Goal: Task Accomplishment & Management: Manage account settings

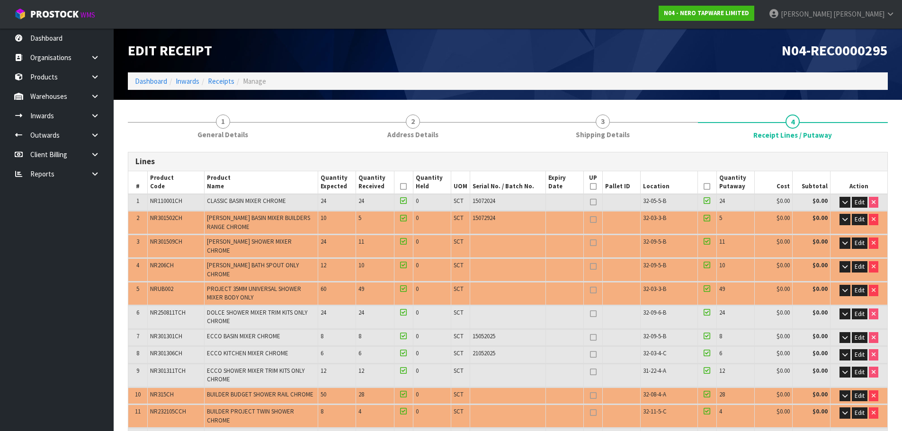
scroll to position [95, 0]
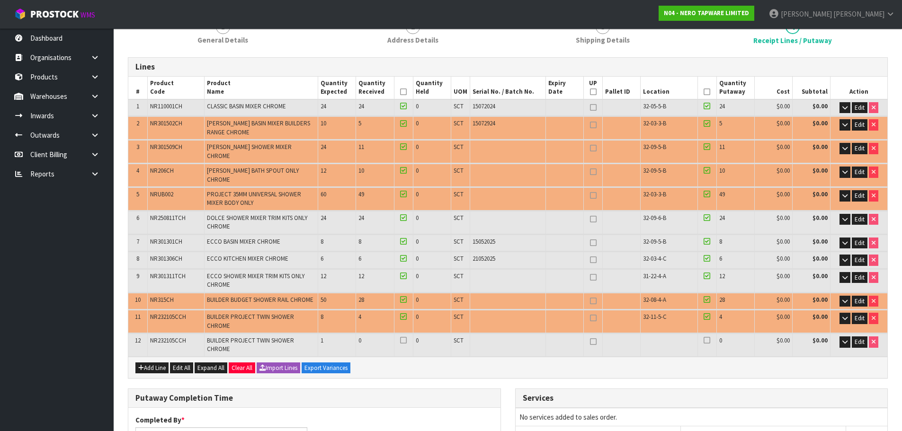
click at [710, 95] on th at bounding box center [706, 88] width 19 height 23
click at [708, 92] on icon at bounding box center [706, 92] width 7 height 0
click at [401, 92] on icon at bounding box center [403, 92] width 7 height 0
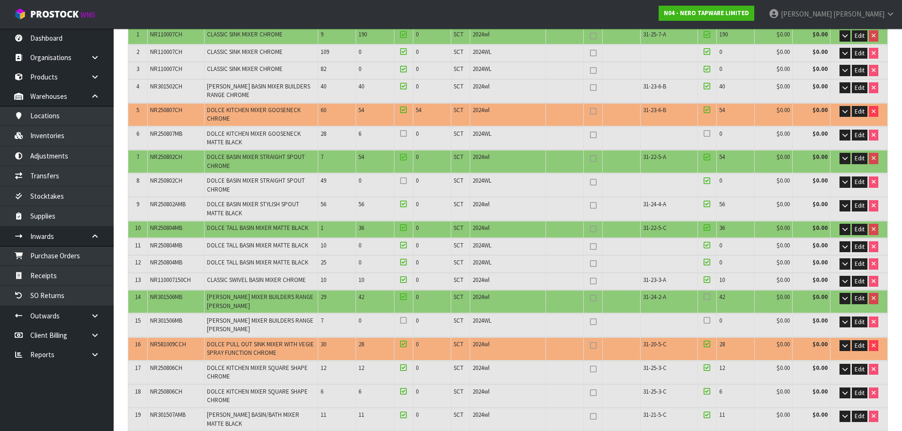
scroll to position [211, 0]
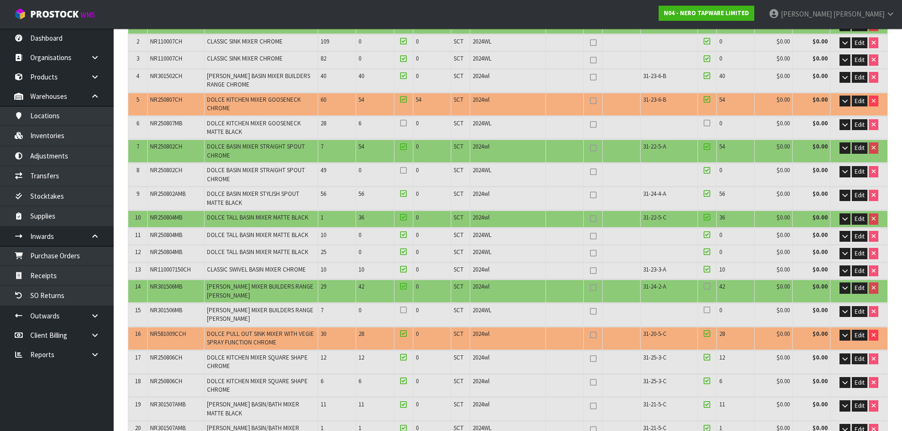
click at [291, 77] on span "[PERSON_NAME] BASIN MIXER BUILDERS RANGE CHROME" at bounding box center [258, 80] width 103 height 17
click at [521, 87] on td "2024wl" at bounding box center [508, 80] width 76 height 23
drag, startPoint x: 678, startPoint y: 283, endPoint x: 641, endPoint y: 289, distance: 38.0
click at [641, 289] on td "31-24-2-A" at bounding box center [669, 291] width 57 height 23
drag, startPoint x: 371, startPoint y: 284, endPoint x: 333, endPoint y: 289, distance: 38.2
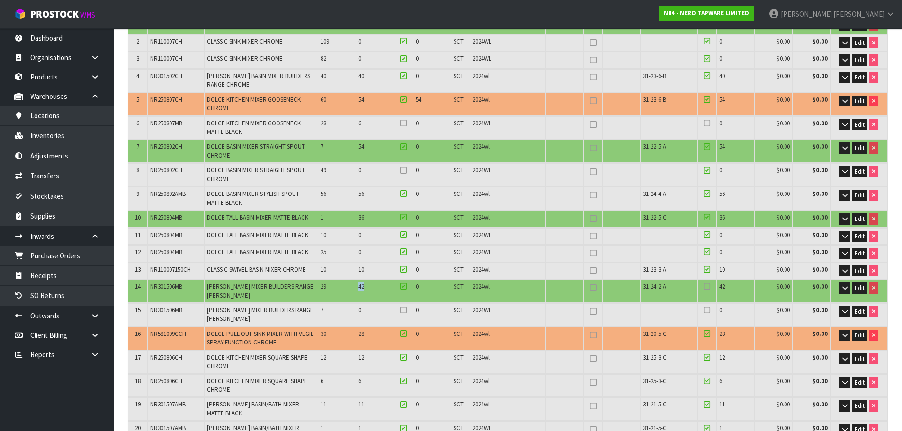
click at [333, 289] on tr "14 NR301506MB CELIA KITCHEN MIXER BUILDERS RANGE MATTE BLACK 29 42 0 SCT 2024wl…" at bounding box center [507, 291] width 759 height 23
click at [299, 284] on span "[PERSON_NAME] MIXER BUILDERS RANGE [PERSON_NAME]" at bounding box center [260, 291] width 107 height 17
click at [863, 288] on span "Edit" at bounding box center [860, 288] width 10 height 8
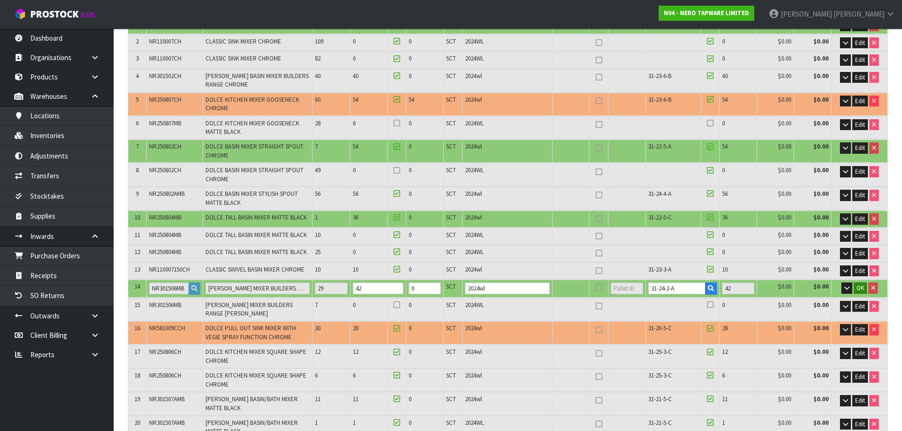
scroll to position [206, 0]
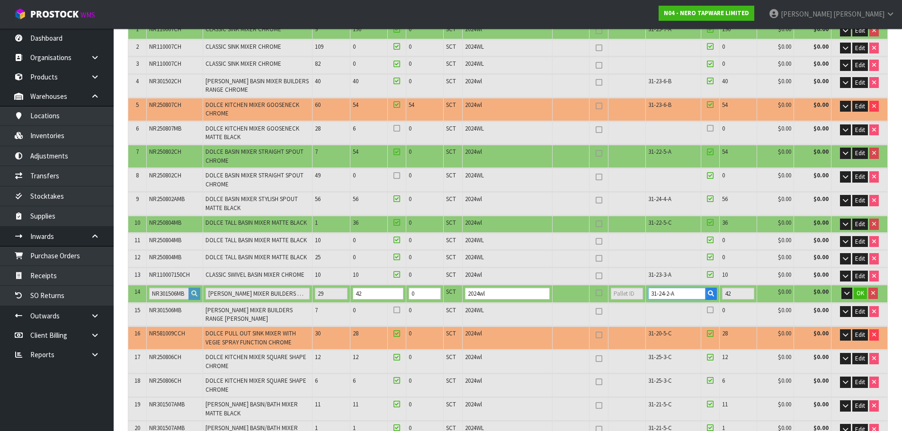
click at [663, 291] on input "31-24-2-A" at bounding box center [676, 294] width 57 height 12
click at [677, 295] on input "31-24-2-A" at bounding box center [676, 294] width 57 height 12
drag, startPoint x: 677, startPoint y: 295, endPoint x: 627, endPoint y: 286, distance: 50.9
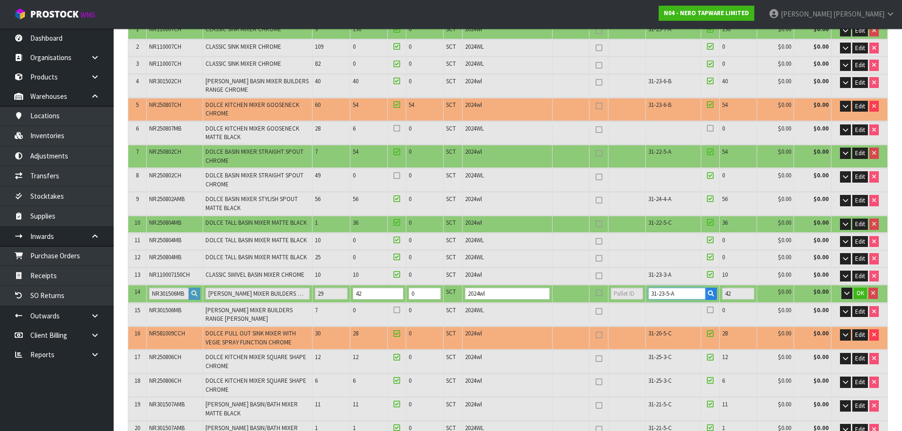
click at [627, 286] on tr "14 NR301506MB CELIA KITCHEN MIXER BUILDERS RANGE MATTE BLACK 29 42 0 SCT 2024wl…" at bounding box center [507, 294] width 759 height 18
type input "31-23-5-A"
drag, startPoint x: 381, startPoint y: 295, endPoint x: 345, endPoint y: 307, distance: 37.9
click at [345, 307] on table "# Product Code Product Name Quantity Expected Quantity Received Quantity Held U…" at bounding box center [507, 293] width 759 height 587
type input "82"
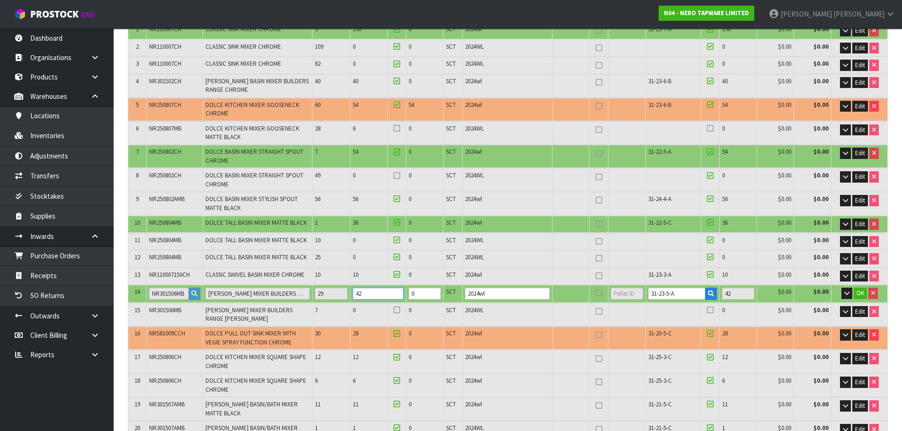
type input "82"
type input "5.163088"
type input "1102.93"
type input "3"
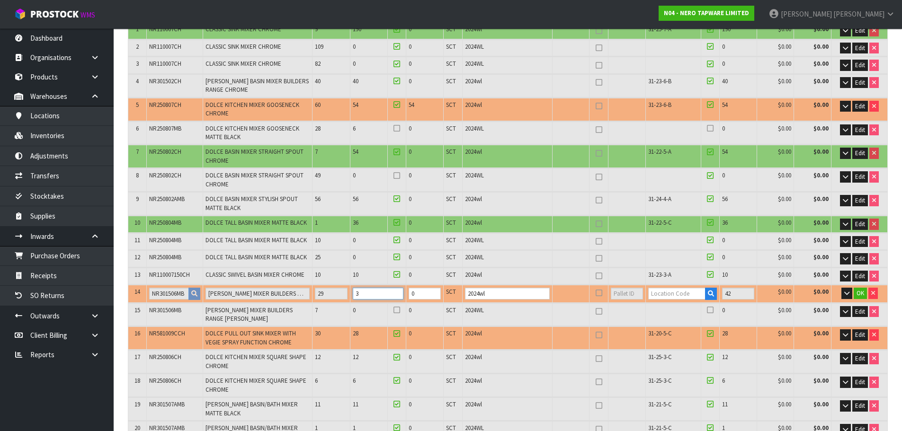
type input "88"
type input "5.56"
type input "1189.33"
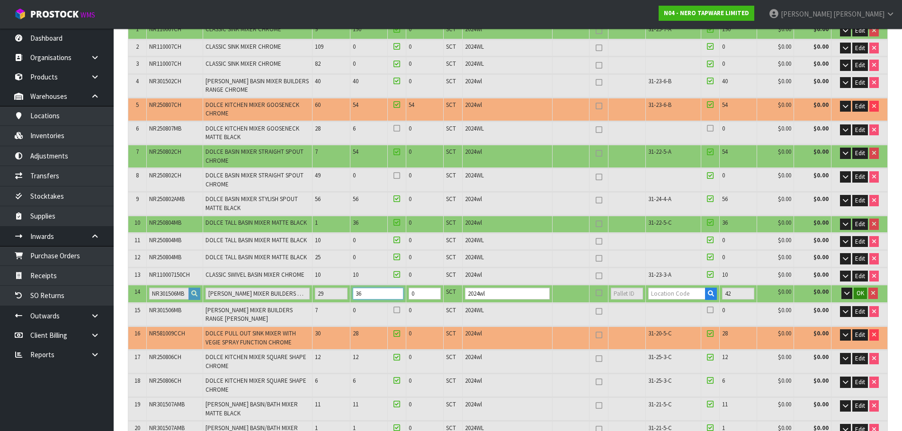
type input "36"
click at [859, 294] on span "OK" at bounding box center [860, 293] width 8 height 8
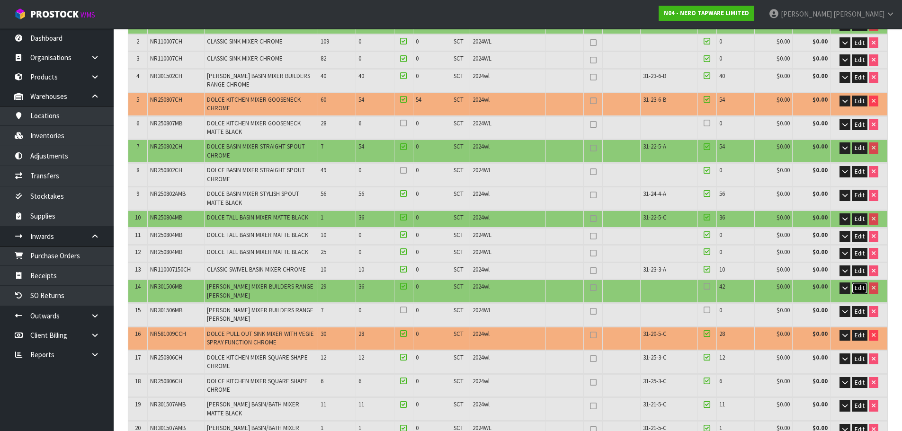
click at [861, 288] on span "Edit" at bounding box center [860, 288] width 10 height 8
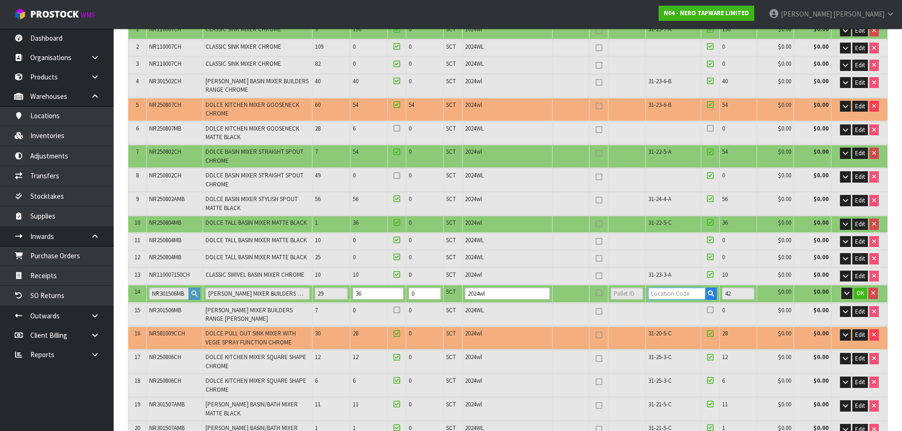
click at [672, 296] on input "text" at bounding box center [676, 294] width 57 height 12
paste input "31-23-5-A"
type input "31-23-5-A"
type input "652"
type input "36"
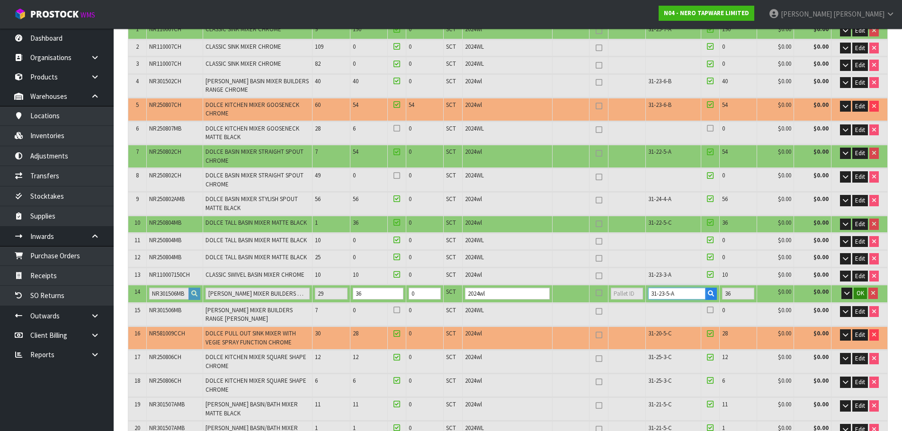
type input "31-23-5-A"
click at [860, 292] on span "OK" at bounding box center [860, 293] width 8 height 8
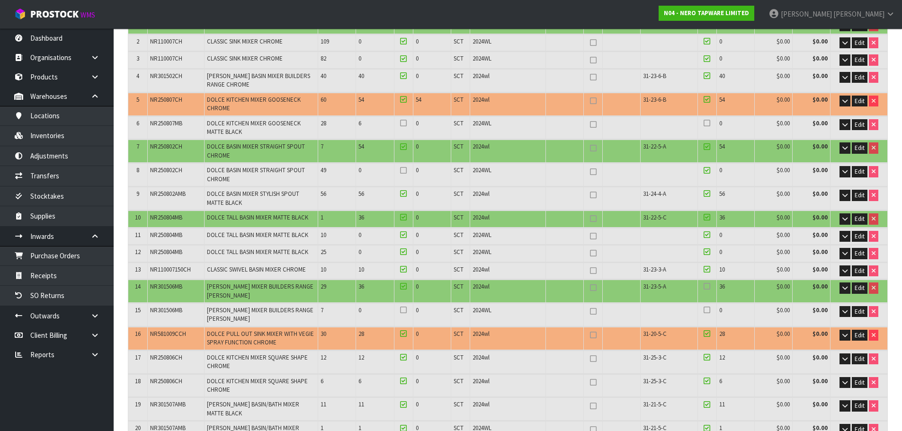
click at [711, 290] on div at bounding box center [707, 288] width 14 height 11
click at [648, 285] on span "31-23-5-A" at bounding box center [654, 287] width 23 height 8
copy tr "31-23-5-A"
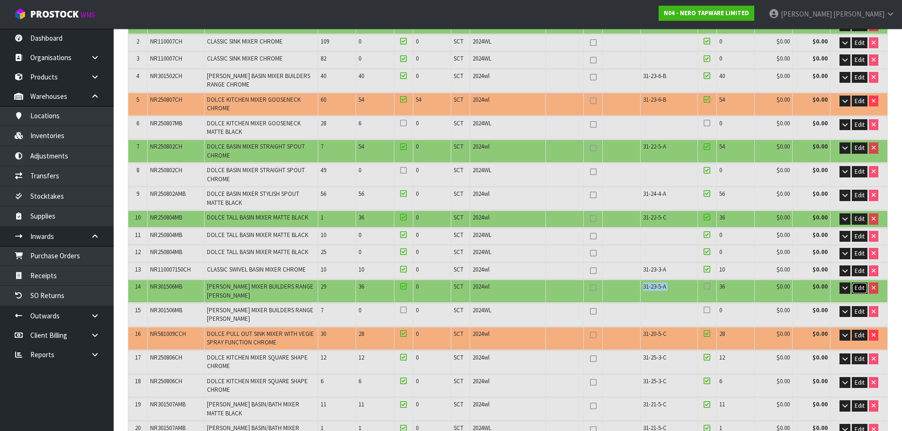
click at [860, 288] on span "Edit" at bounding box center [860, 288] width 10 height 8
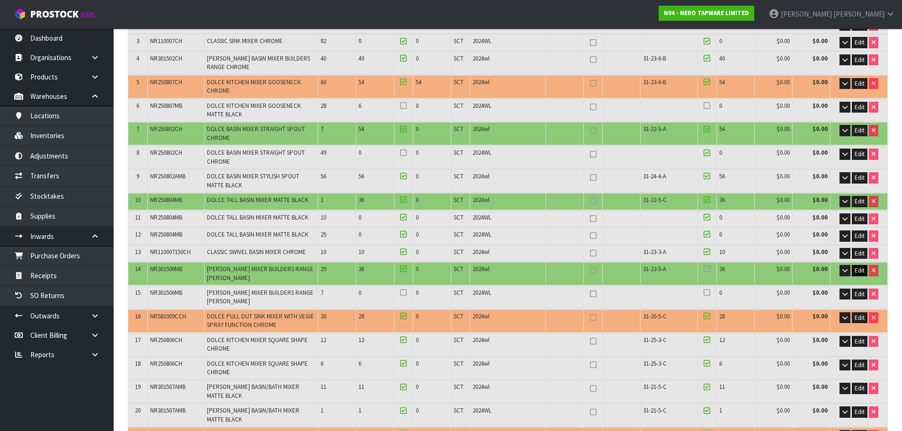
scroll to position [206, 0]
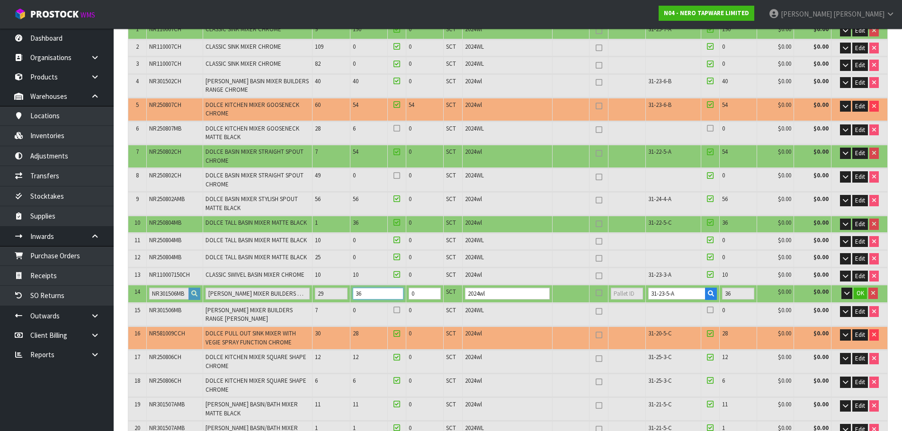
click at [331, 300] on tr "14 NR301506MB CELIA KITCHEN MIXER BUILDERS RANGE MATTE BLACK 29 36 0 SCT 2024wl…" at bounding box center [507, 294] width 759 height 18
type input "82"
type input "5.151392"
type input "1100.53"
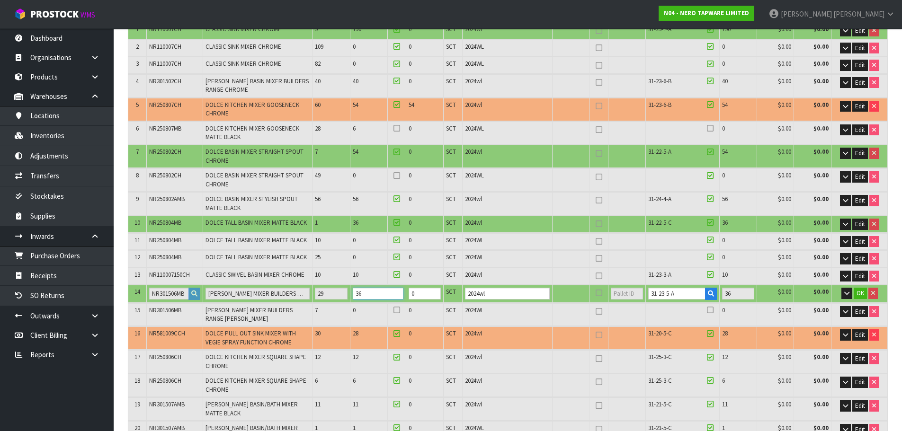
type input "2"
type input "86"
type input "5.47448"
type input "1170.13"
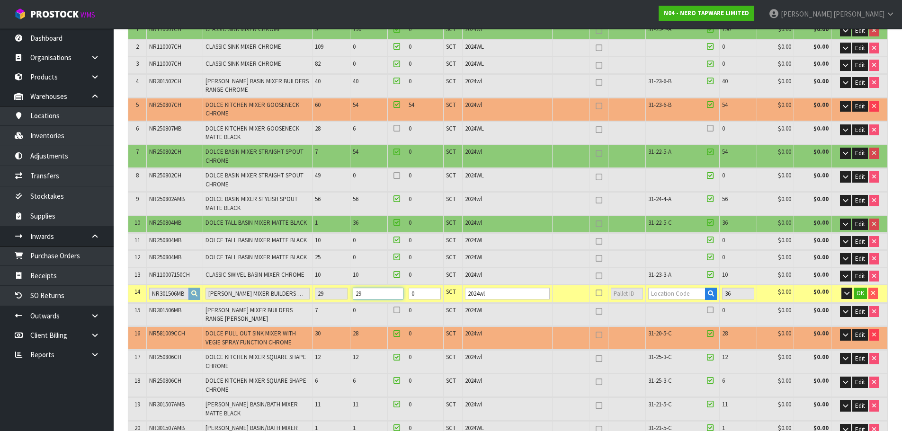
type input "29"
click at [686, 294] on input "text" at bounding box center [676, 294] width 57 height 12
paste input "31-23-5-A"
type input "31-23-5-A"
type input "645"
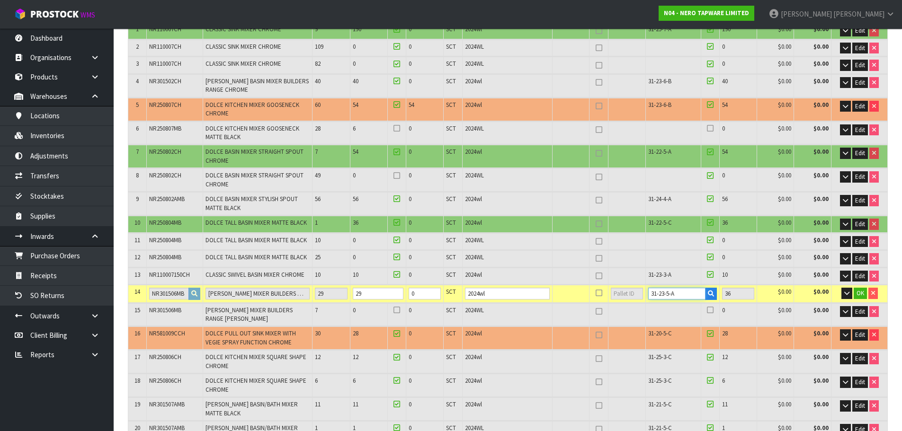
type input "29"
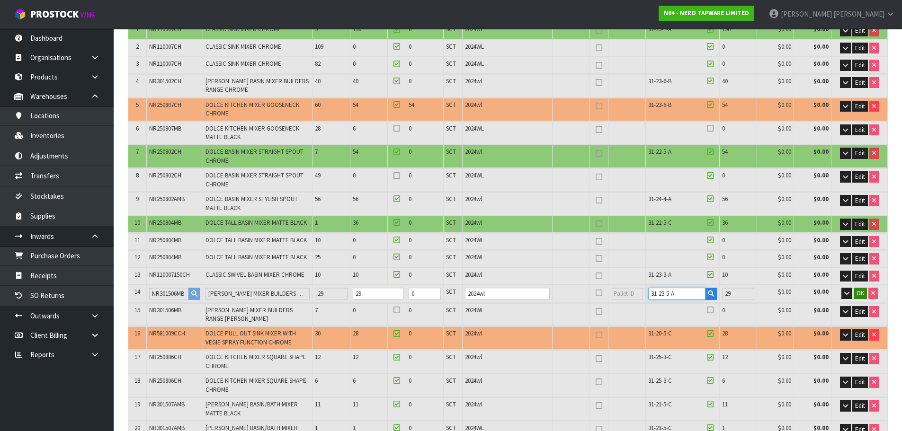
type input "31-23-5-A"
click at [856, 291] on span "OK" at bounding box center [860, 293] width 8 height 8
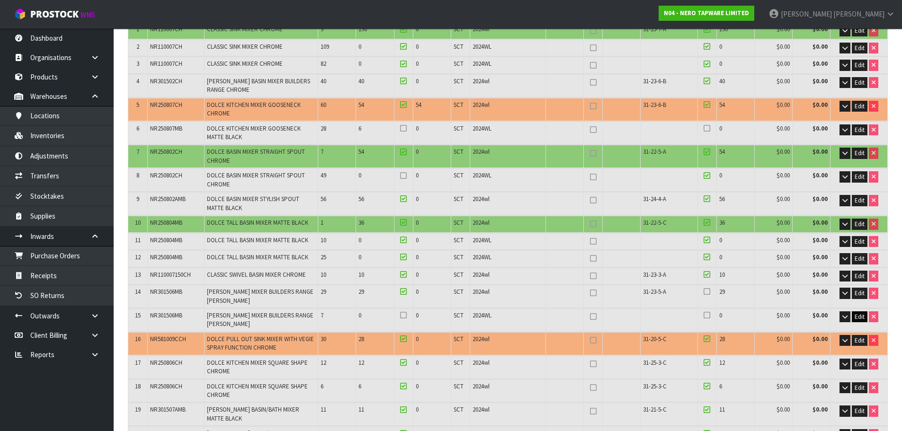
scroll to position [211, 0]
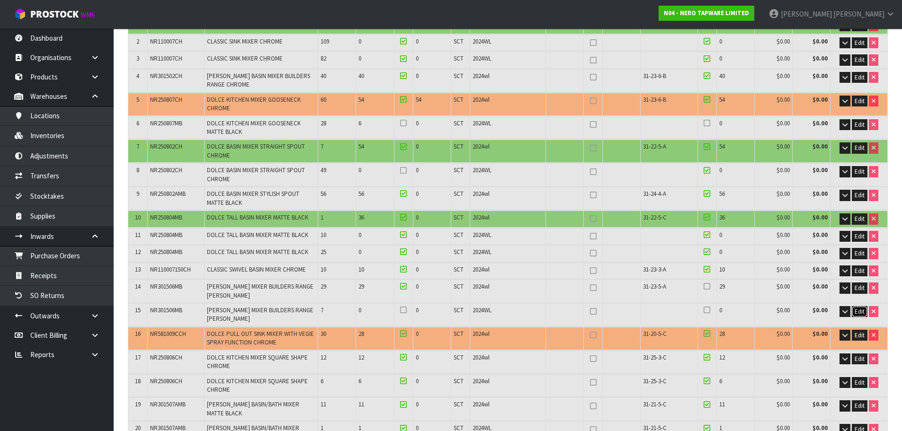
click at [855, 311] on span "Edit" at bounding box center [860, 312] width 10 height 8
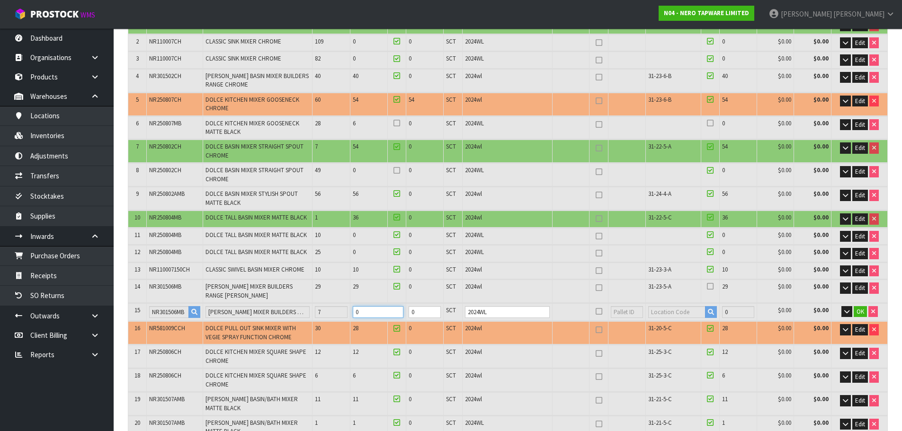
drag, startPoint x: 379, startPoint y: 311, endPoint x: 358, endPoint y: 320, distance: 22.1
click at [358, 320] on td "0" at bounding box center [378, 312] width 56 height 18
type input "87"
type input "5.558176"
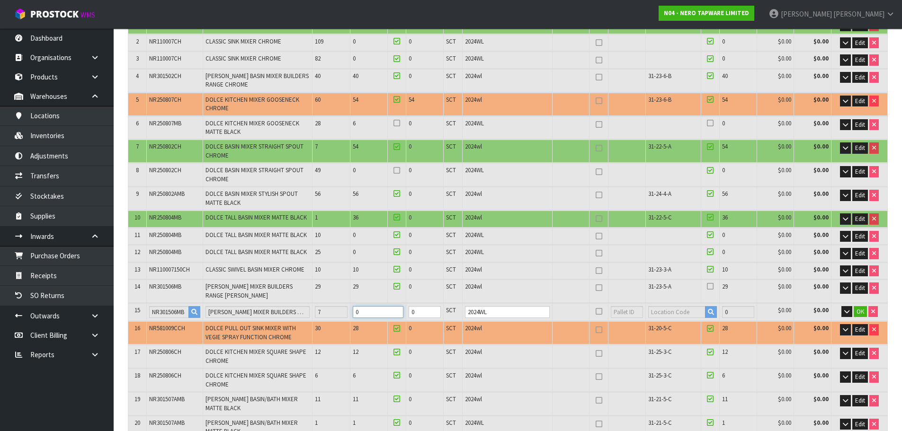
type input "1188.13"
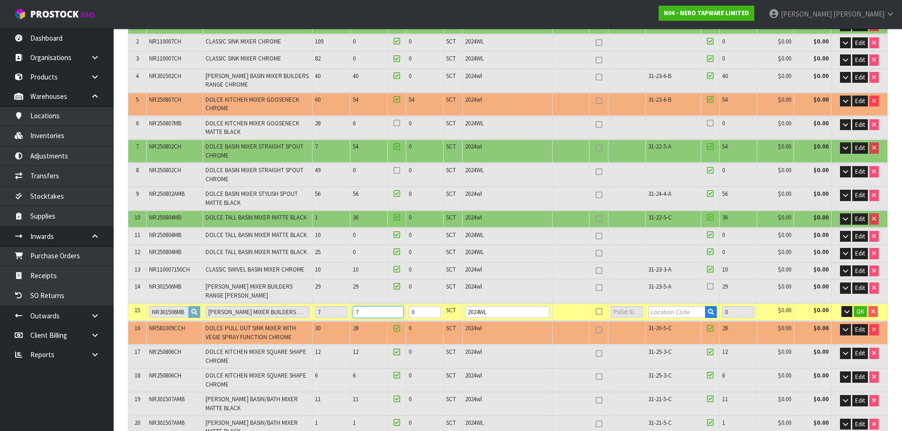
type input "7"
paste input "31-23-5-A"
type input "31-23-5-A"
type input "652"
type input "7"
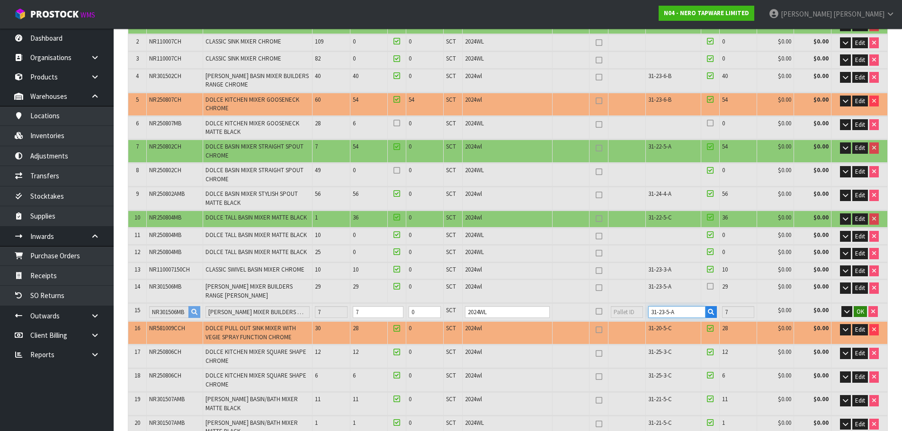
type input "31-23-5-A"
click at [864, 315] on button "OK" at bounding box center [860, 311] width 13 height 11
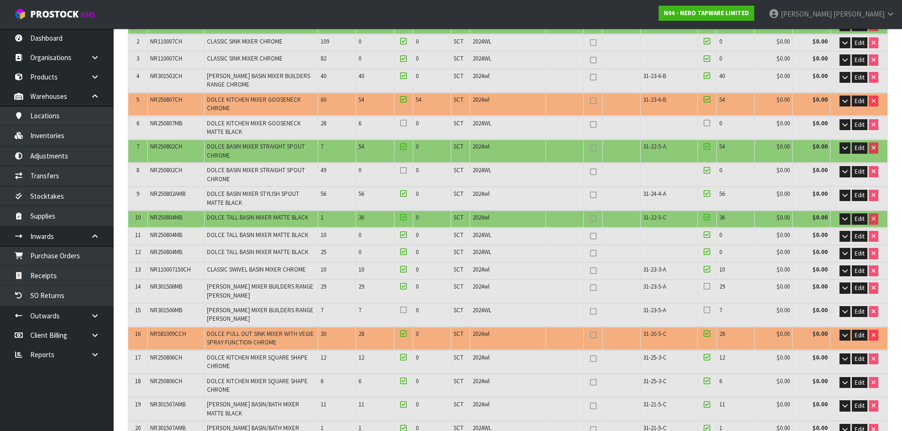
click at [651, 215] on span "31-22-5-C" at bounding box center [655, 218] width 24 height 8
copy tr "31-22-5-C"
click at [857, 220] on span "Edit" at bounding box center [860, 219] width 10 height 8
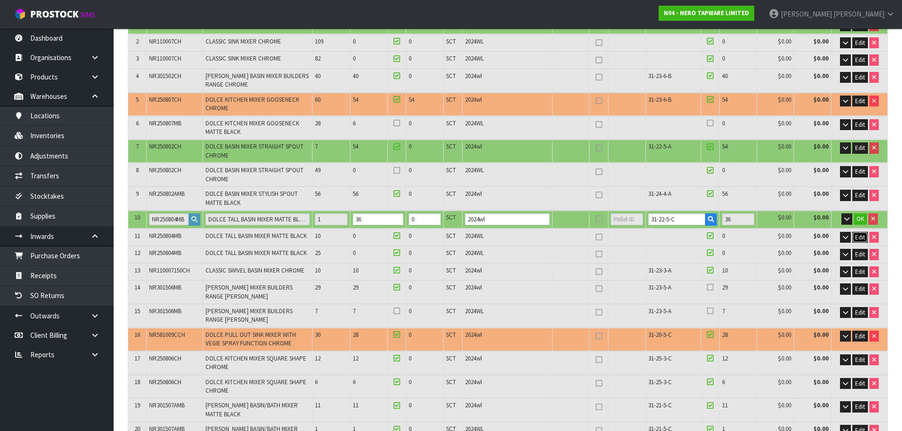
click at [854, 236] on button "Edit" at bounding box center [860, 237] width 16 height 11
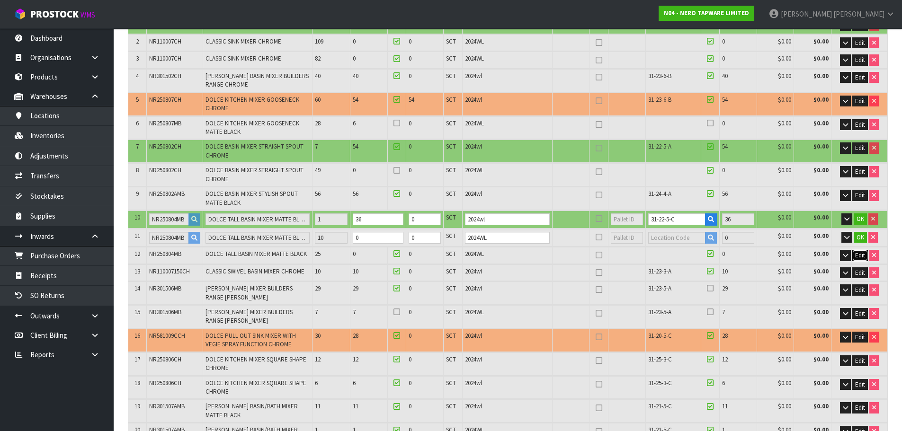
click at [859, 257] on span "Edit" at bounding box center [860, 255] width 10 height 8
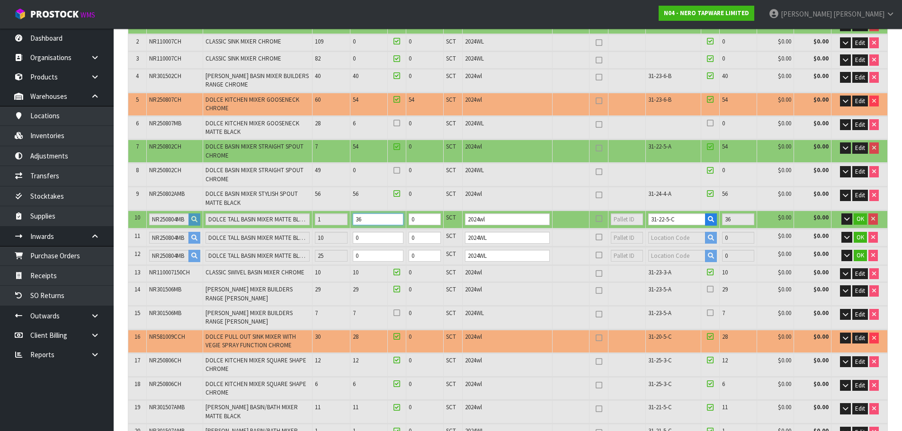
click at [326, 236] on table "# Product Code Product Name Quantity Expected Quantity Received Quantity Held U…" at bounding box center [507, 291] width 759 height 595
type input "81"
type input "5.209176"
type input "1121.28"
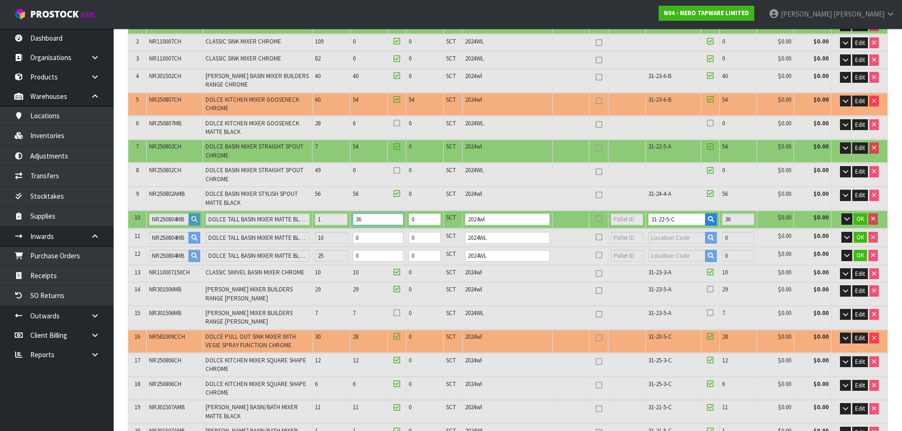
type input "1"
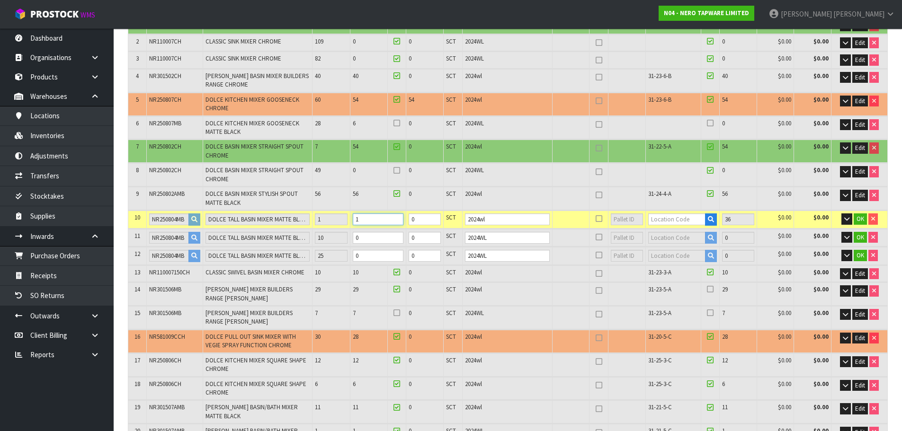
type input "1"
click at [686, 222] on input "text" at bounding box center [676, 220] width 57 height 12
paste input "31-22-5-C"
type input "31-22-5-C"
type input "617"
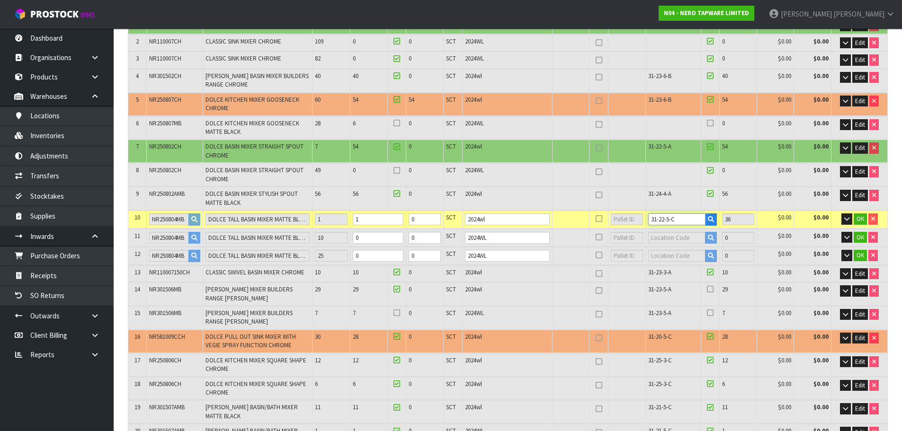
type input "1"
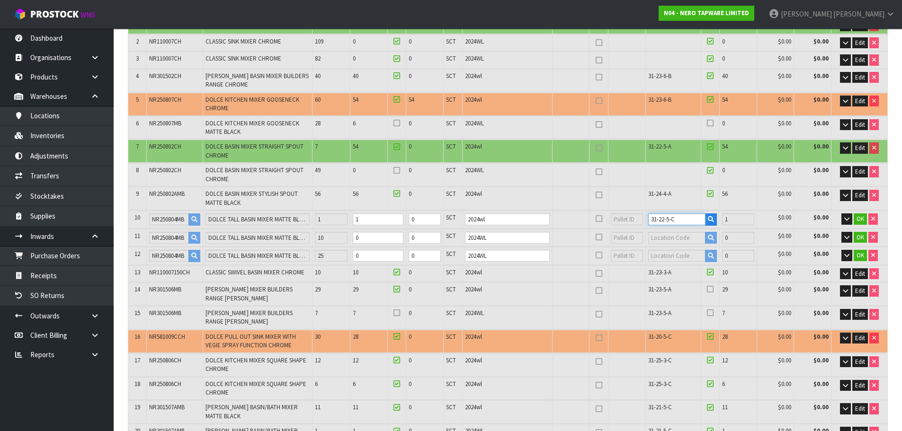
type input "31-22-5-C"
click at [339, 254] on table "# Product Code Product Name Quantity Expected Quantity Received Quantity Held U…" at bounding box center [507, 291] width 759 height 595
type input "5.220176"
type input "1123.43"
type input "1"
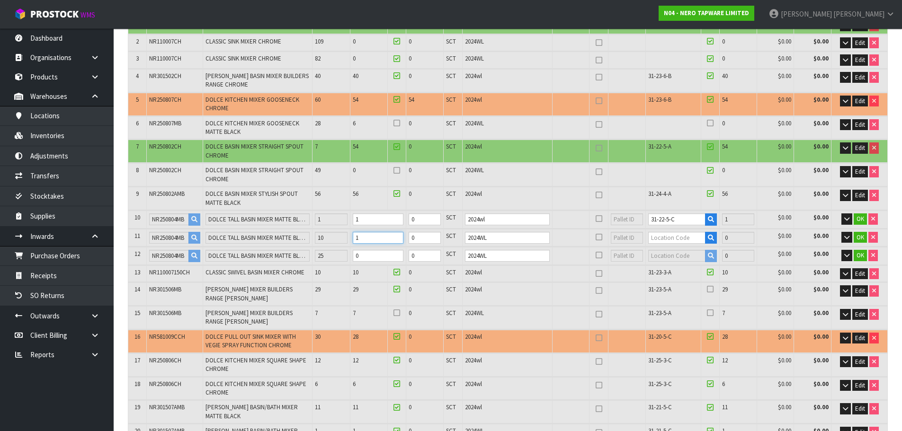
type input "82"
type input "5.313176"
type input "1141.38"
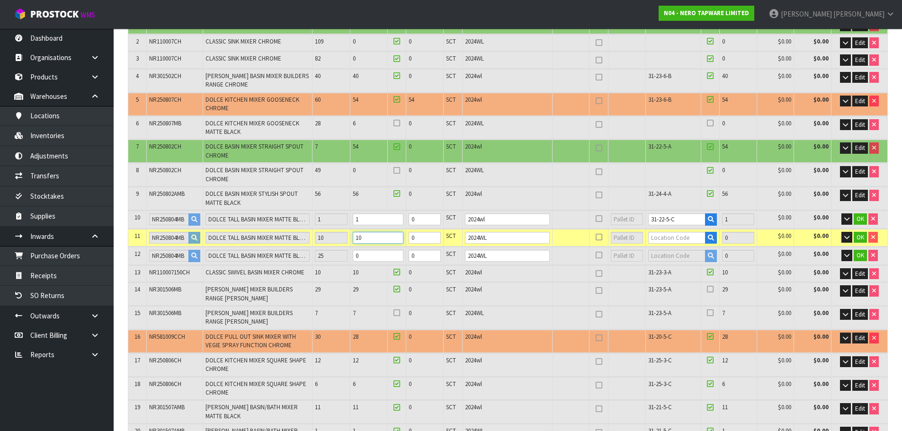
type input "10"
click at [386, 258] on input "0" at bounding box center [378, 256] width 51 height 12
type input "5.335176"
type input "1145.68"
type input "2"
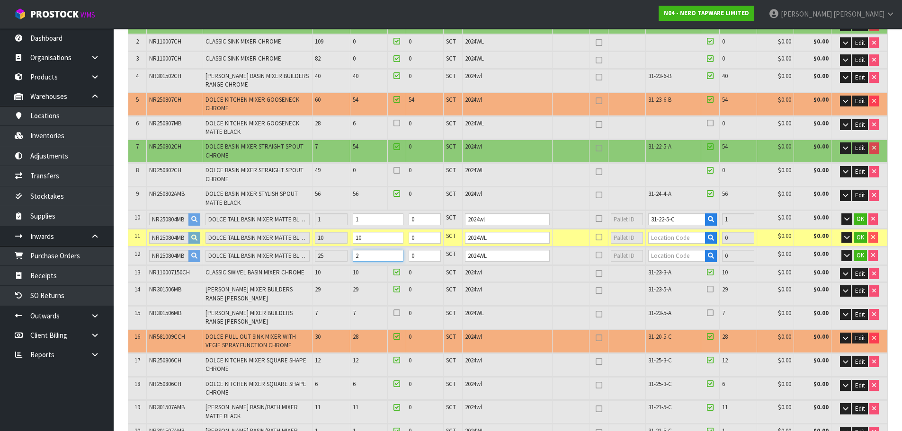
type input "86"
type input "5.564176"
type input "1189.53"
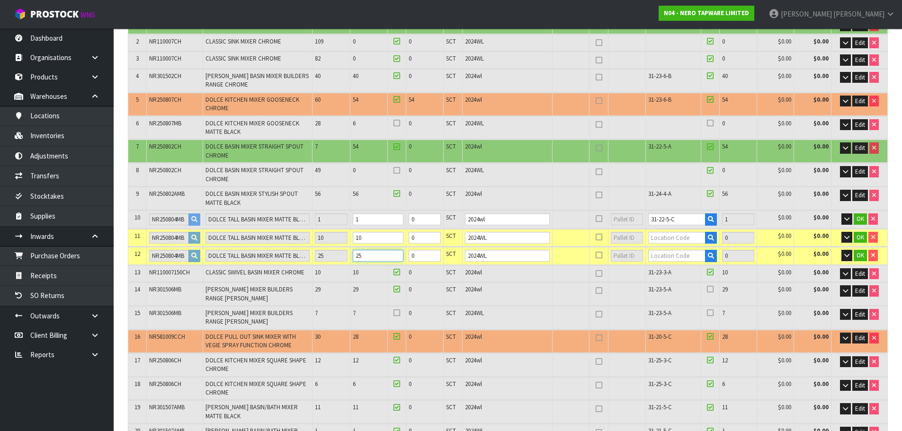
type input "25"
click at [664, 236] on input "text" at bounding box center [676, 238] width 57 height 12
paste input "31-22-5-C"
type input "31-22-5-C"
type input "627"
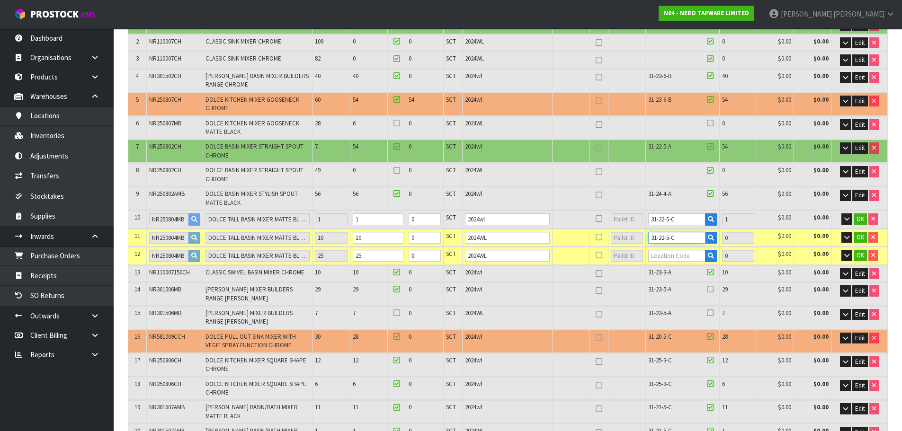
type input "10"
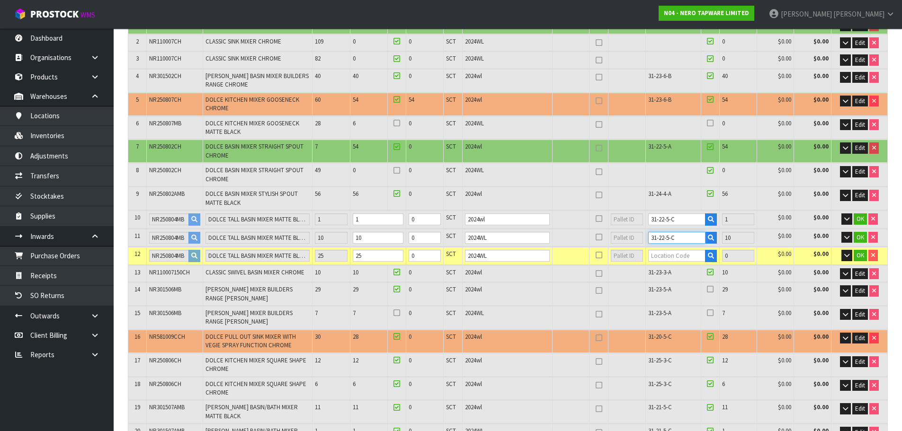
type input "31-22-5-C"
click at [678, 254] on input "text" at bounding box center [676, 256] width 57 height 12
paste input "31-22-5-C"
type input "31-22-5-C"
type input "652"
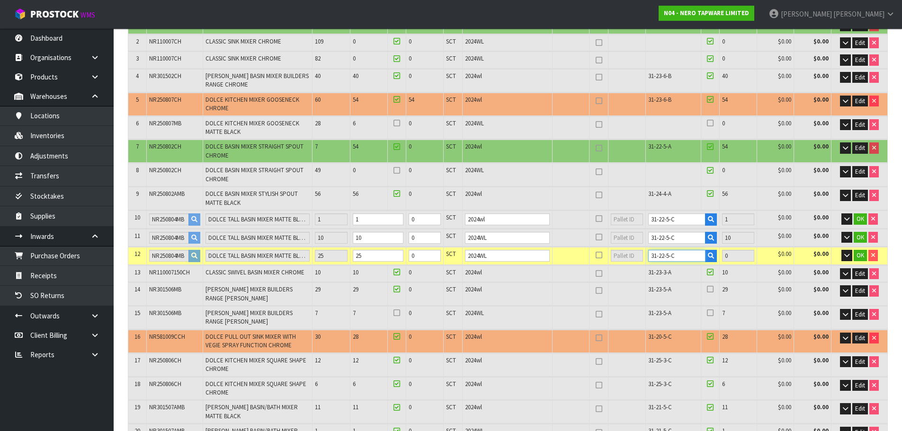
type input "25"
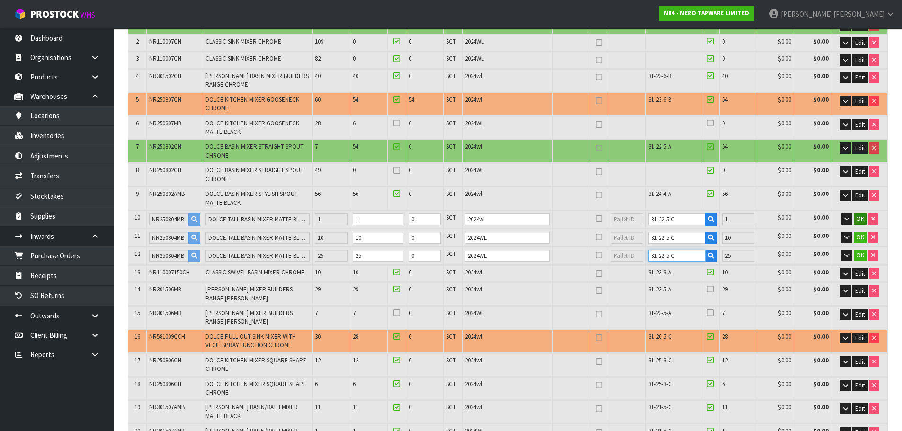
type input "31-22-5-C"
click at [861, 223] on span "OK" at bounding box center [860, 219] width 8 height 8
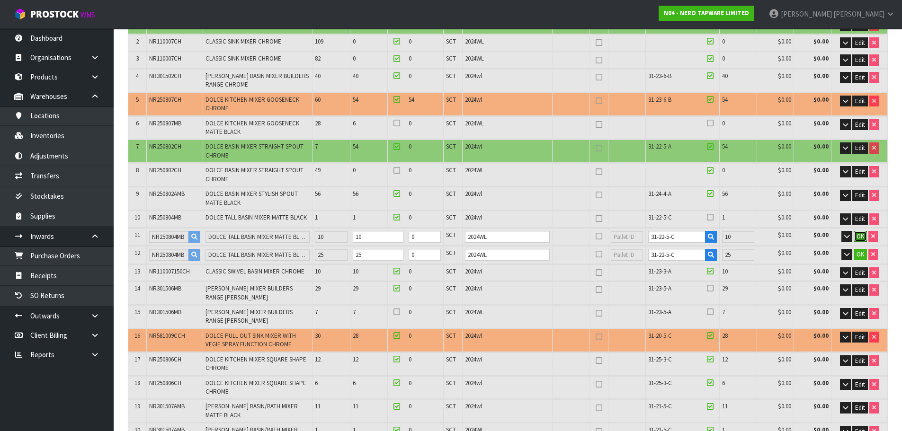
click at [861, 232] on span "OK" at bounding box center [860, 236] width 8 height 8
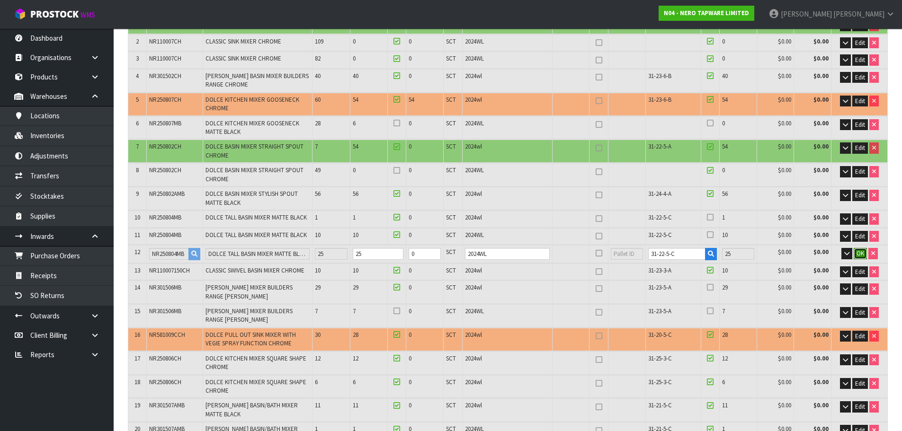
click at [861, 252] on span "OK" at bounding box center [860, 253] width 8 height 8
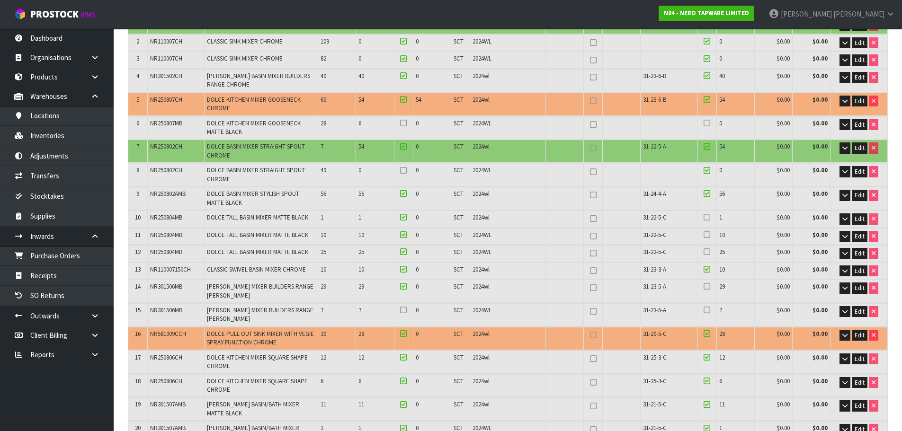
click at [707, 217] on icon at bounding box center [706, 217] width 7 height 0
click at [0, 0] on input "checkbox" at bounding box center [0, 0] width 0 height 0
click at [707, 235] on icon at bounding box center [706, 235] width 7 height 0
click at [0, 0] on input "checkbox" at bounding box center [0, 0] width 0 height 0
drag, startPoint x: 707, startPoint y: 250, endPoint x: 707, endPoint y: 261, distance: 10.9
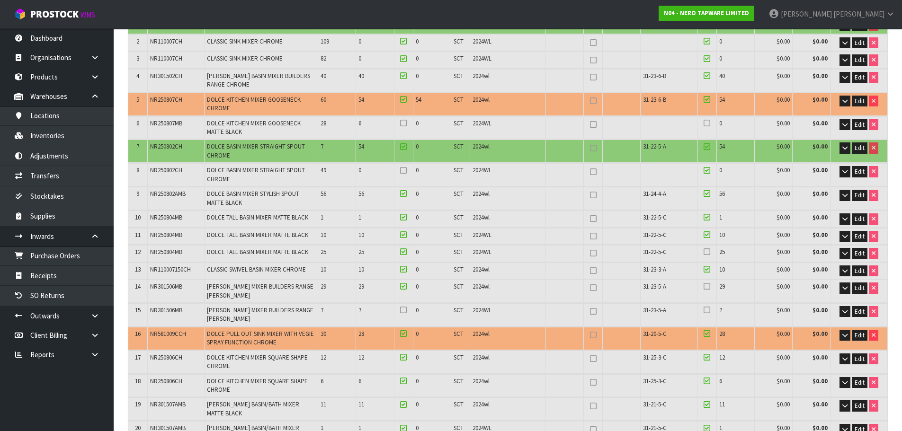
click at [707, 252] on icon at bounding box center [706, 252] width 7 height 0
click at [0, 0] on input "checkbox" at bounding box center [0, 0] width 0 height 0
click at [708, 281] on td at bounding box center [706, 291] width 19 height 23
click at [706, 286] on icon at bounding box center [706, 286] width 7 height 0
click at [0, 0] on input "checkbox" at bounding box center [0, 0] width 0 height 0
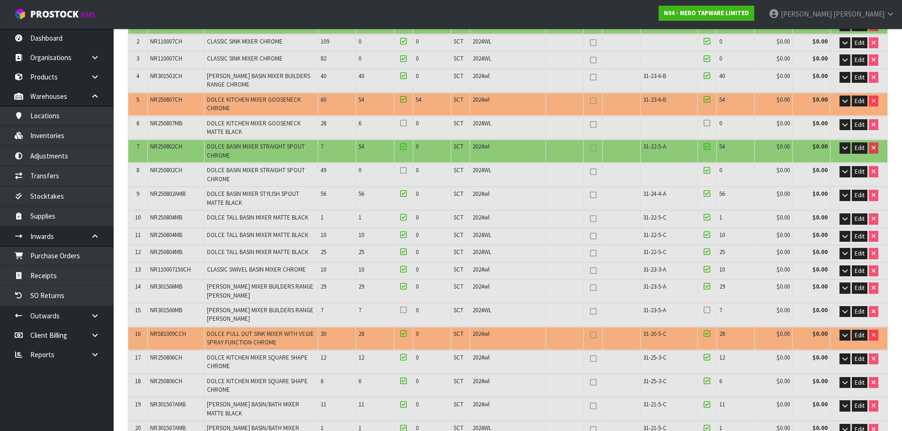
click at [708, 310] on icon at bounding box center [706, 310] width 7 height 0
click at [0, 0] on input "checkbox" at bounding box center [0, 0] width 0 height 0
click at [402, 311] on icon at bounding box center [403, 310] width 7 height 0
click at [0, 0] on input "checkbox" at bounding box center [0, 0] width 0 height 0
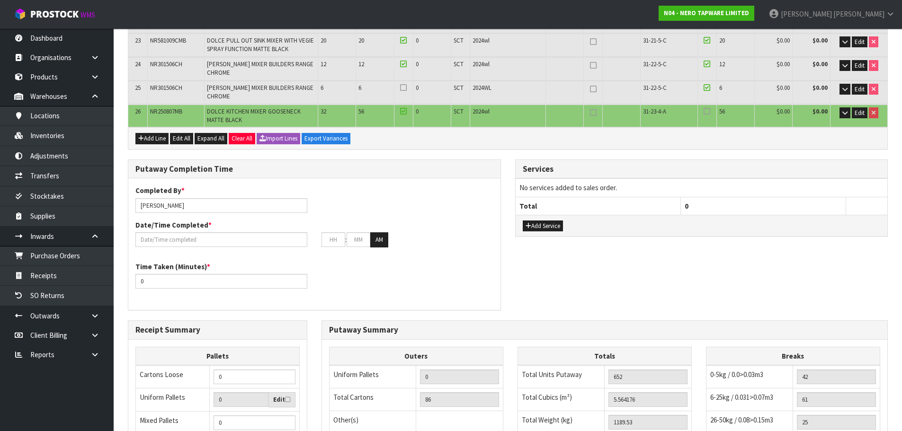
scroll to position [825, 0]
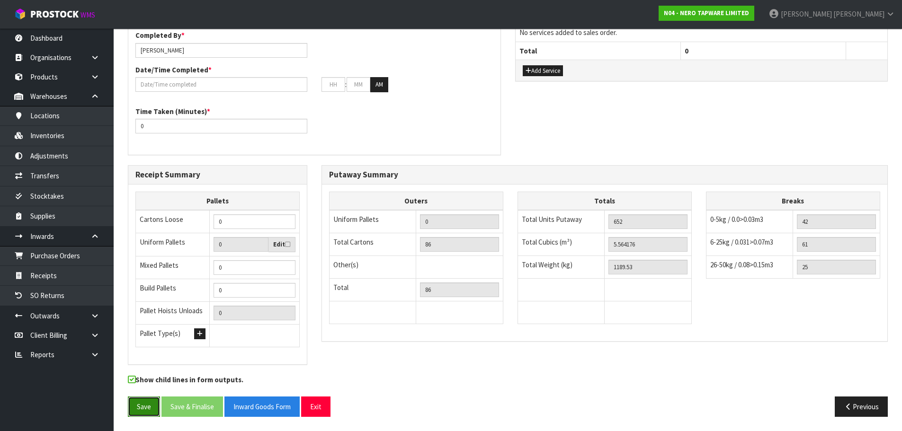
click at [135, 402] on button "Save" at bounding box center [144, 407] width 32 height 20
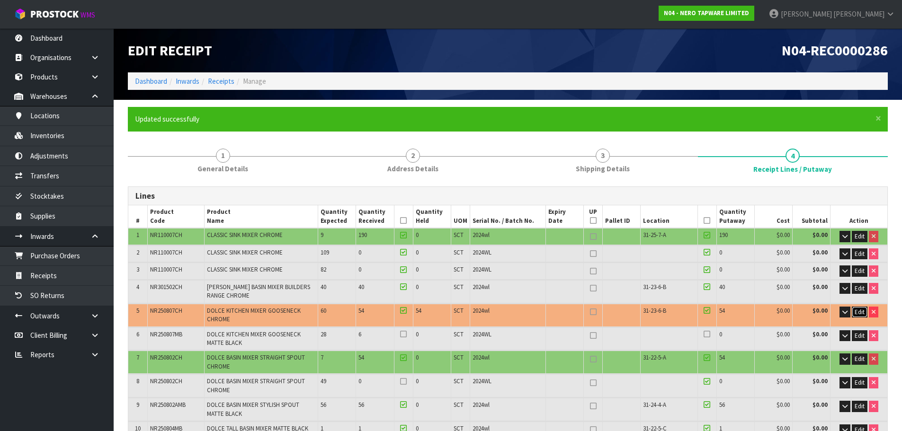
click at [860, 313] on span "Edit" at bounding box center [860, 312] width 10 height 8
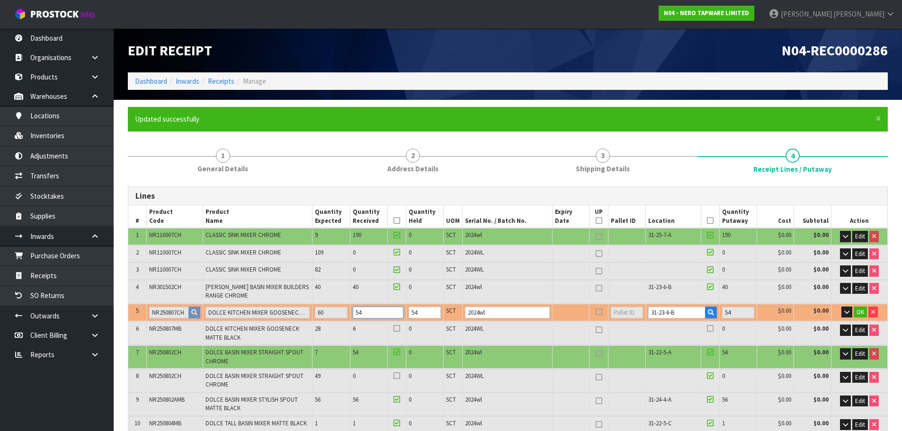
drag, startPoint x: 372, startPoint y: 316, endPoint x: 332, endPoint y: 323, distance: 40.4
click at [661, 313] on input "31-23-6-B" at bounding box center [676, 313] width 57 height 12
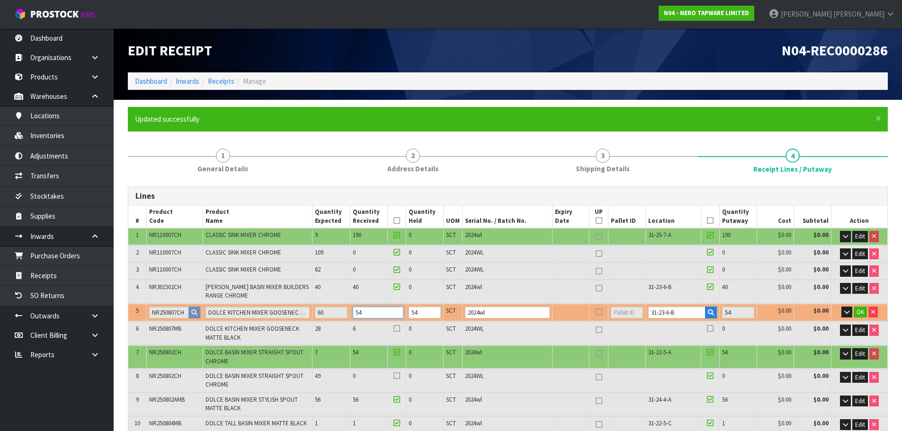
click at [374, 314] on input "54" at bounding box center [378, 313] width 51 height 12
click at [562, 312] on td at bounding box center [570, 313] width 37 height 18
click at [865, 313] on button "OK" at bounding box center [860, 312] width 13 height 11
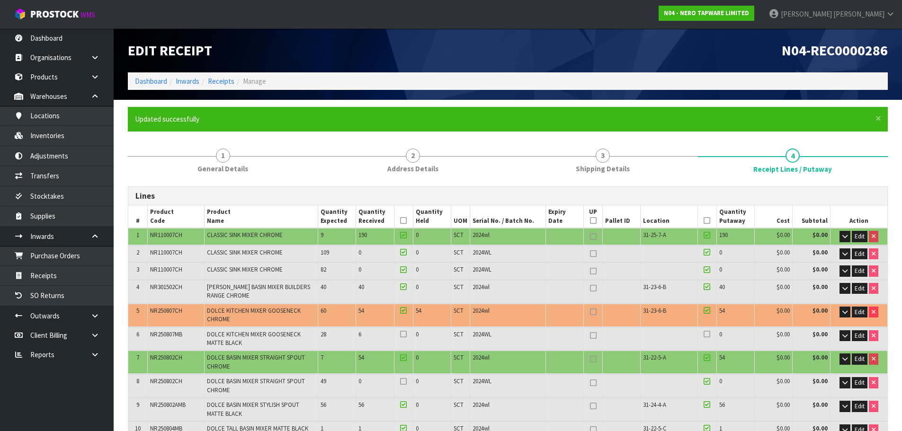
click at [706, 335] on icon at bounding box center [706, 334] width 7 height 0
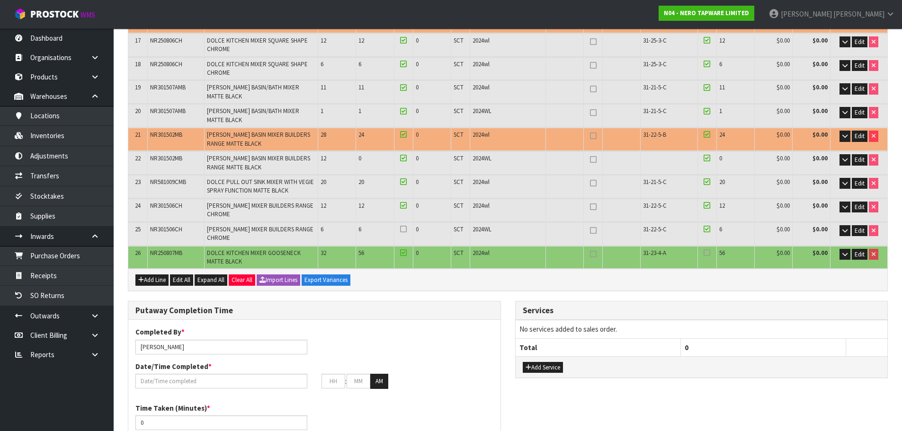
scroll to position [521, 0]
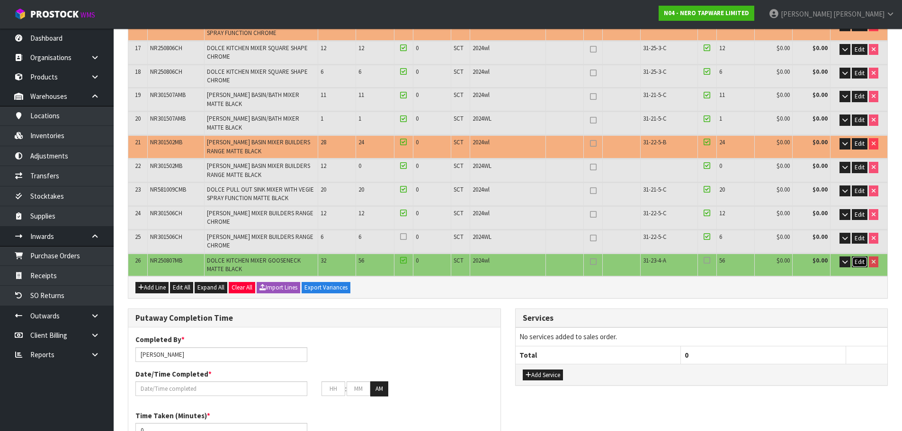
click at [860, 259] on span "Edit" at bounding box center [860, 262] width 10 height 8
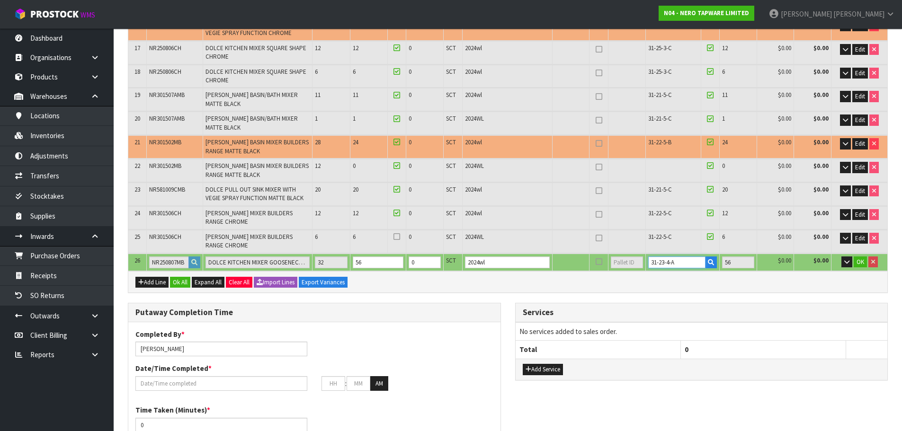
click at [661, 263] on input "31-23-4-A" at bounding box center [676, 263] width 57 height 12
click at [370, 262] on input "56" at bounding box center [378, 263] width 51 height 12
type input "77"
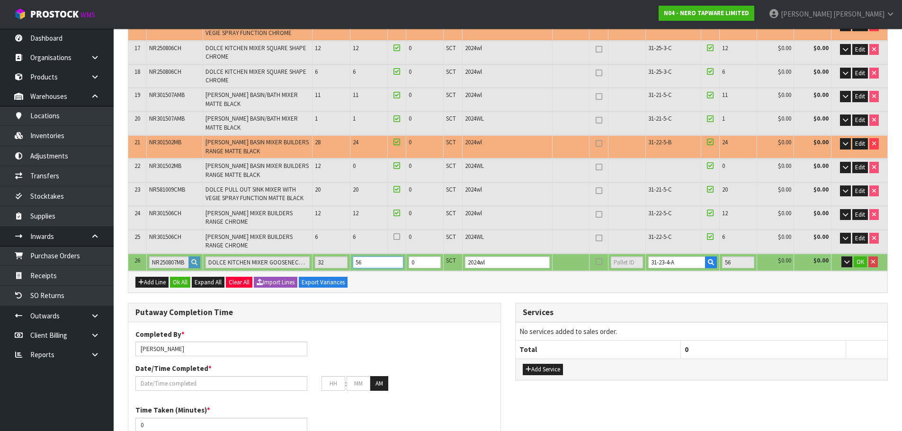
type input "77"
type input "5.024176"
type input "1097.28"
type input "5"
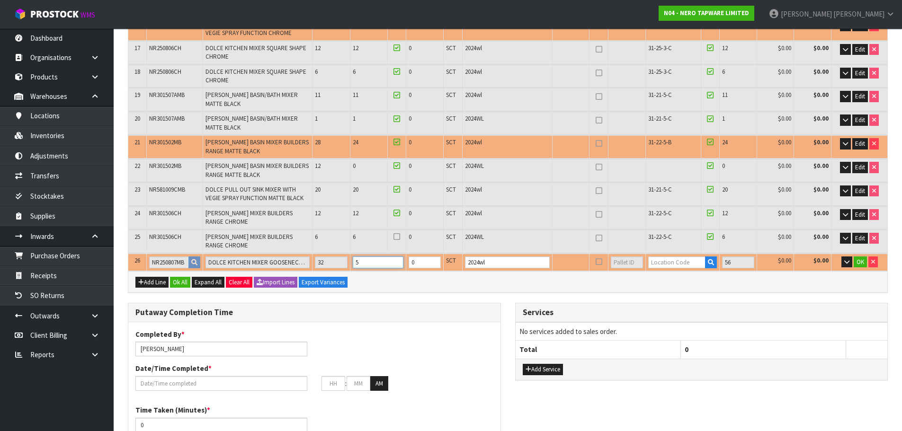
type input "86"
type input "5.555176"
type input "1187.88"
type input "550"
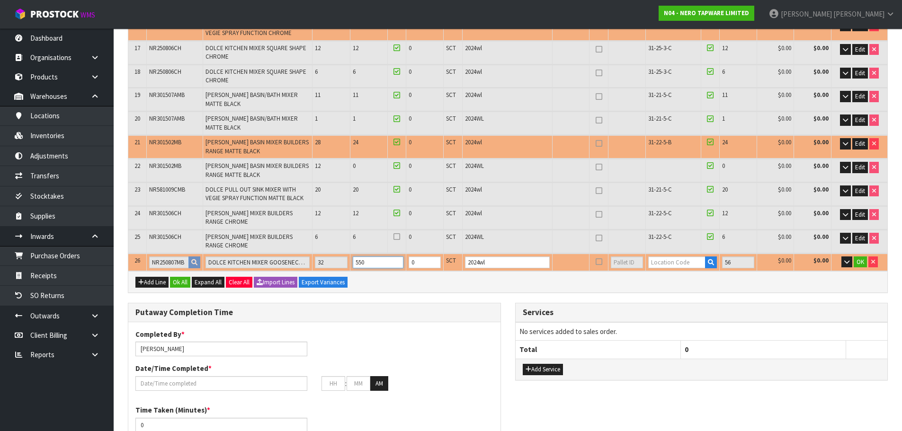
type input "168"
type input "10.748176"
type input "2078.43"
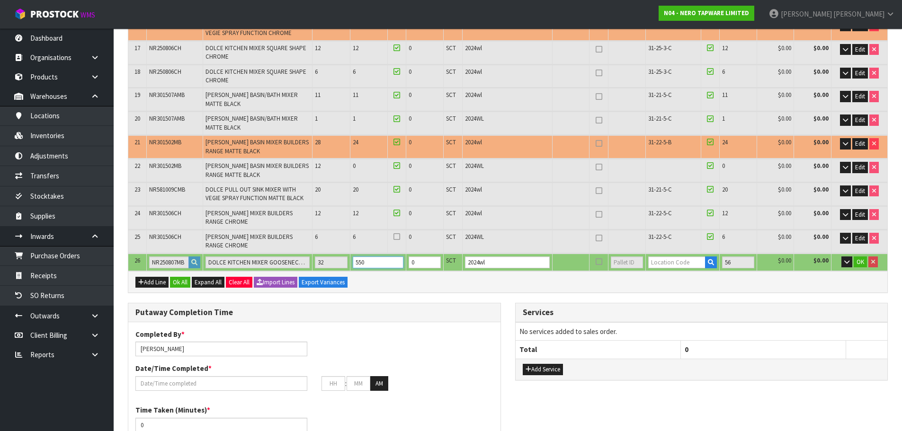
type input "86"
type input "5.555176"
type input "1187.88"
type input "55"
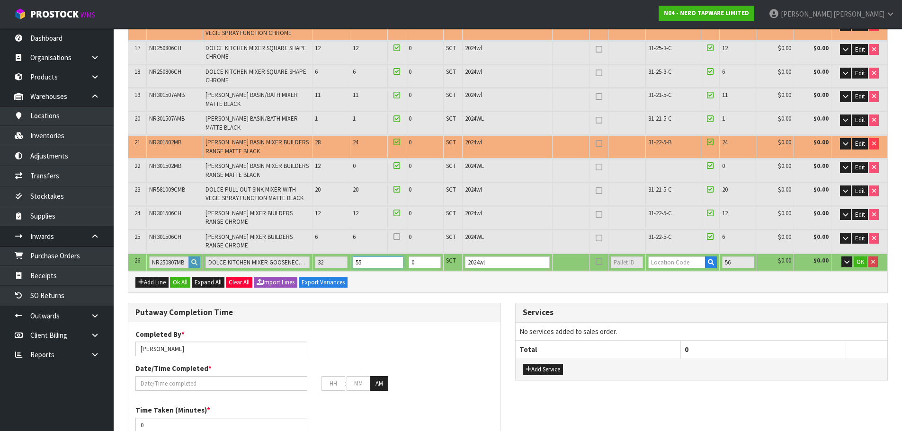
type input "77"
type input "5.024176"
type input "1097.28"
type input "5"
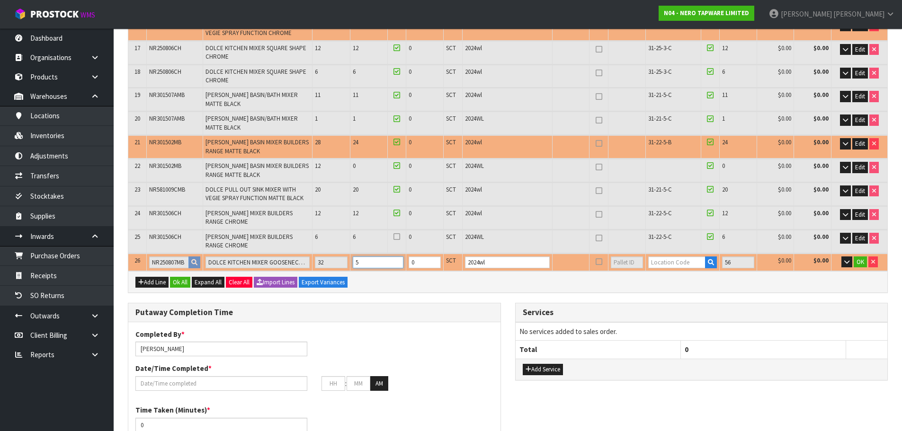
type input "0"
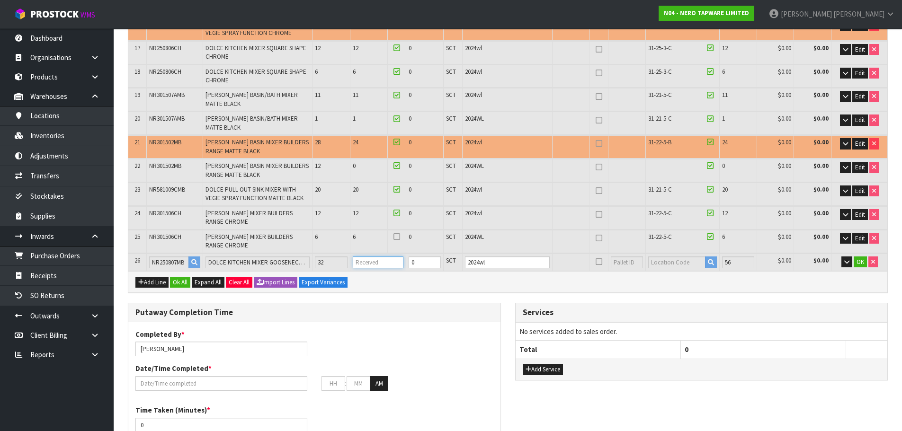
type input "77"
type input "5.024176"
type input "1097.28"
type input "50"
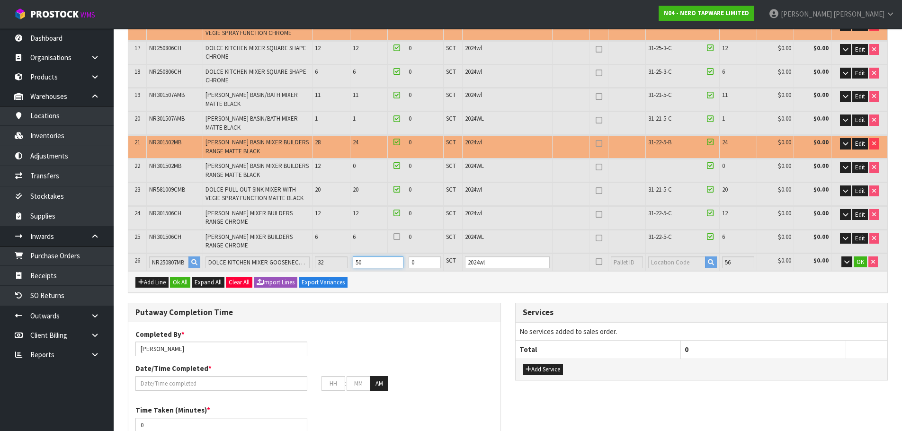
type input "85"
type input "5.501176"
type input "1178.73"
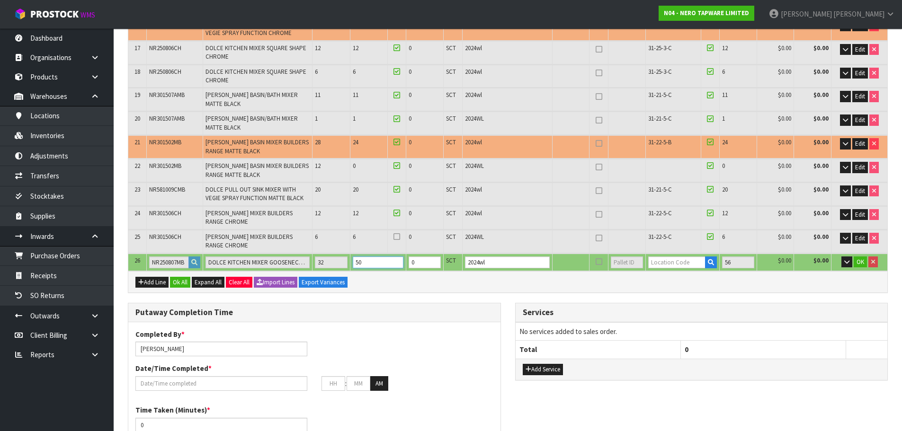
type input "77"
type input "5.024176"
type input "1097.28"
type input "5"
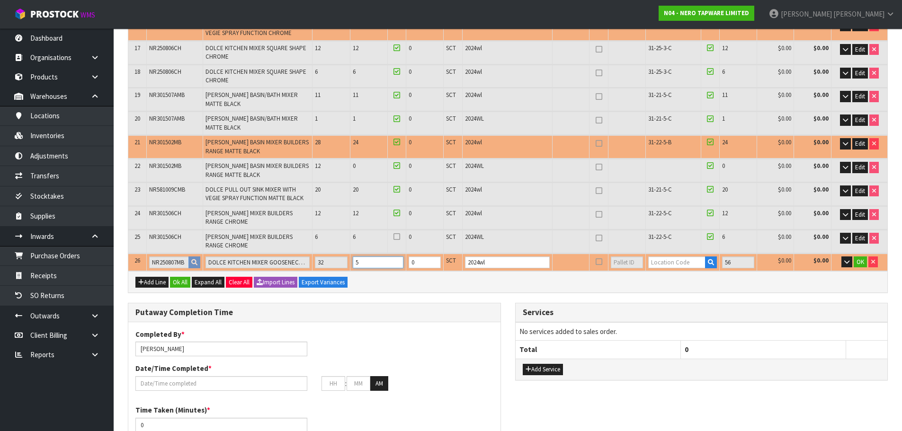
type input "86"
type input "5.564176"
type input "1189.53"
type input "56"
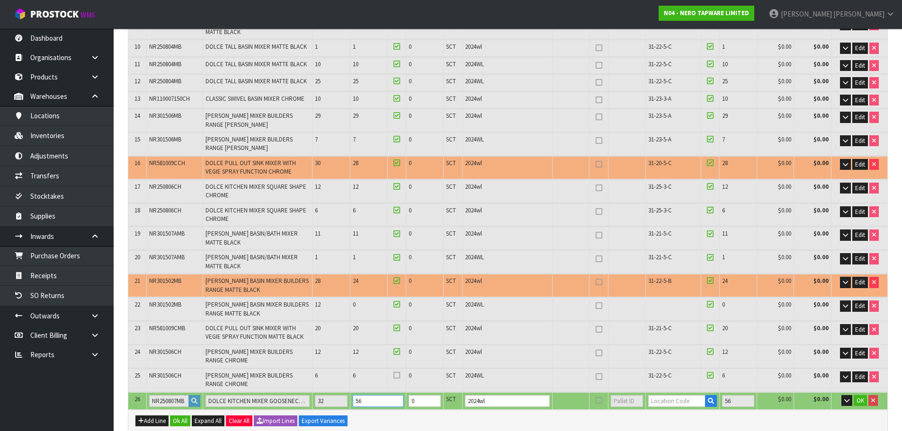
scroll to position [615, 0]
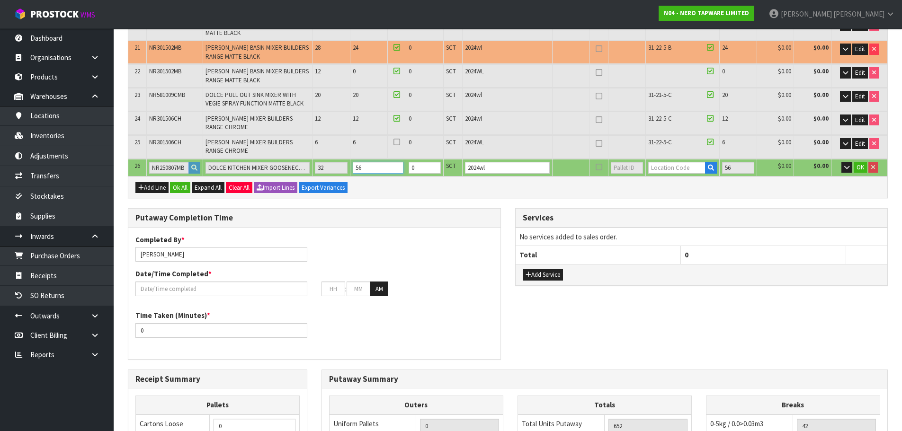
type input "77"
type input "5.024176"
type input "1097.28"
type input "5"
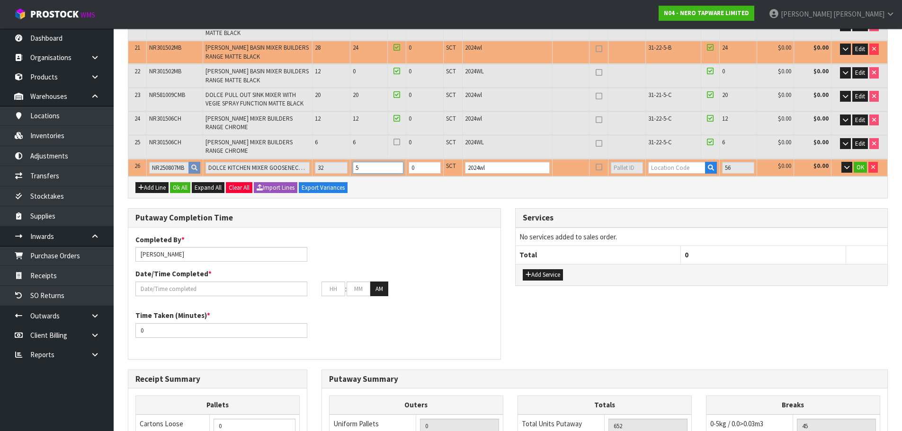
type input "85"
type input "5.501176"
type input "1178.73"
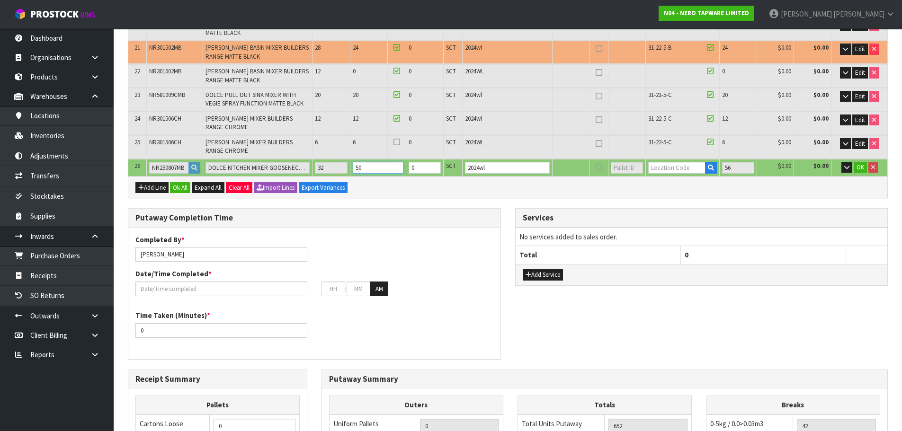
type input "50"
click at [660, 167] on input "text" at bounding box center [676, 168] width 57 height 12
paste input "31-23-4-A"
type input "31-23-4-A"
type input "646"
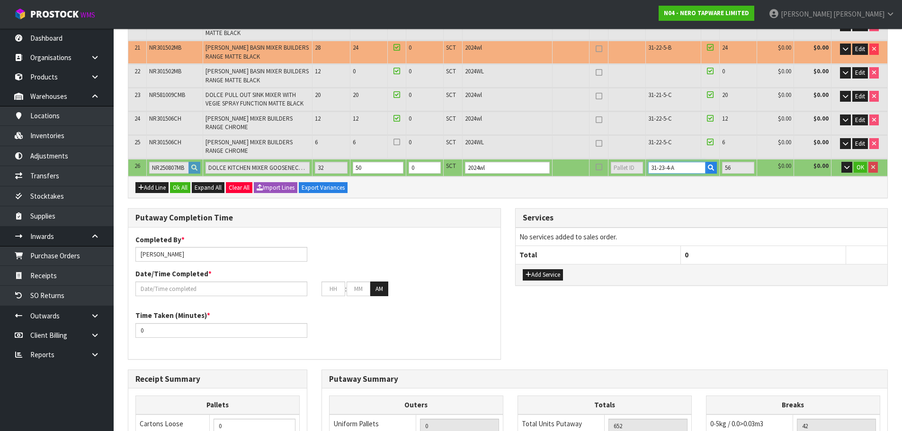
type input "50"
type input "31-23-4-A"
click at [861, 168] on span "OK" at bounding box center [860, 167] width 8 height 8
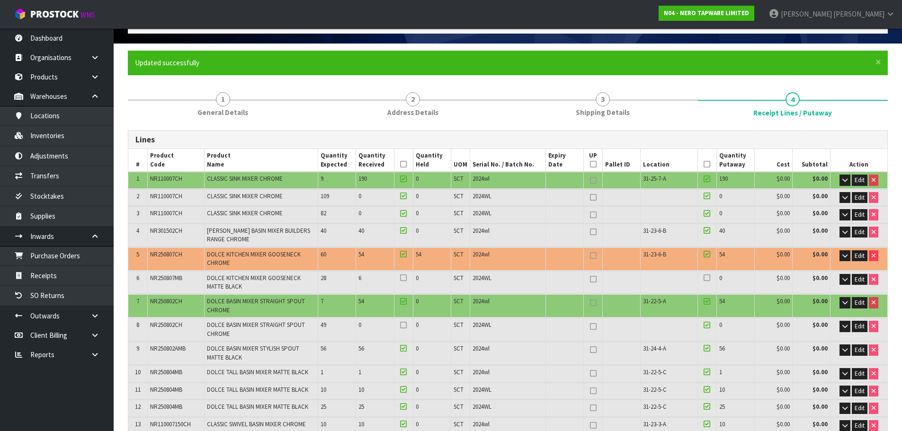
scroll to position [237, 0]
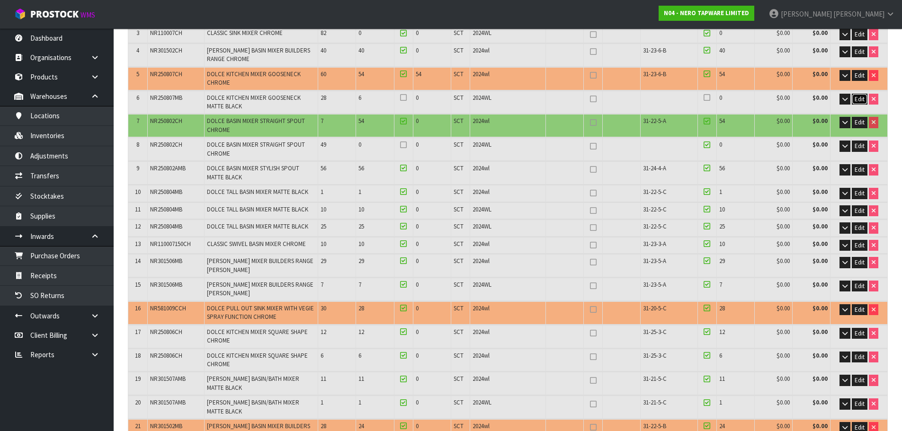
click at [861, 99] on span "Edit" at bounding box center [860, 99] width 10 height 8
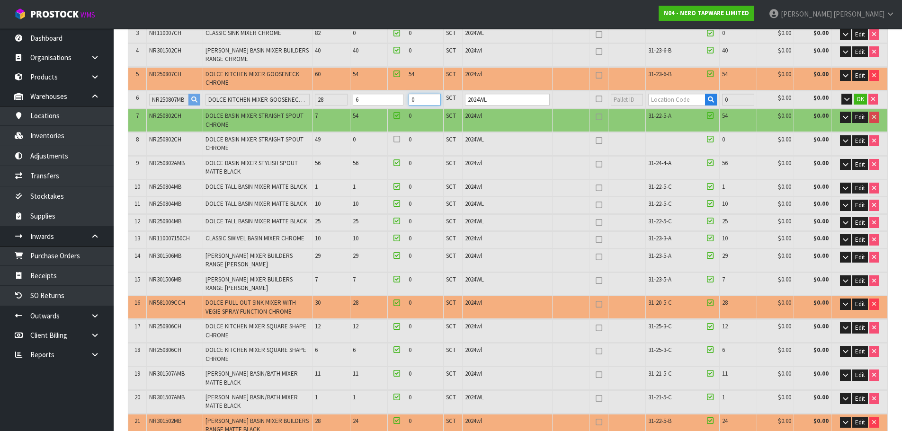
drag, startPoint x: 432, startPoint y: 94, endPoint x: 376, endPoint y: 129, distance: 65.9
click at [376, 129] on table "# Product Code Product Name Quantity Expected Quantity Received Quantity Held U…" at bounding box center [507, 262] width 759 height 587
type input "6"
click at [668, 101] on input "text" at bounding box center [676, 100] width 57 height 12
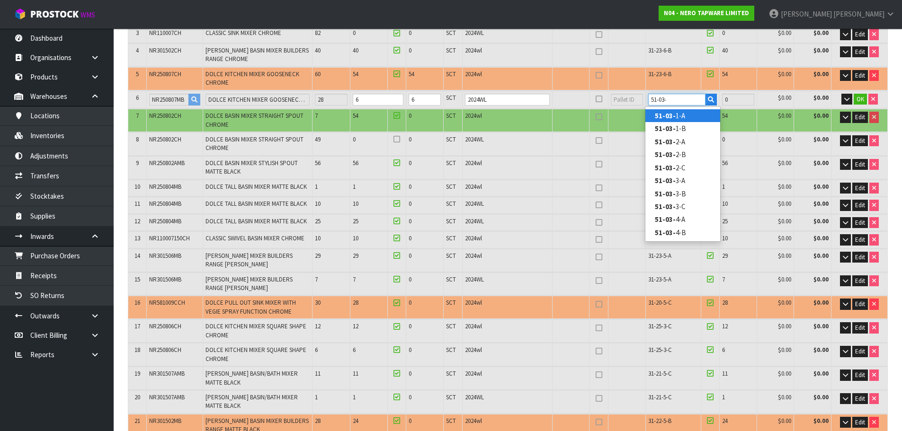
drag, startPoint x: 685, startPoint y: 118, endPoint x: 728, endPoint y: 155, distance: 57.4
click at [722, 151] on table "# Product Code Product Name Quantity Expected Quantity Received Quantity Held U…" at bounding box center [507, 262] width 759 height 587
type input "51-03-2-B"
type input "652"
type input "6"
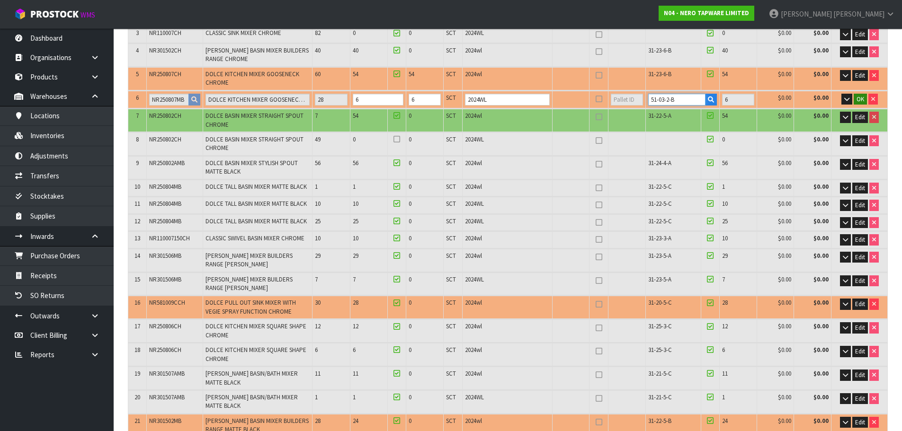
type input "51-03-2-B"
click at [863, 102] on span "OK" at bounding box center [860, 99] width 8 height 8
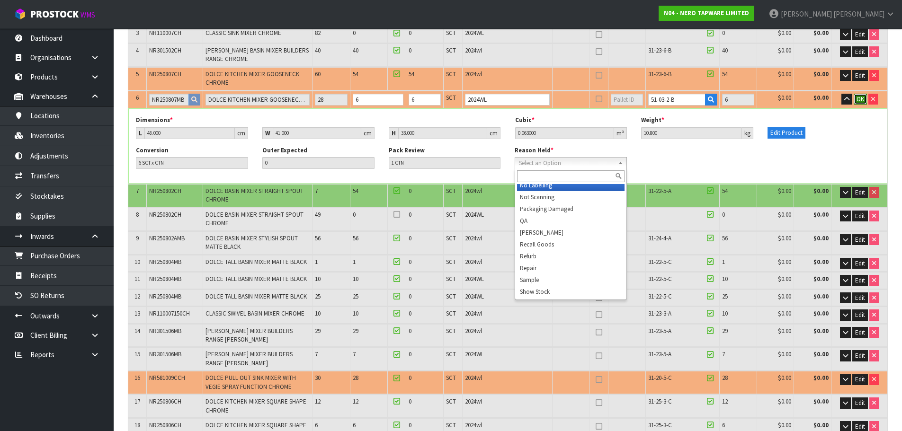
scroll to position [95, 0]
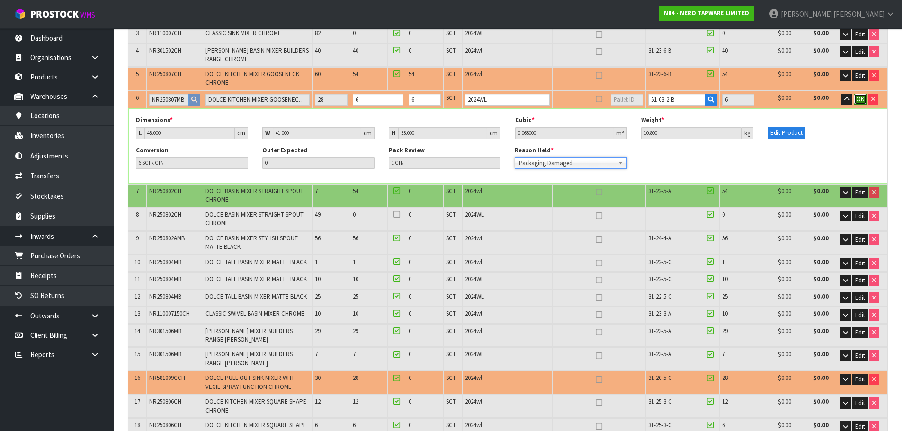
click at [863, 100] on span "OK" at bounding box center [860, 99] width 8 height 8
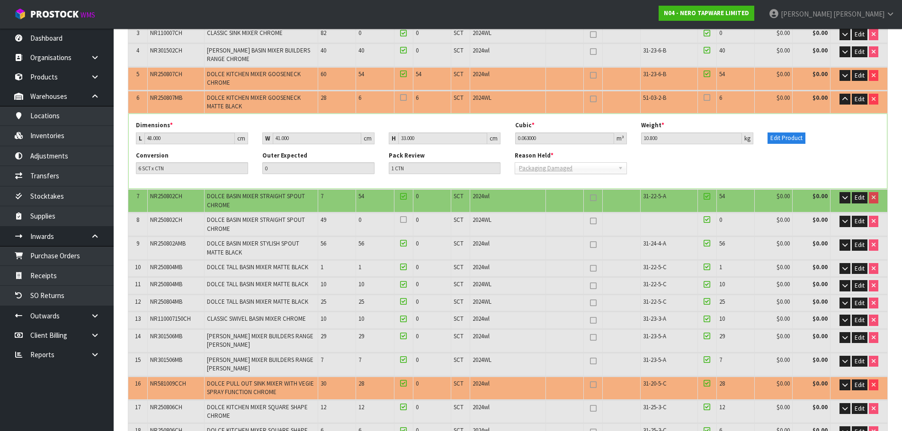
click at [710, 98] on icon at bounding box center [706, 98] width 7 height 0
click at [0, 0] on input "checkbox" at bounding box center [0, 0] width 0 height 0
click at [406, 98] on icon at bounding box center [403, 98] width 7 height 0
click at [0, 0] on input "checkbox" at bounding box center [0, 0] width 0 height 0
click at [403, 220] on icon at bounding box center [403, 220] width 7 height 0
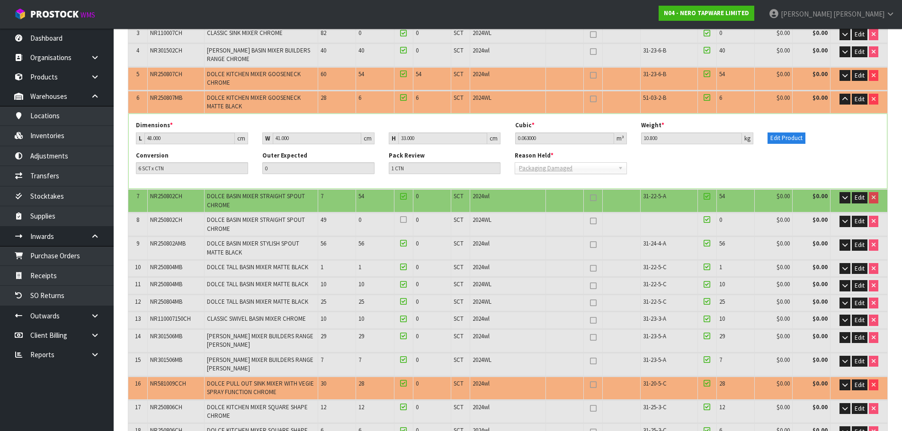
click at [0, 0] on input "checkbox" at bounding box center [0, 0] width 0 height 0
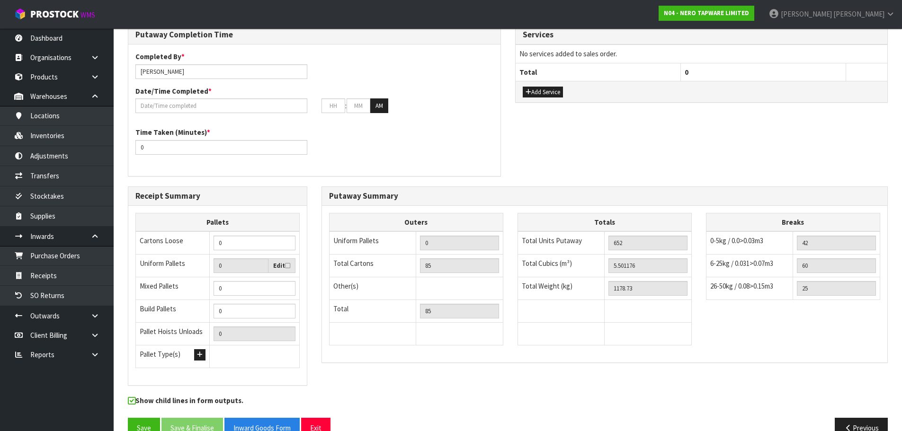
scroll to position [900, 0]
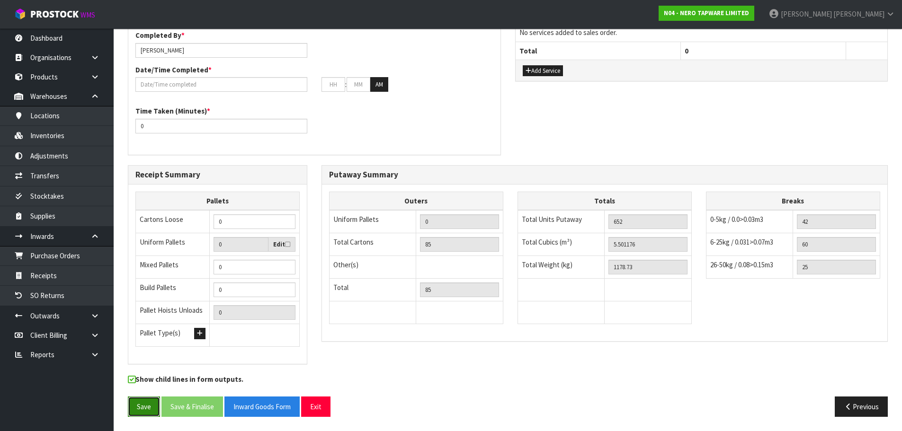
click at [154, 397] on button "Save" at bounding box center [144, 407] width 32 height 20
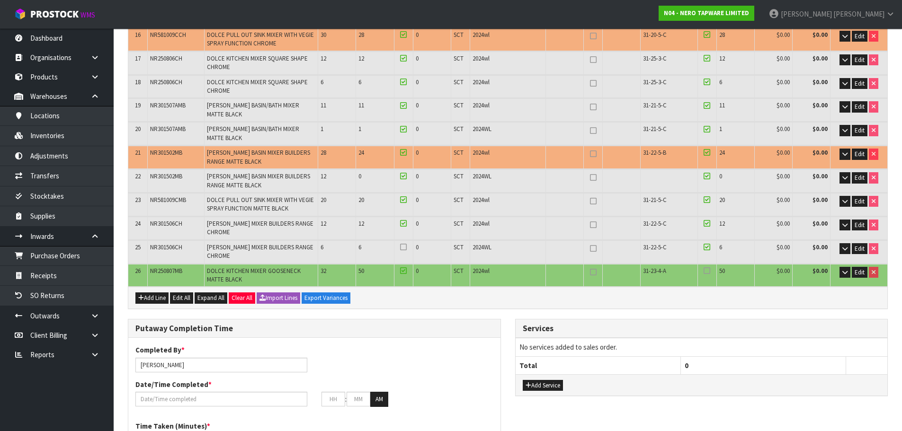
scroll to position [521, 0]
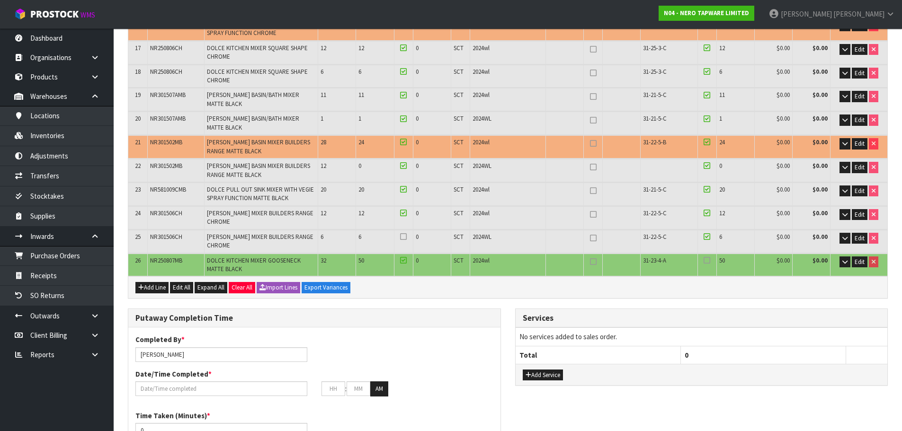
click at [708, 260] on icon at bounding box center [706, 260] width 7 height 0
click at [0, 0] on input "checkbox" at bounding box center [0, 0] width 0 height 0
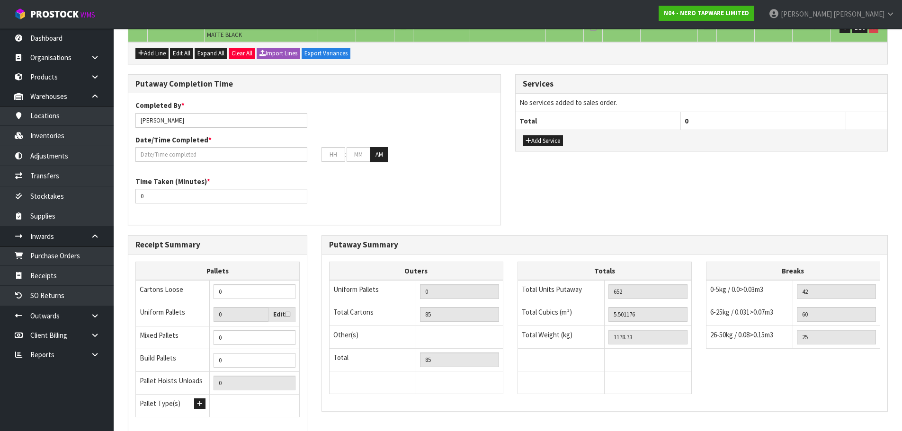
scroll to position [757, 0]
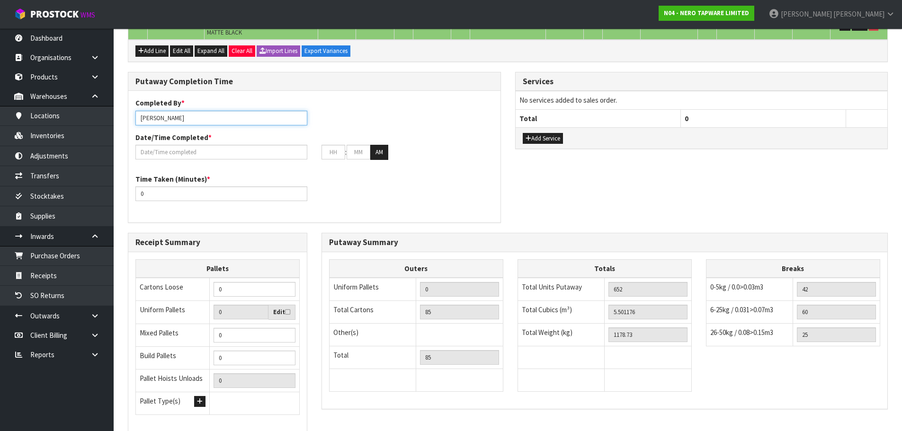
drag, startPoint x: 261, startPoint y: 122, endPoint x: 158, endPoint y: 123, distance: 103.2
click at [158, 123] on input "[PERSON_NAME]" at bounding box center [221, 118] width 172 height 15
type input "[PERSON_NAME] + [PERSON_NAME] + [PERSON_NAME]"
drag, startPoint x: 208, startPoint y: 146, endPoint x: 207, endPoint y: 151, distance: 4.8
click at [208, 146] on input "text" at bounding box center [221, 152] width 172 height 15
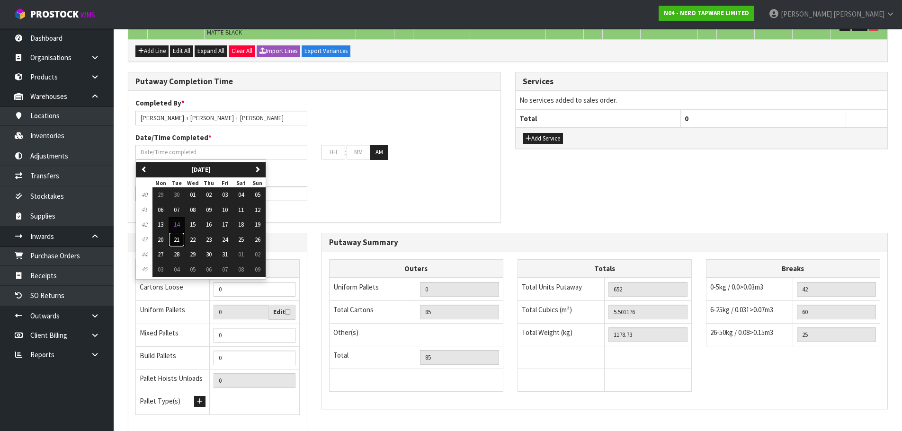
click at [175, 234] on button "21" at bounding box center [177, 239] width 16 height 15
type input "21/10/2025"
type input "12"
type input "00"
click at [179, 155] on input "21/10/2025" at bounding box center [221, 152] width 172 height 15
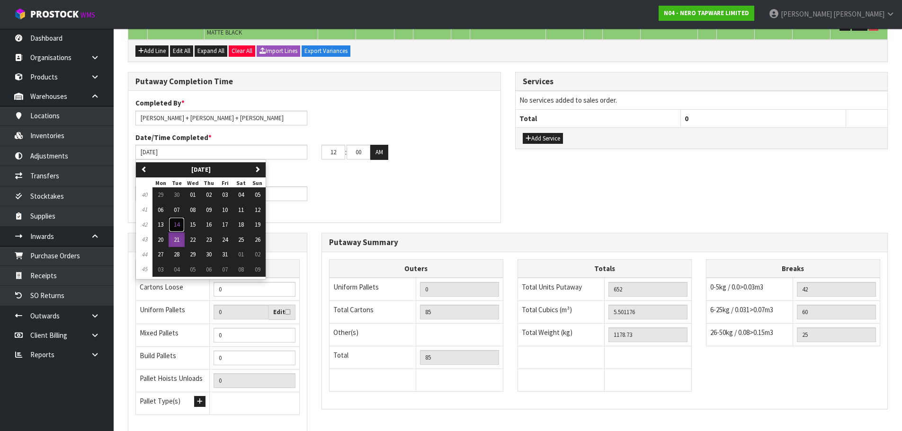
click at [176, 223] on span "14" at bounding box center [177, 225] width 6 height 8
type input "[DATE]"
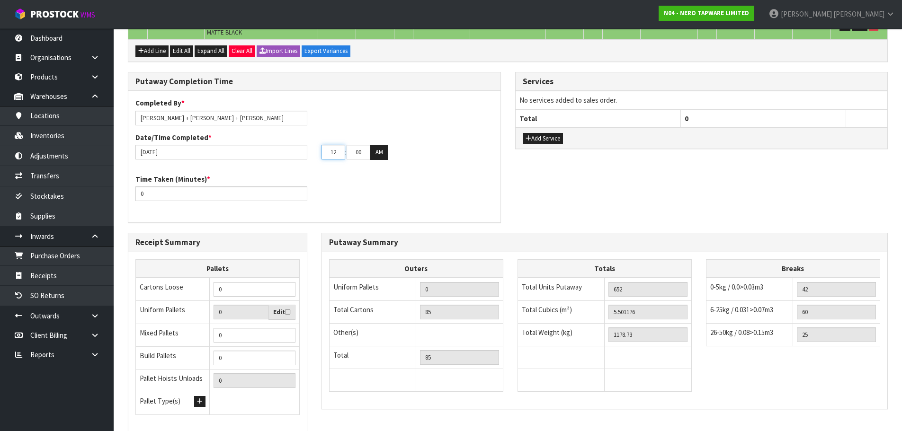
drag, startPoint x: 341, startPoint y: 150, endPoint x: 306, endPoint y: 166, distance: 38.1
click at [306, 166] on div "Completed By * James + Russell + Margret Date/Time Completed * 14/10/2025 12 : …" at bounding box center [314, 132] width 372 height 69
type input "03"
click at [370, 145] on button "AM" at bounding box center [379, 152] width 18 height 15
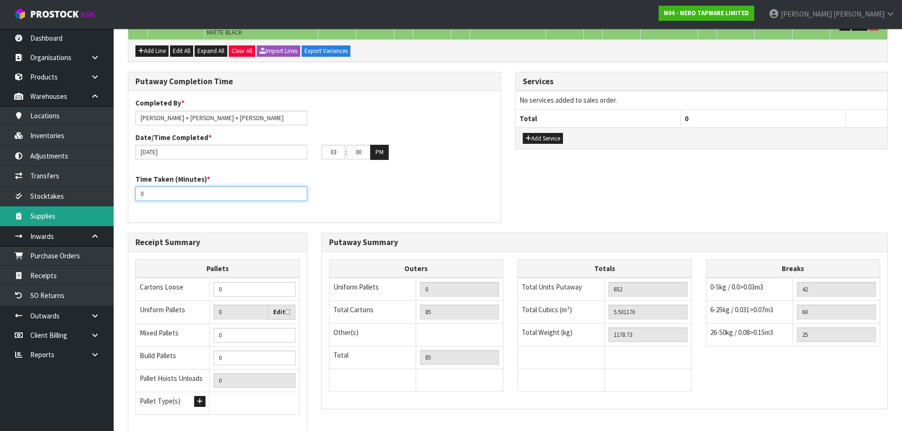
drag, startPoint x: 215, startPoint y: 187, endPoint x: 94, endPoint y: 210, distance: 123.0
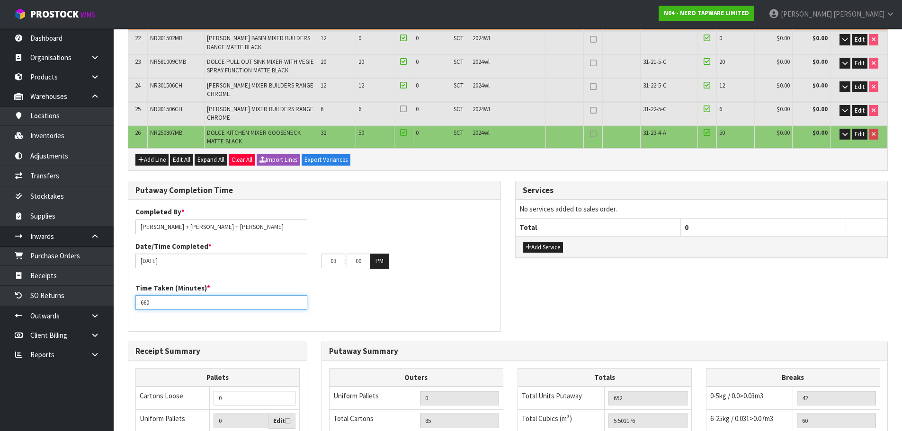
scroll to position [825, 0]
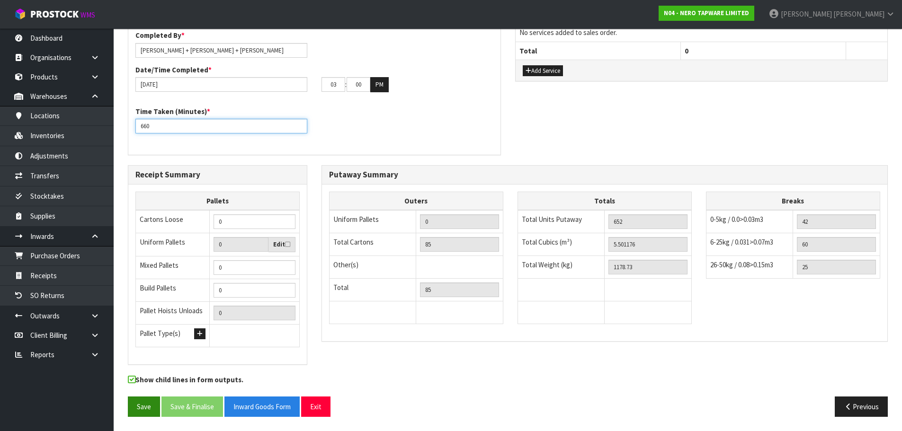
type input "660"
click at [137, 401] on button "Save" at bounding box center [144, 407] width 32 height 20
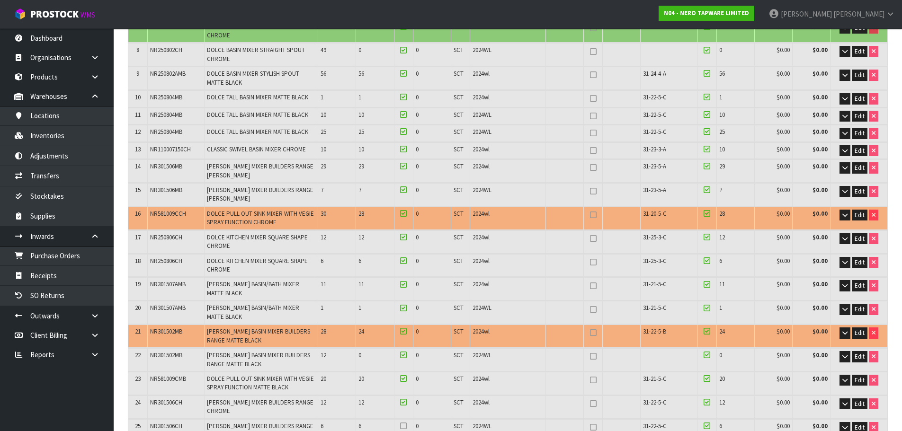
scroll to position [568, 0]
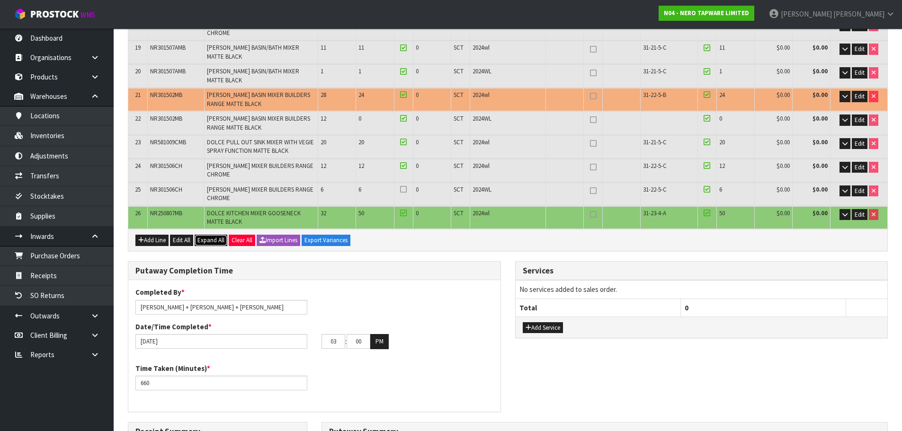
click at [215, 240] on span "Expand All" at bounding box center [210, 240] width 27 height 8
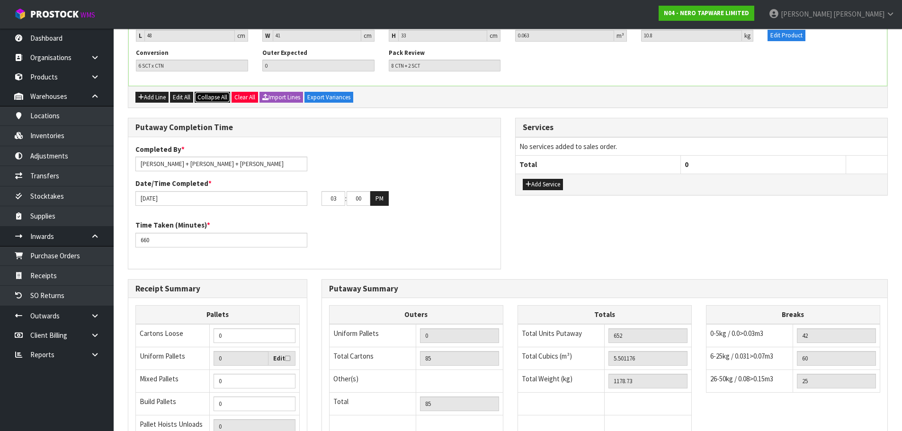
scroll to position [2544, 0]
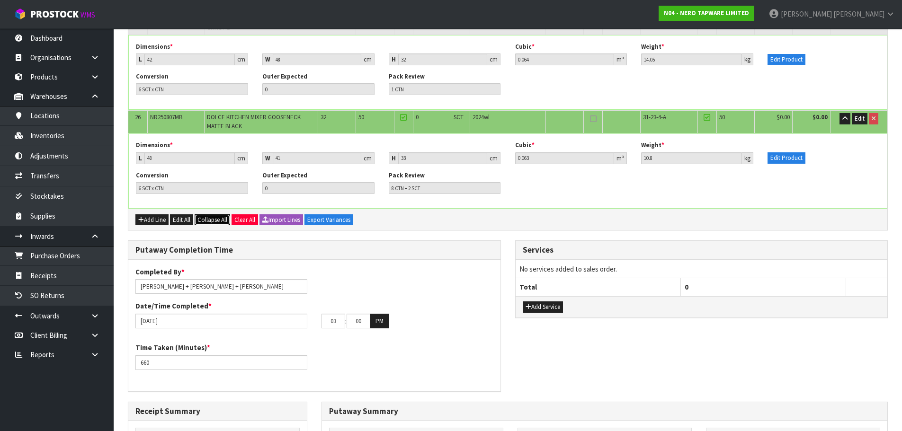
click at [211, 223] on span "Collapse All" at bounding box center [212, 220] width 30 height 8
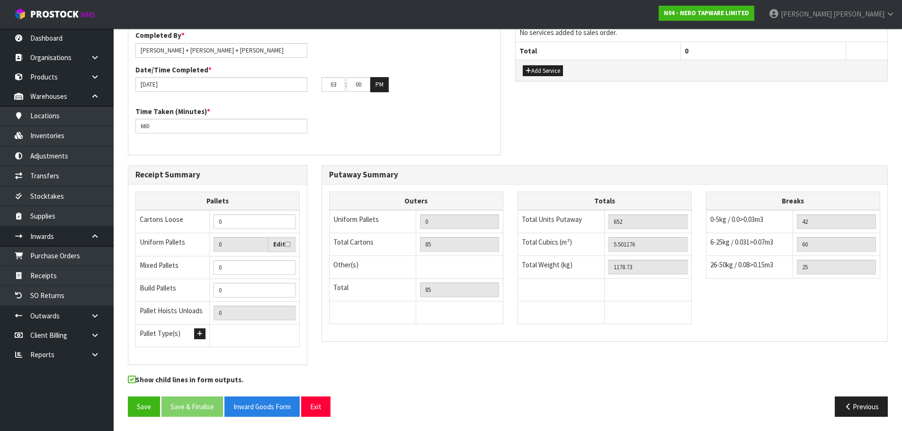
scroll to position [825, 0]
click at [150, 403] on button "Save" at bounding box center [144, 407] width 32 height 20
click at [622, 243] on input "5.501176" at bounding box center [647, 244] width 79 height 15
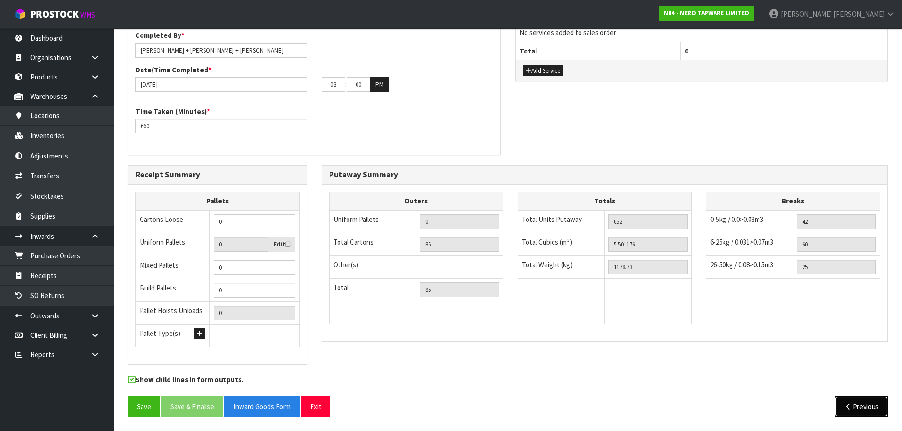
click at [848, 402] on button "Previous" at bounding box center [861, 407] width 53 height 20
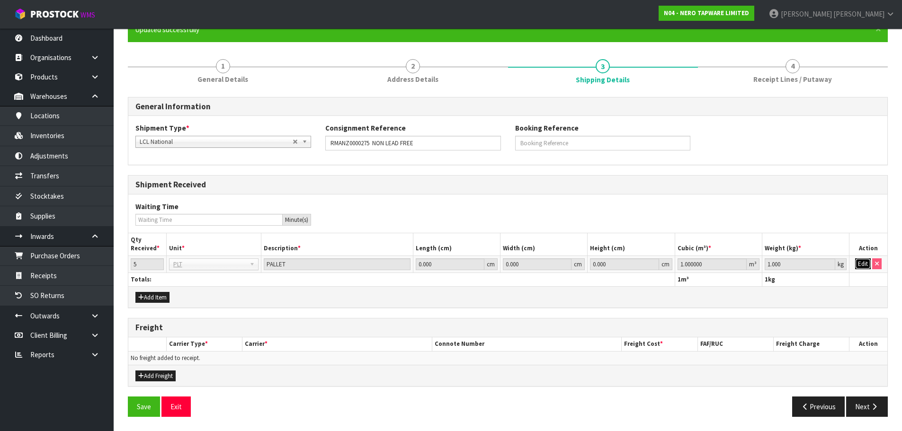
click at [859, 267] on button "Edit" at bounding box center [863, 263] width 16 height 11
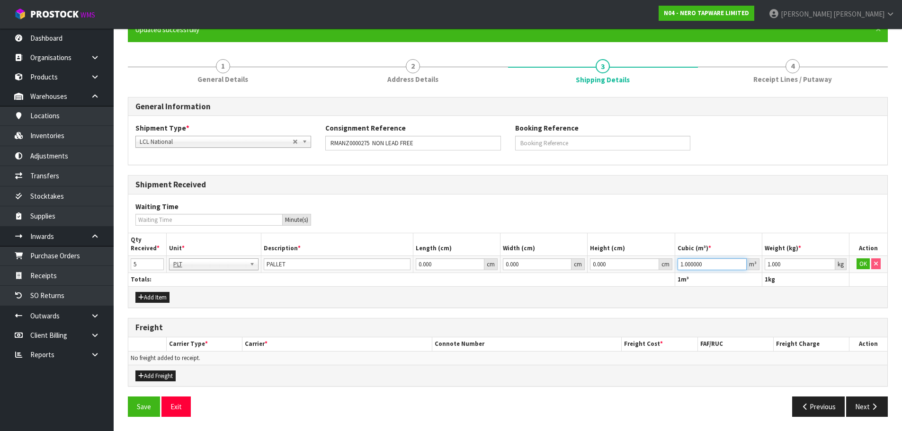
drag, startPoint x: 714, startPoint y: 264, endPoint x: 638, endPoint y: 272, distance: 76.6
click at [638, 272] on tr "5 BAG BAR BSK BIN BTL BOX BDL CAB CGE CTN CSE COI CRA CRT CBE CYL DRM JAR MTR P…" at bounding box center [507, 264] width 759 height 17
paste input "5.501176"
type input "5.501176"
click at [787, 261] on input "1.000" at bounding box center [800, 264] width 71 height 12
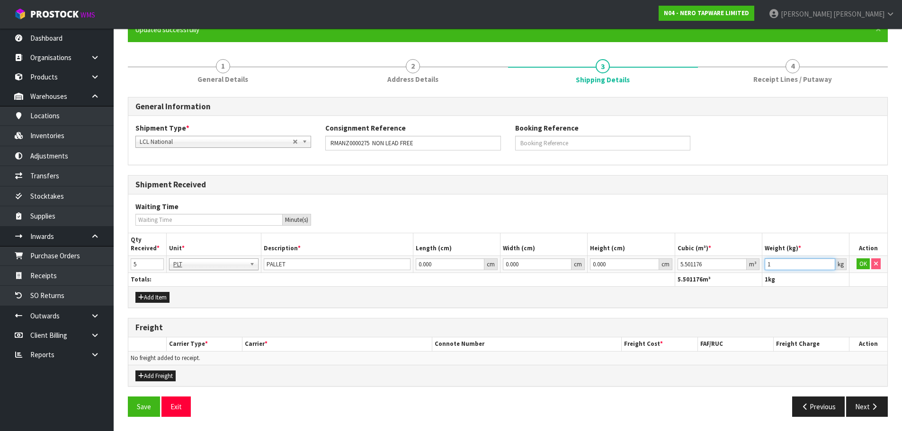
type input "0"
type input "1178.73"
click at [865, 263] on button "OK" at bounding box center [862, 263] width 13 height 11
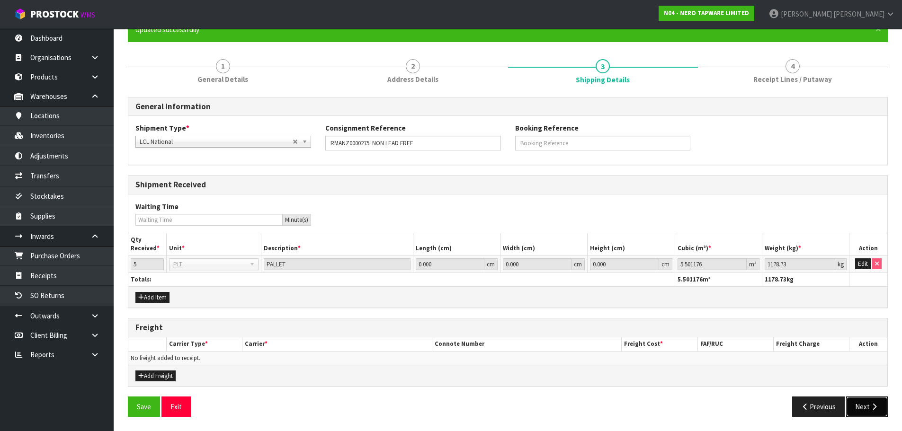
click at [869, 403] on button "Next" at bounding box center [867, 407] width 42 height 20
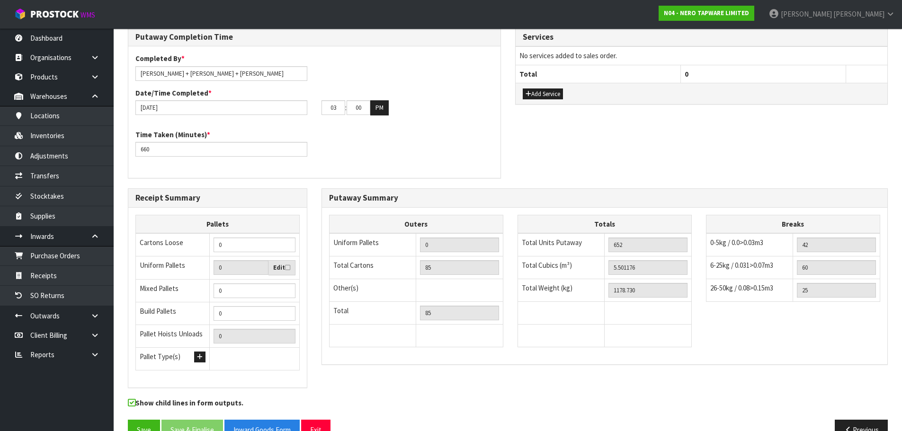
scroll to position [825, 0]
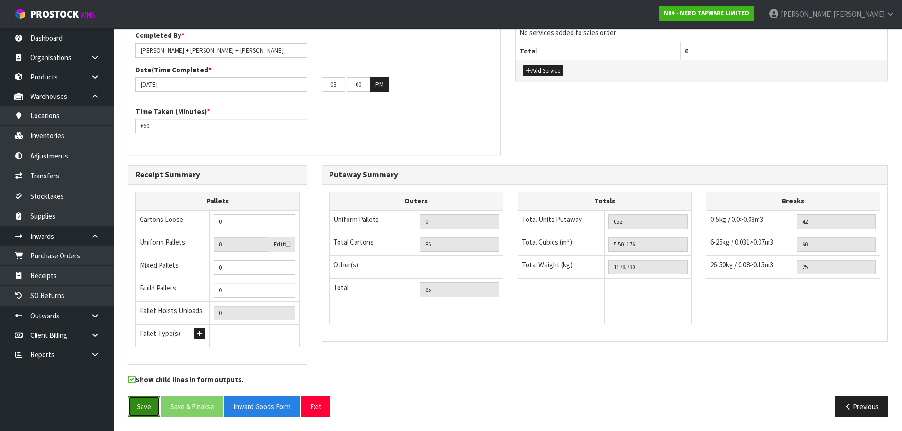
click at [151, 398] on button "Save" at bounding box center [144, 407] width 32 height 20
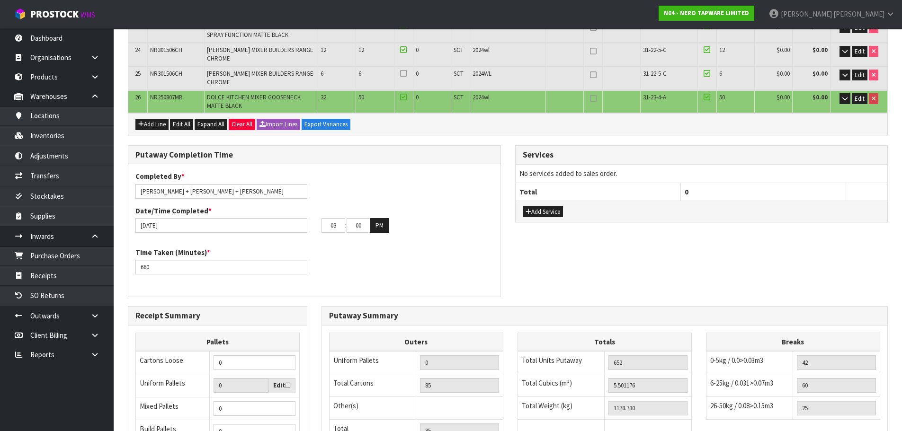
scroll to position [683, 0]
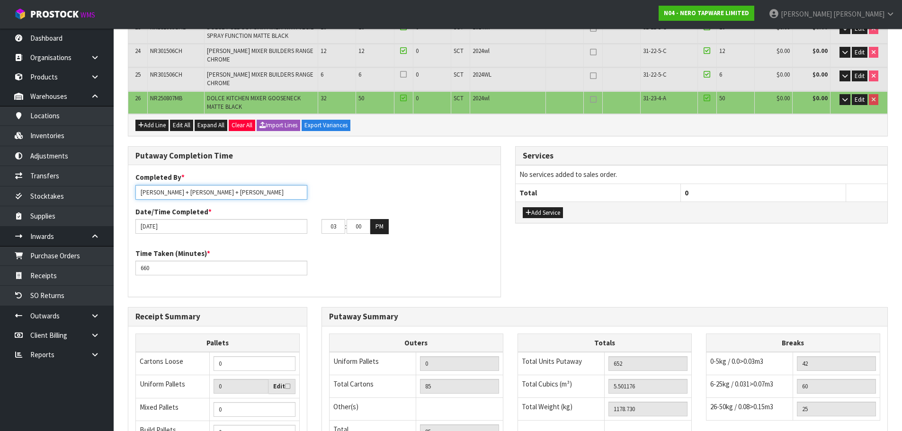
click at [156, 193] on input "[PERSON_NAME] + [PERSON_NAME] + [PERSON_NAME]" at bounding box center [221, 192] width 172 height 15
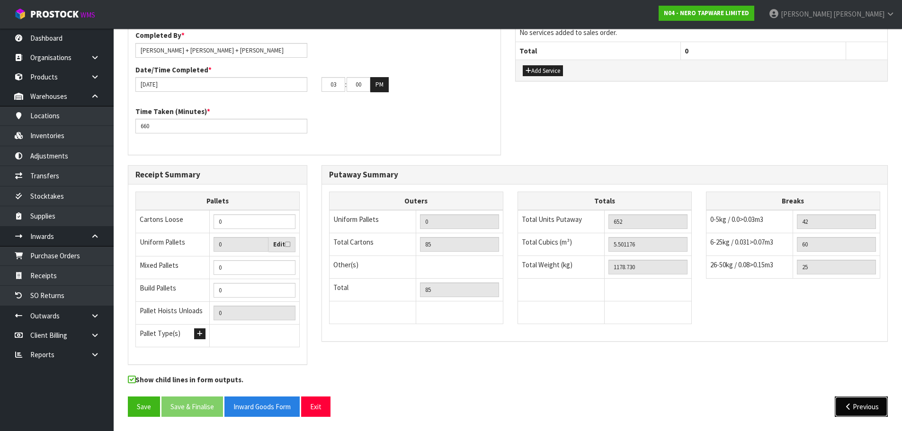
click at [877, 405] on button "Previous" at bounding box center [861, 407] width 53 height 20
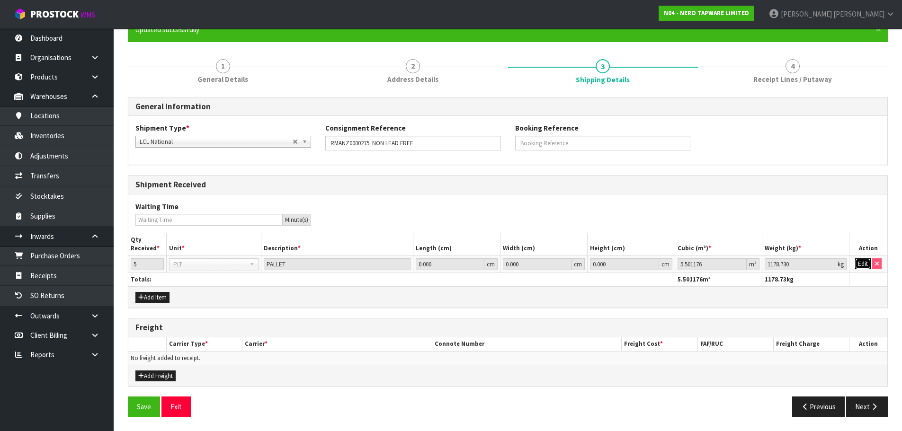
click at [859, 263] on button "Edit" at bounding box center [863, 263] width 16 height 11
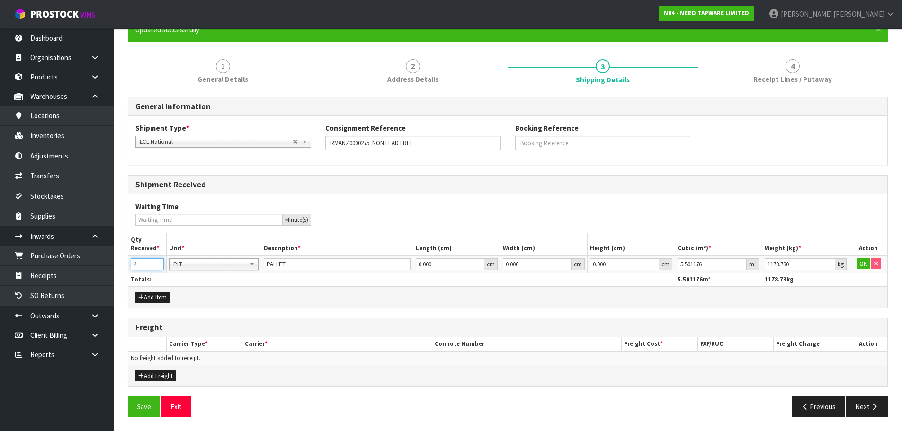
click at [155, 266] on input "4" at bounding box center [147, 264] width 33 height 12
click at [155, 266] on input "3" at bounding box center [147, 264] width 33 height 12
click at [157, 263] on input "4" at bounding box center [147, 264] width 33 height 12
click at [157, 263] on input "5" at bounding box center [147, 264] width 33 height 12
click at [159, 267] on input "4" at bounding box center [147, 264] width 33 height 12
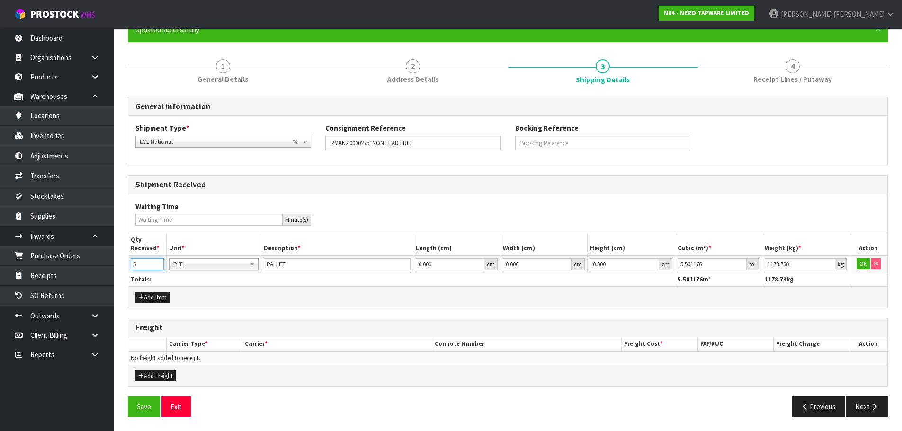
type input "3"
click at [159, 267] on input "3" at bounding box center [147, 264] width 33 height 12
click at [142, 407] on button "Save" at bounding box center [144, 407] width 32 height 20
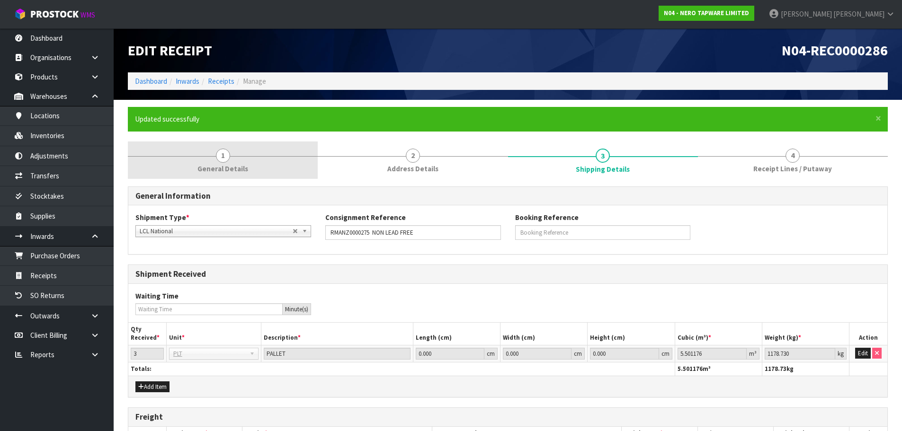
click at [219, 150] on span "1" at bounding box center [223, 156] width 14 height 14
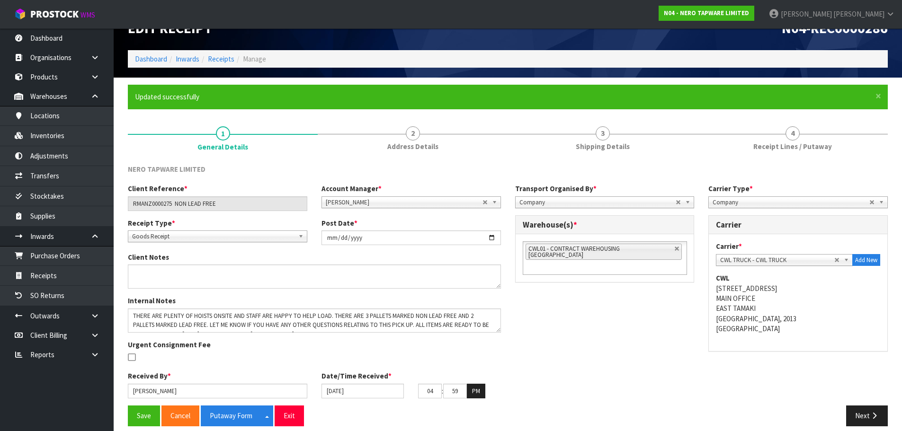
scroll to position [32, 0]
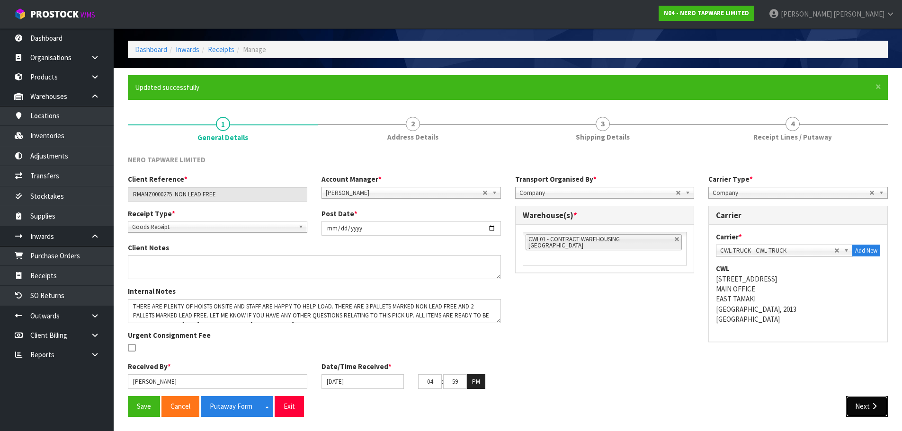
click at [866, 401] on button "Next" at bounding box center [867, 406] width 42 height 20
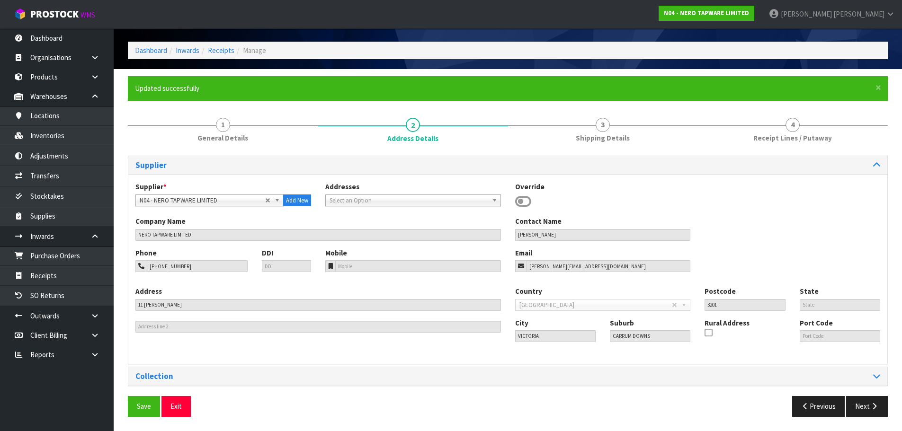
scroll to position [31, 0]
click at [853, 401] on button "Next" at bounding box center [867, 406] width 42 height 20
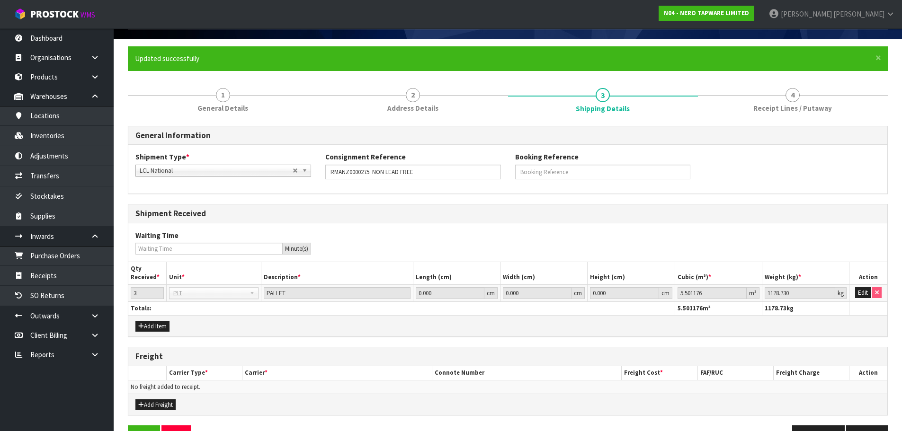
scroll to position [89, 0]
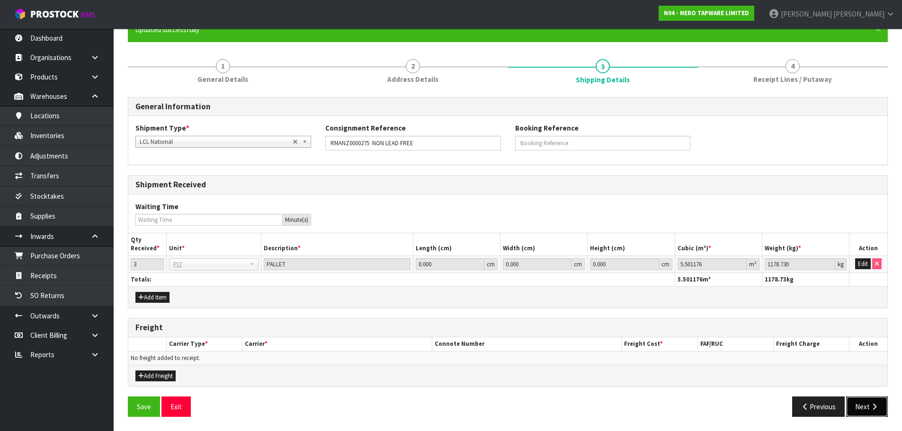
click at [873, 417] on button "Next" at bounding box center [867, 407] width 42 height 20
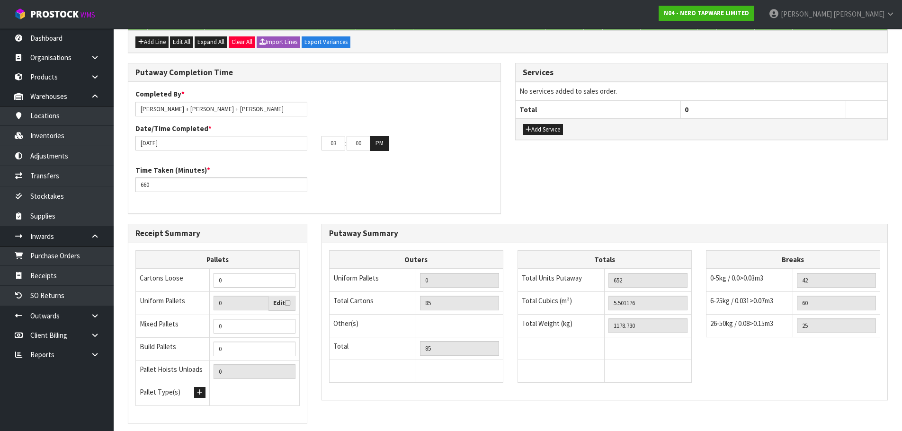
scroll to position [636, 0]
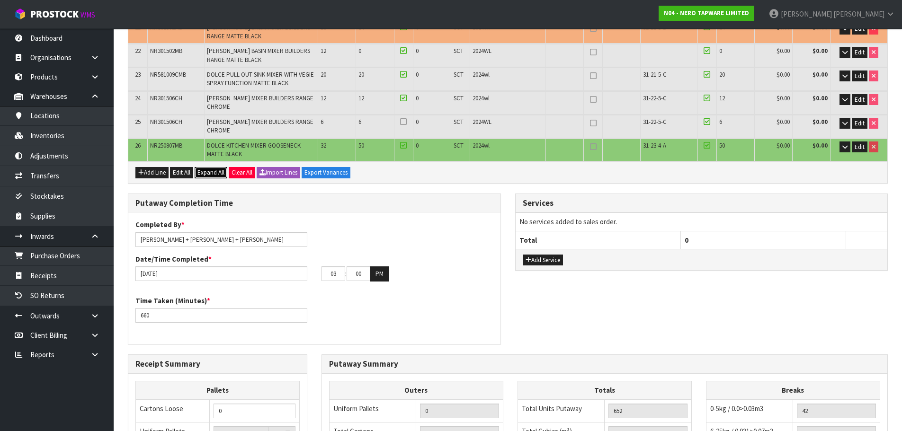
click at [224, 173] on span "Expand All" at bounding box center [210, 173] width 27 height 8
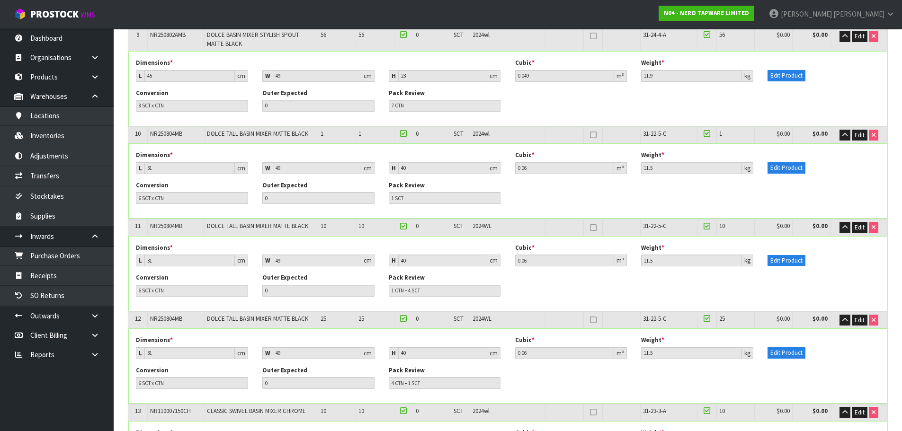
scroll to position [994, 0]
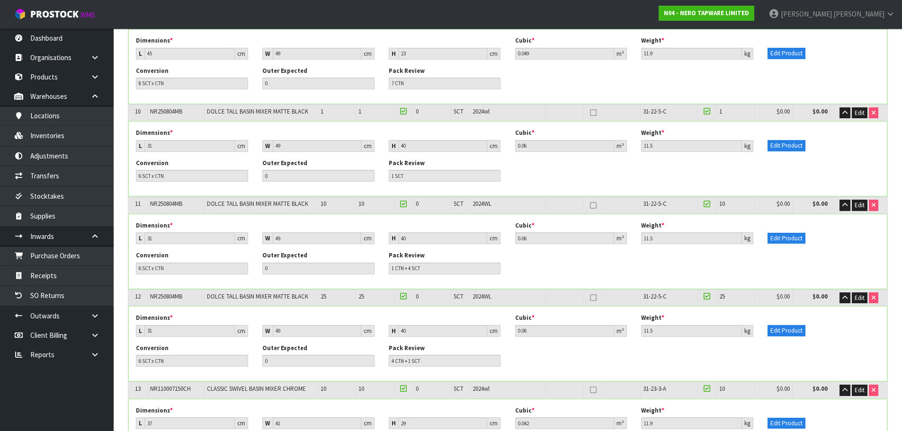
click at [530, 182] on div "Conversion 6 SCT x CTN Outer Expected 0 Pack Review 1 SCT" at bounding box center [508, 174] width 758 height 30
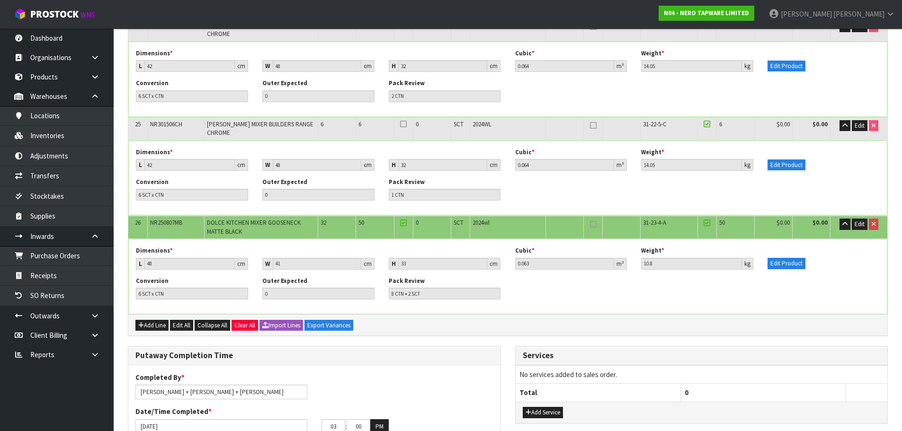
scroll to position [2781, 0]
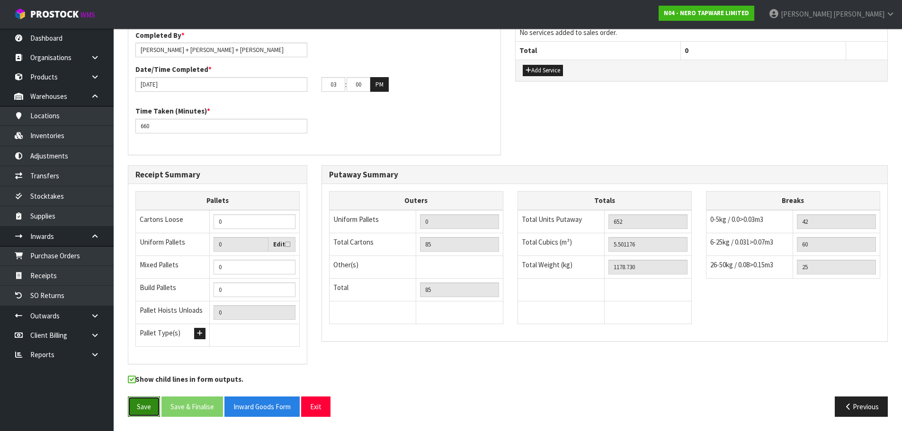
click at [137, 403] on button "Save" at bounding box center [144, 407] width 32 height 20
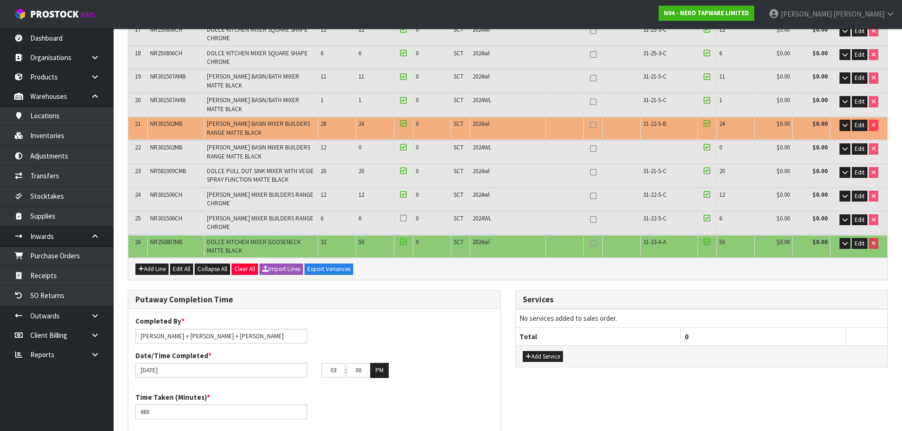
scroll to position [805, 0]
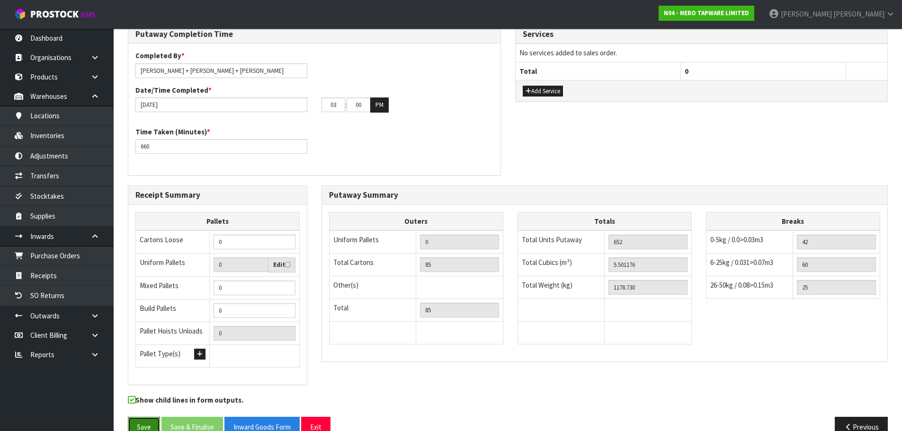
click at [148, 425] on button "Save" at bounding box center [144, 427] width 32 height 20
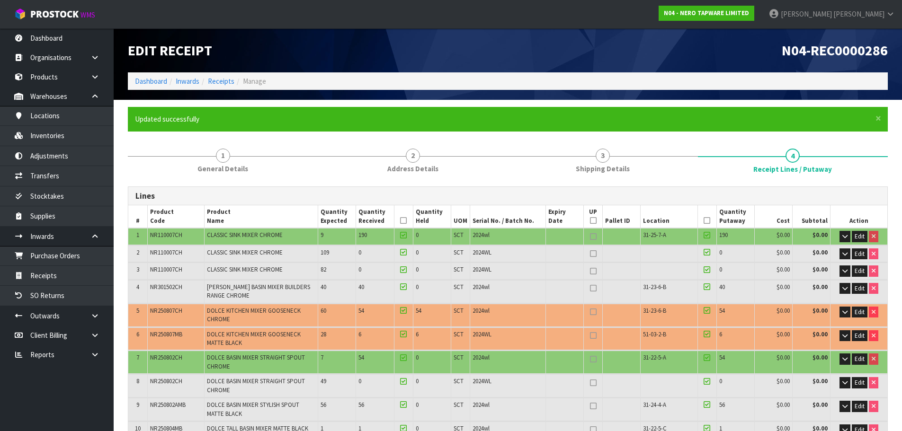
click at [659, 311] on span "31-23-6-B" at bounding box center [654, 311] width 23 height 8
copy tr "31-23-6-B"
click at [862, 311] on span "Edit" at bounding box center [860, 312] width 10 height 8
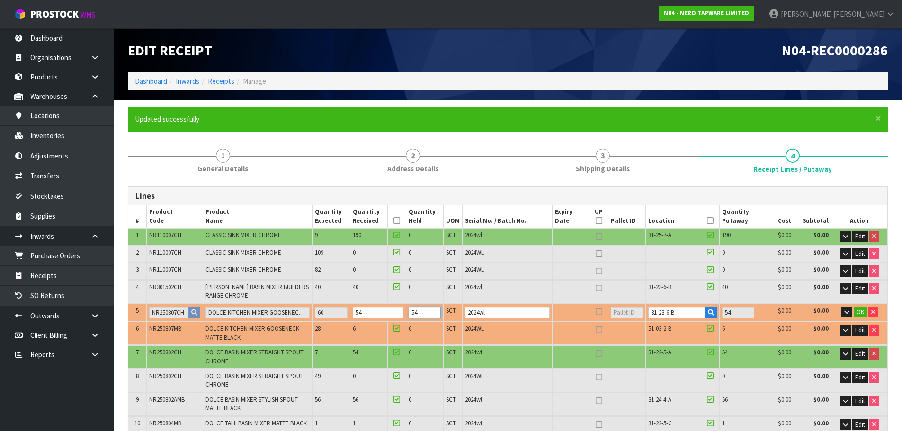
drag, startPoint x: 426, startPoint y: 311, endPoint x: 409, endPoint y: 316, distance: 18.4
click at [409, 316] on tr "5 NR250807CH DOLCE KITCHEN MIXER GOOSENECK CHROME 60 54 54 SCT 2024wl 31-23-6-B…" at bounding box center [507, 313] width 759 height 18
type input "0"
click at [864, 315] on button "OK" at bounding box center [860, 312] width 13 height 11
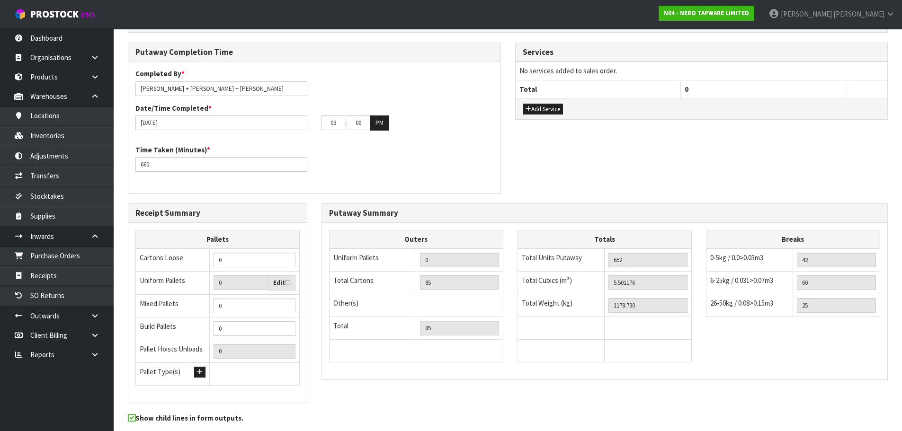
scroll to position [825, 0]
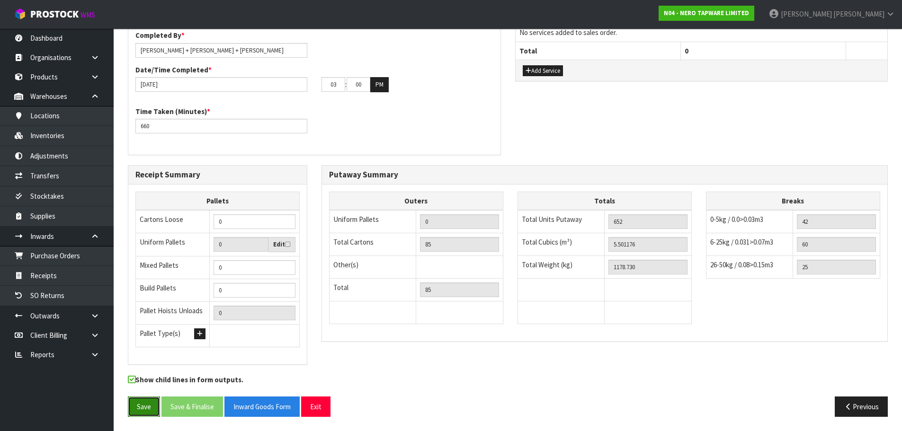
click at [133, 404] on button "Save" at bounding box center [144, 407] width 32 height 20
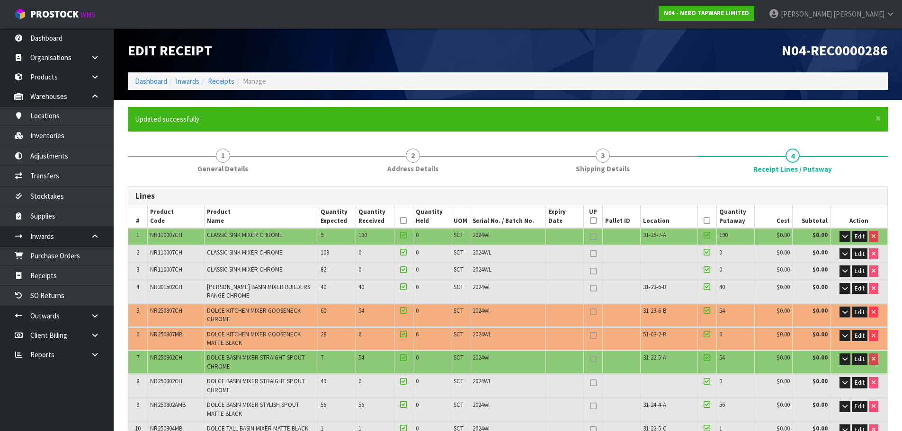
click at [459, 35] on div "Edit Receipt" at bounding box center [314, 50] width 387 height 44
click at [494, 50] on h1 "Edit Receipt" at bounding box center [314, 51] width 373 height 16
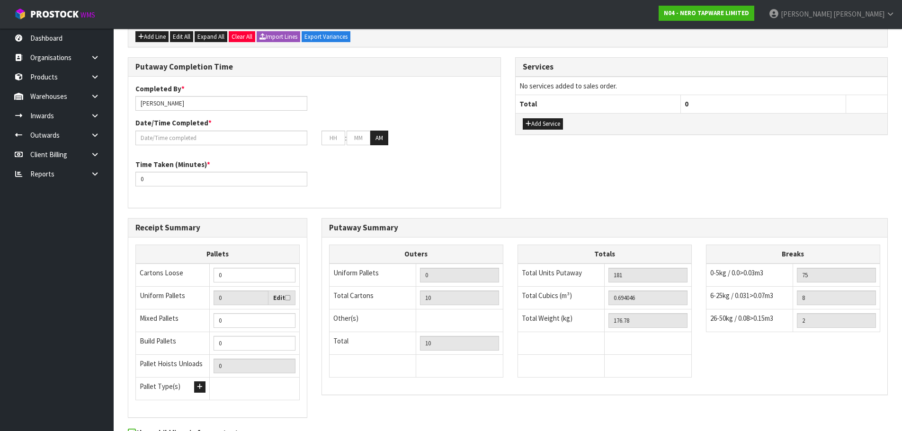
scroll to position [426, 0]
drag, startPoint x: 186, startPoint y: 87, endPoint x: 78, endPoint y: 124, distance: 114.2
paste input "+ [PERSON_NAME] + [PERSON_NAME]"
type input "[PERSON_NAME] + [PERSON_NAME] + [PERSON_NAME]"
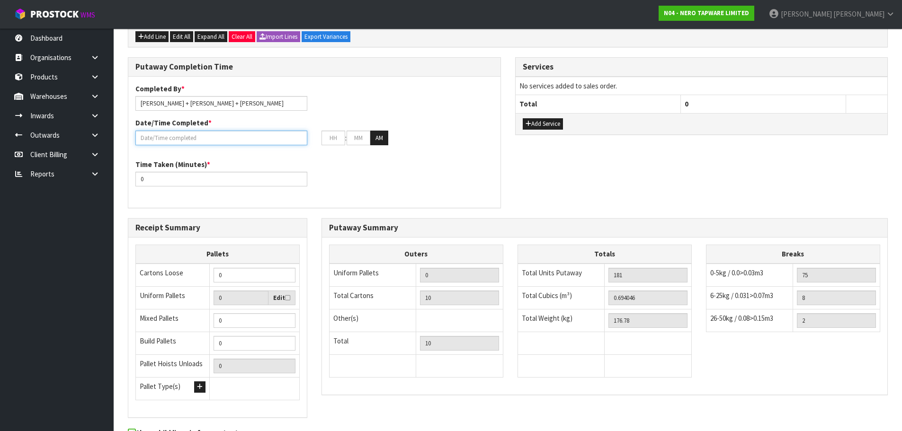
click at [190, 131] on input "text" at bounding box center [221, 138] width 172 height 15
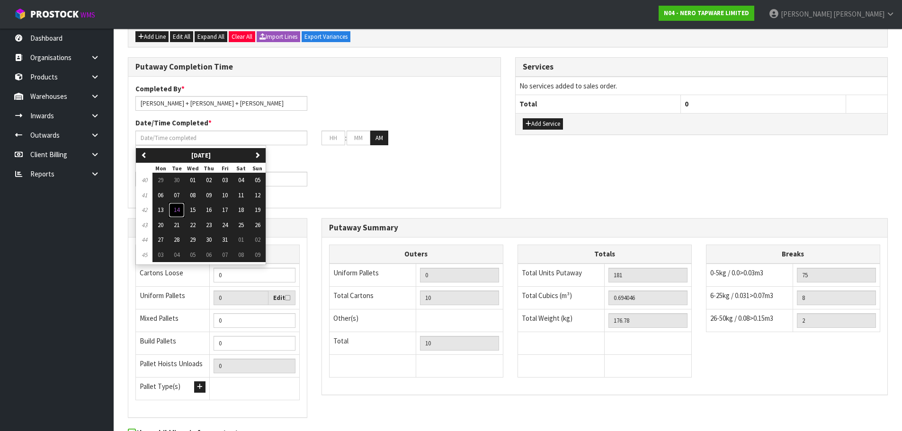
click at [179, 206] on span "14" at bounding box center [177, 210] width 6 height 8
type input "[DATE]"
type input "12"
type input "00"
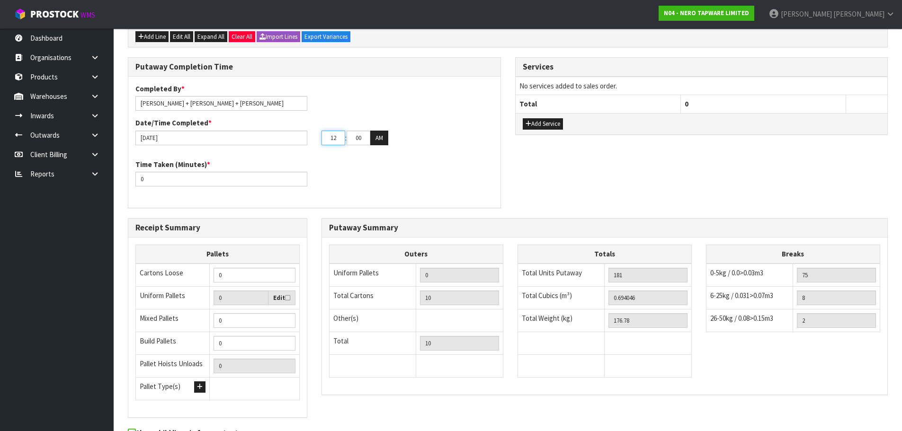
drag, startPoint x: 342, startPoint y: 119, endPoint x: 318, endPoint y: 164, distance: 51.2
click at [310, 159] on div "Completed By * [PERSON_NAME] + [PERSON_NAME] + [PERSON_NAME] Date/Time Complete…" at bounding box center [314, 142] width 372 height 117
type input "03"
click at [385, 131] on button "AM" at bounding box center [379, 138] width 18 height 15
drag, startPoint x: 204, startPoint y: 171, endPoint x: 20, endPoint y: 170, distance: 183.7
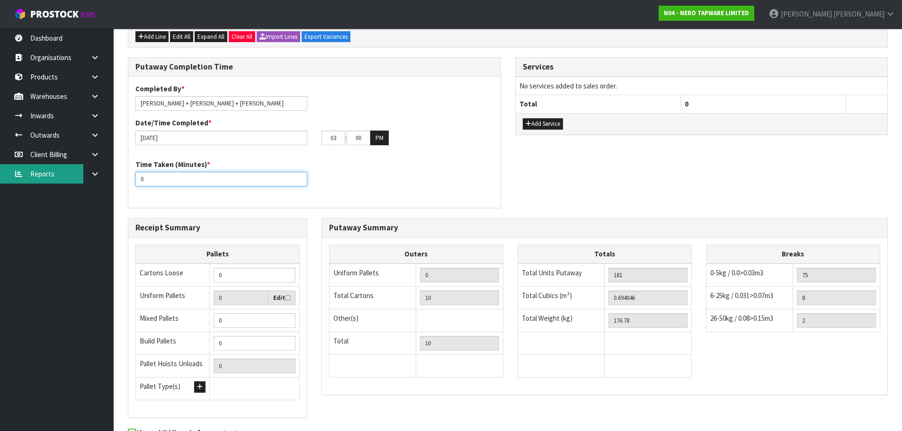
type input "660"
click at [624, 291] on input "0.694046" at bounding box center [647, 298] width 79 height 15
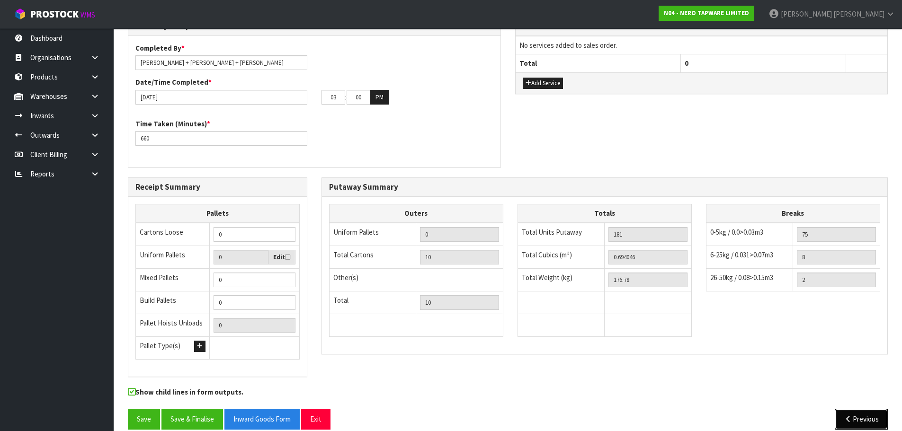
click at [864, 409] on button "Previous" at bounding box center [861, 419] width 53 height 20
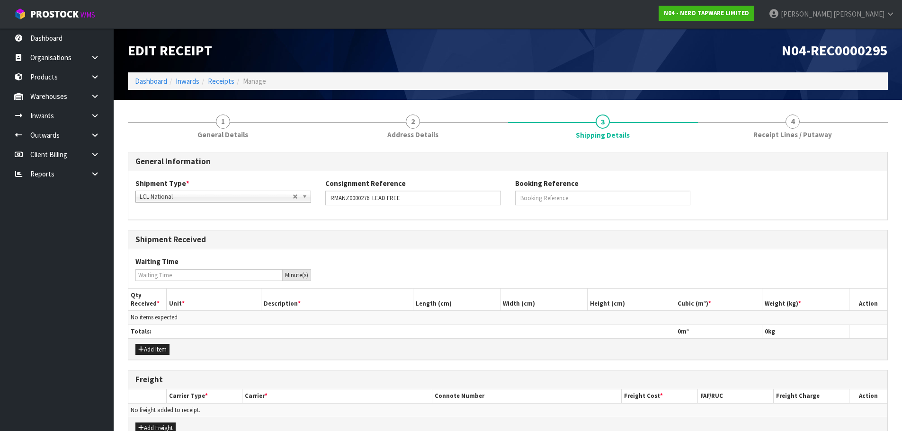
scroll to position [53, 0]
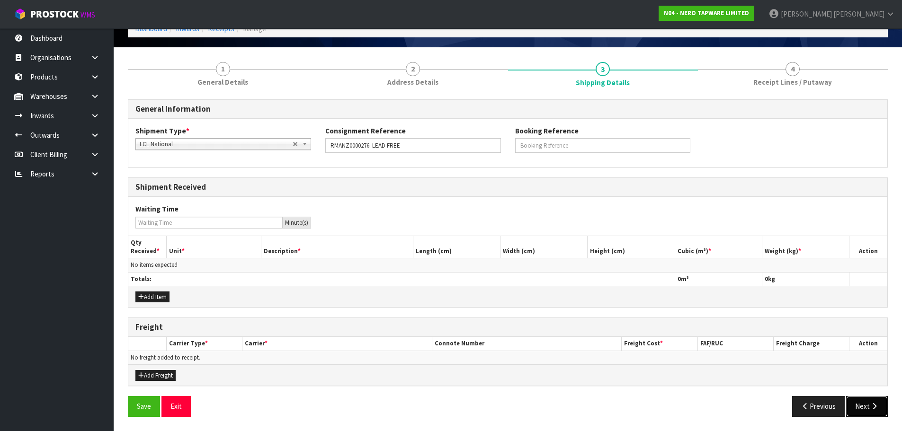
click at [868, 407] on button "Next" at bounding box center [867, 406] width 42 height 20
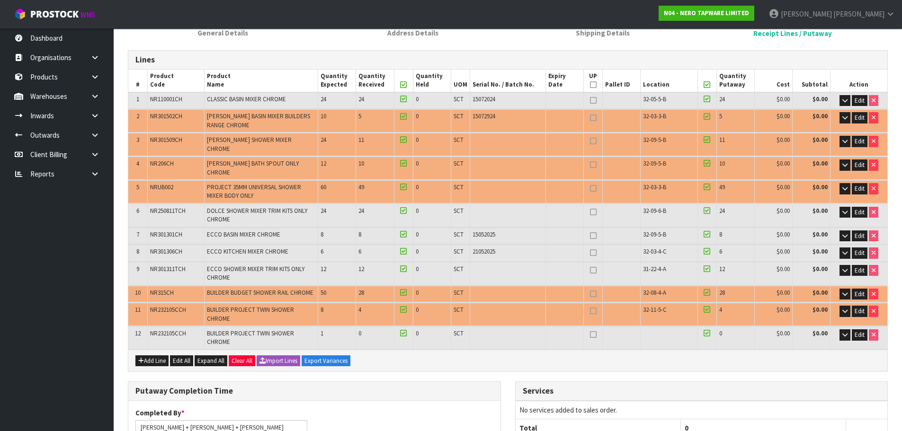
scroll to position [100, 0]
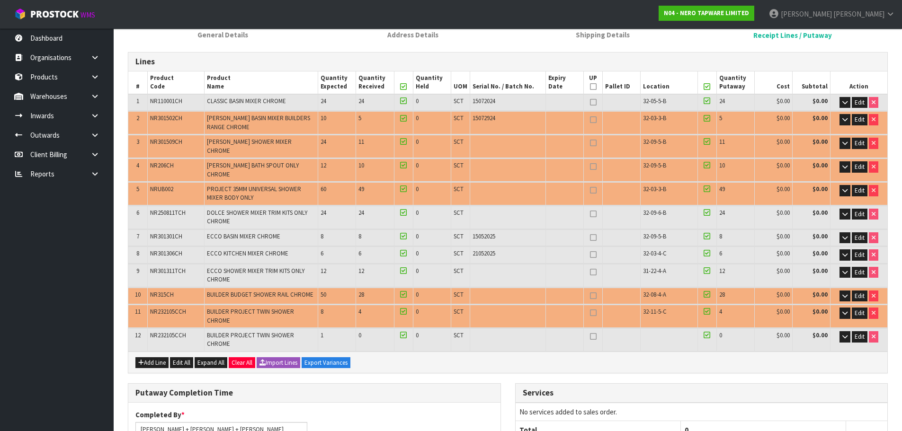
click at [703, 87] on icon at bounding box center [706, 87] width 7 height 0
click at [707, 87] on icon at bounding box center [706, 87] width 7 height 0
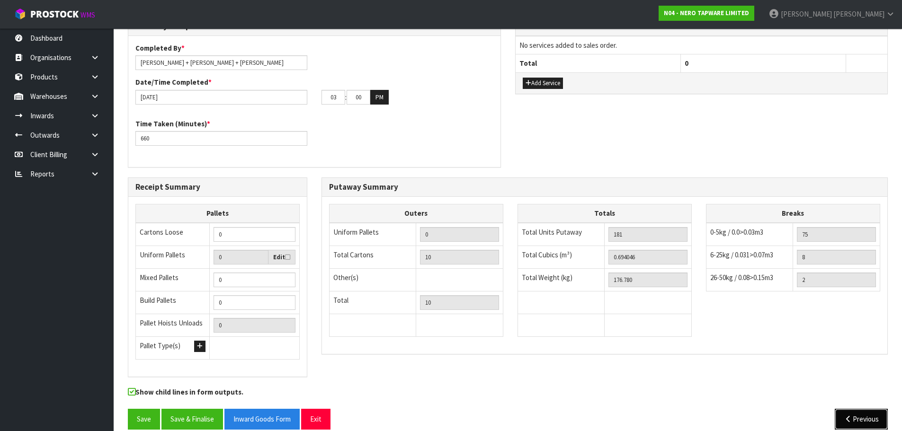
click at [871, 409] on button "Previous" at bounding box center [861, 419] width 53 height 20
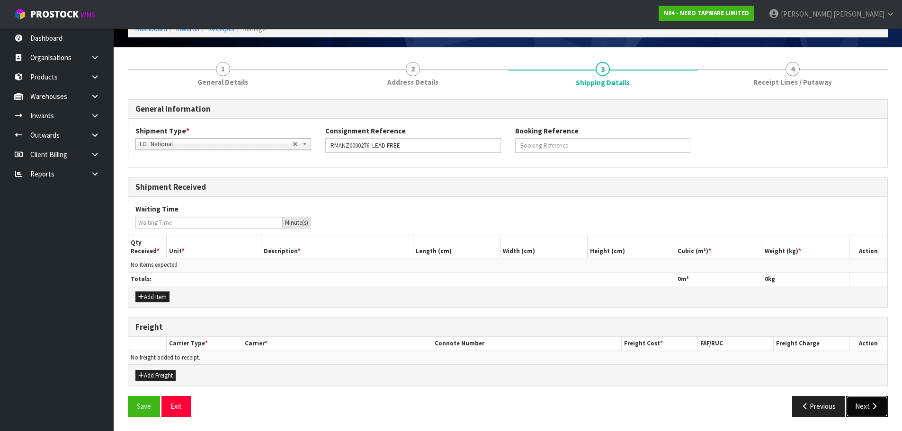
click at [859, 399] on button "Next" at bounding box center [867, 406] width 42 height 20
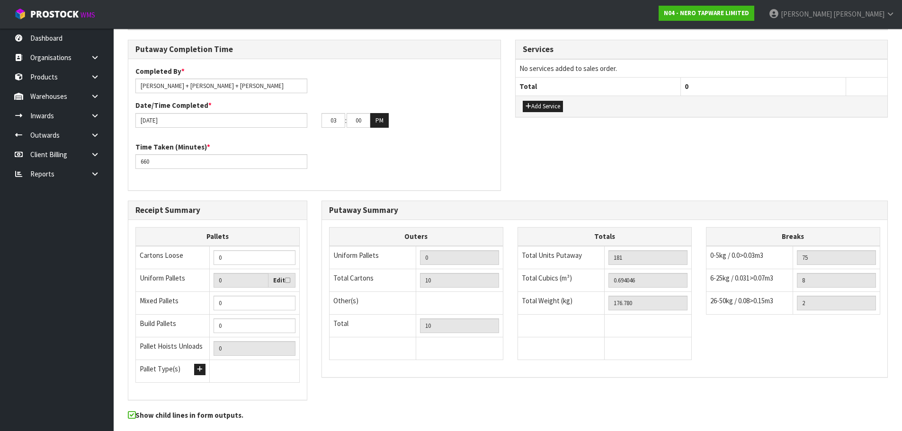
scroll to position [467, 0]
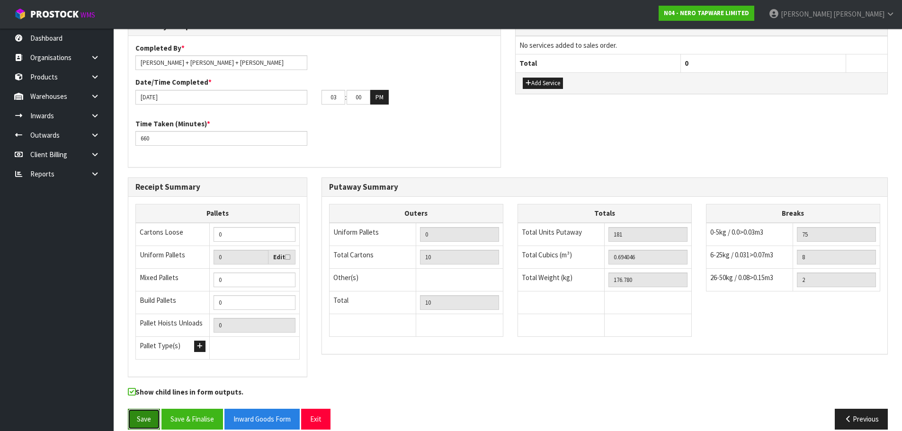
click at [140, 409] on button "Save" at bounding box center [144, 419] width 32 height 20
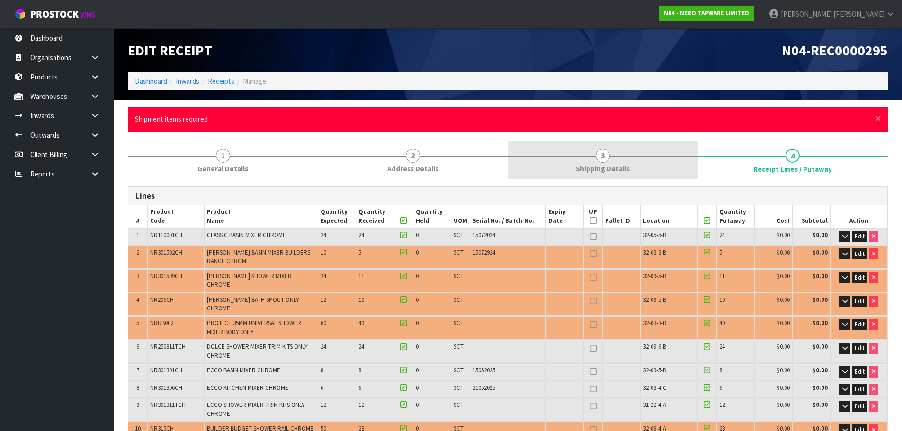
click at [552, 162] on link "3 Shipping Details" at bounding box center [603, 160] width 190 height 37
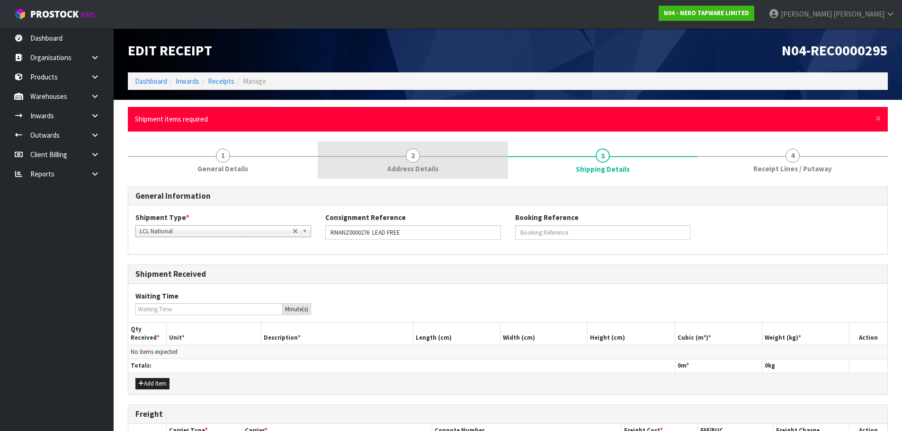
click at [401, 156] on div at bounding box center [413, 156] width 190 height 0
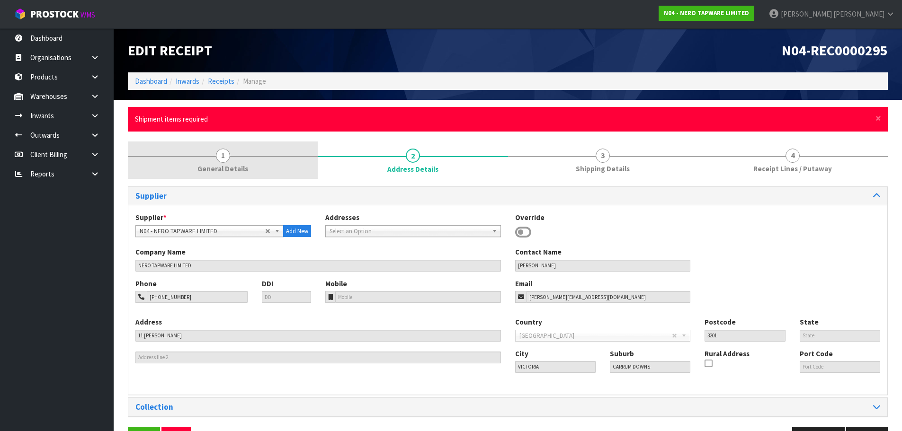
click at [242, 153] on link "1 General Details" at bounding box center [223, 160] width 190 height 37
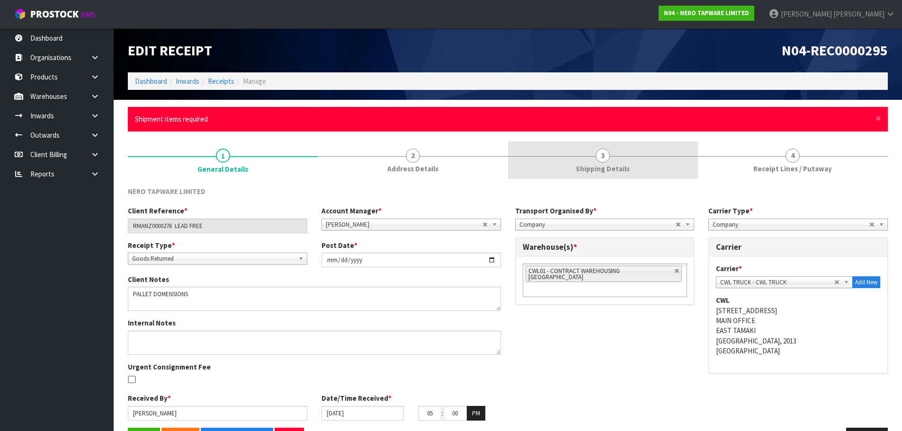
click at [608, 151] on span "3" at bounding box center [603, 156] width 14 height 14
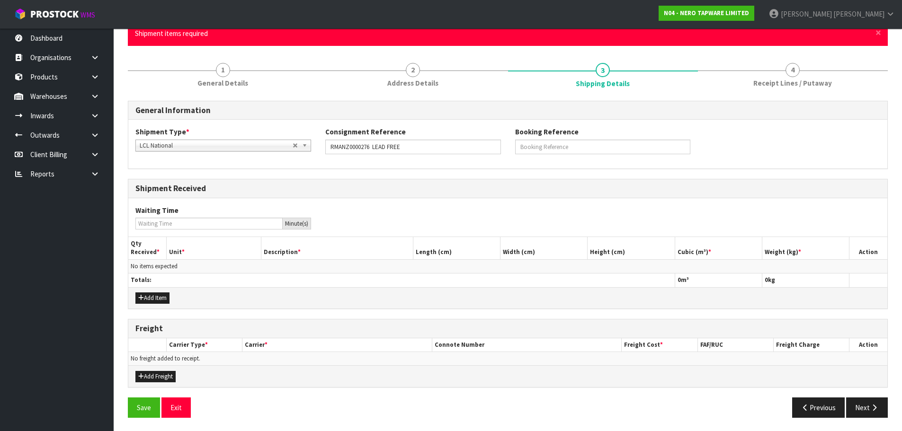
scroll to position [87, 0]
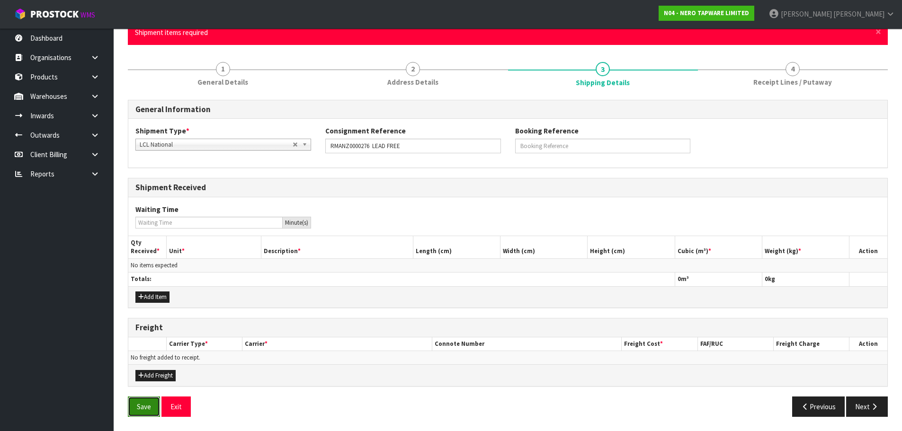
click at [142, 404] on button "Save" at bounding box center [144, 407] width 32 height 20
click at [154, 298] on button "Add Item" at bounding box center [152, 297] width 34 height 11
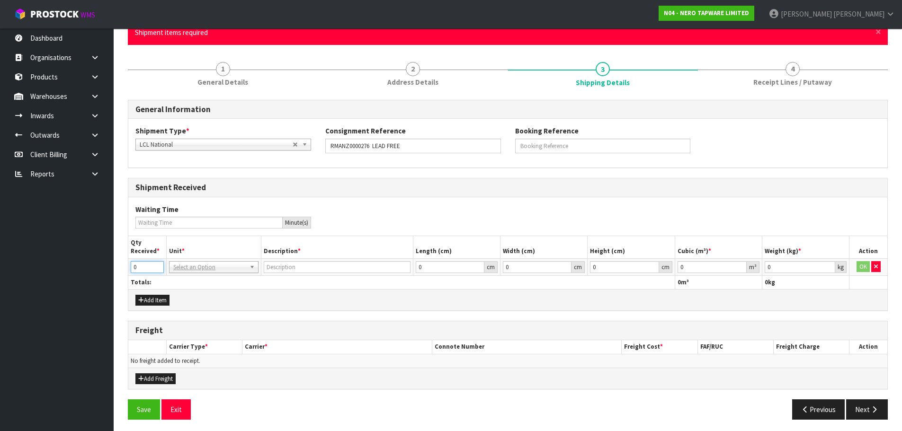
drag, startPoint x: 147, startPoint y: 263, endPoint x: 134, endPoint y: 274, distance: 17.1
click at [134, 274] on td "0" at bounding box center [147, 266] width 38 height 17
click at [156, 265] on input "1" at bounding box center [147, 267] width 33 height 12
type input "2"
click at [156, 265] on input "2" at bounding box center [147, 267] width 33 height 12
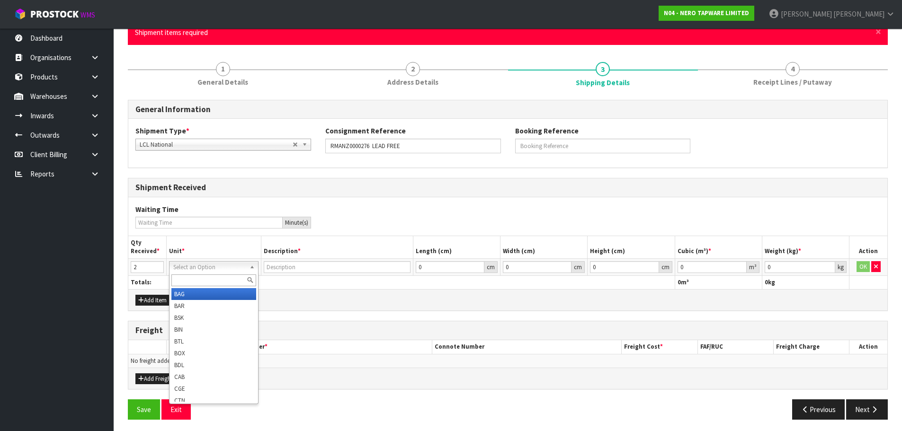
click at [193, 278] on input "text" at bounding box center [213, 281] width 85 height 12
type input "pal"
drag, startPoint x: 181, startPoint y: 295, endPoint x: 243, endPoint y: 312, distance: 63.9
type input "PAIL"
click at [205, 275] on input "text" at bounding box center [213, 281] width 85 height 12
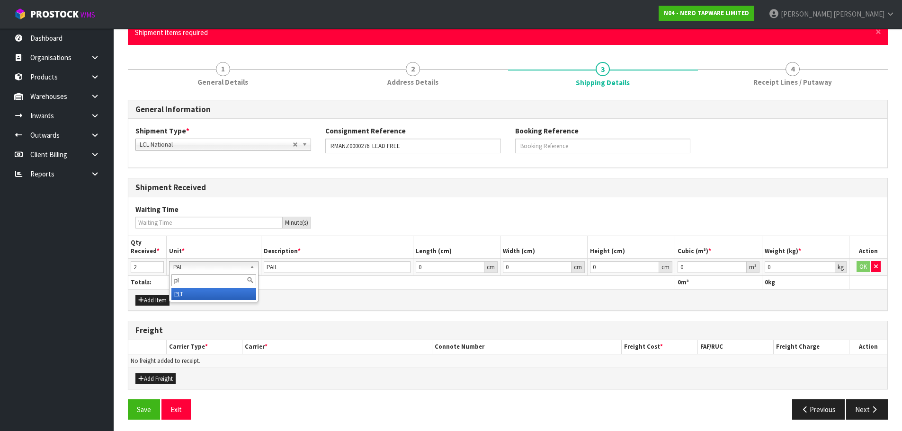
type input "plt"
type input "PALLET"
click at [150, 405] on button "Save" at bounding box center [144, 410] width 32 height 20
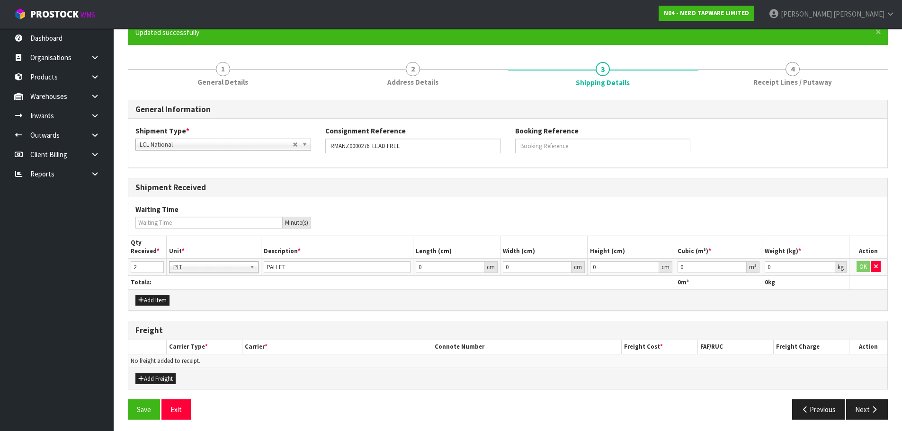
scroll to position [0, 0]
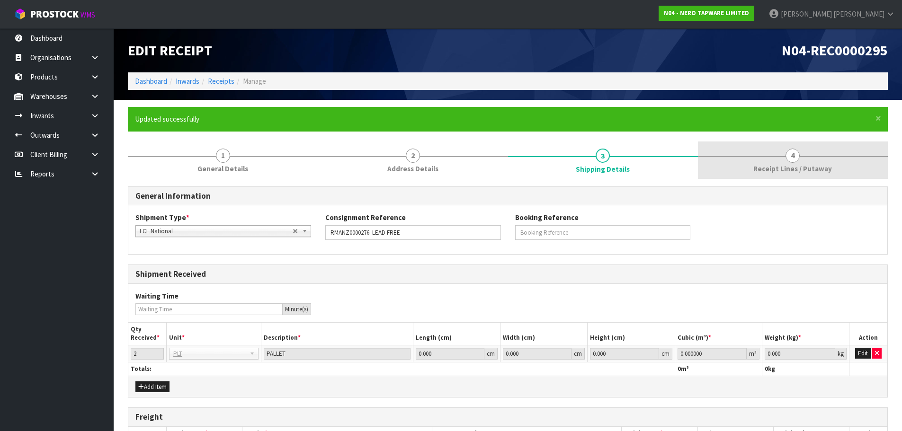
click at [791, 155] on span "4" at bounding box center [792, 156] width 14 height 14
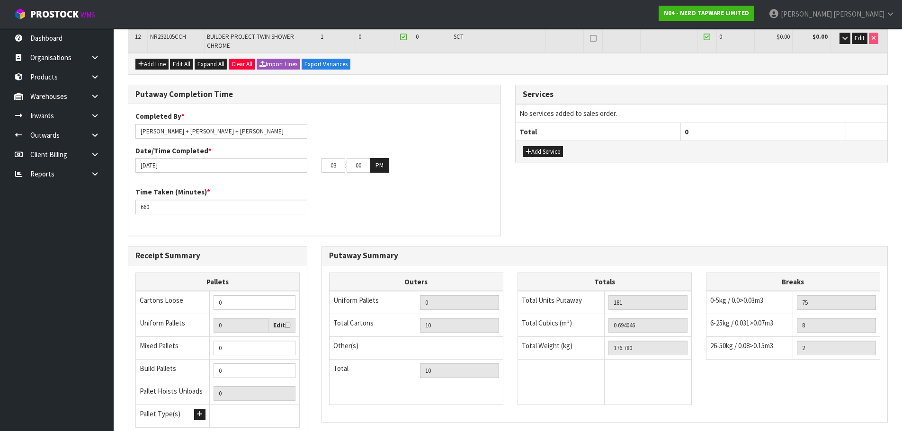
scroll to position [501, 0]
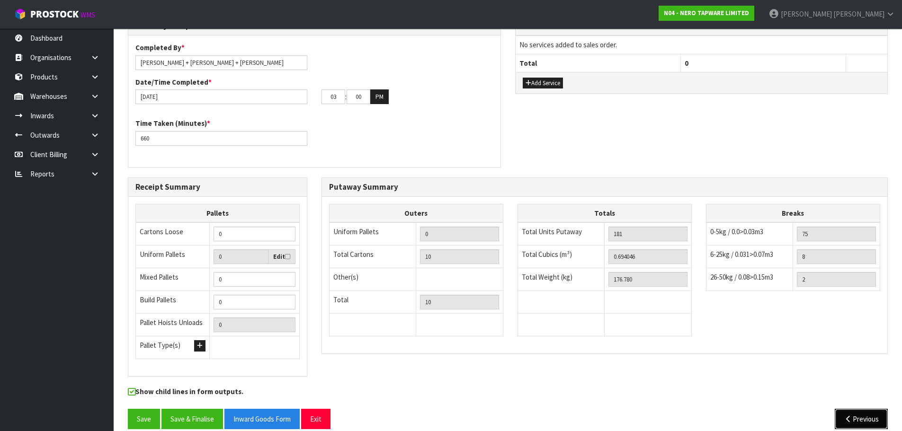
click at [877, 409] on button "Previous" at bounding box center [861, 419] width 53 height 20
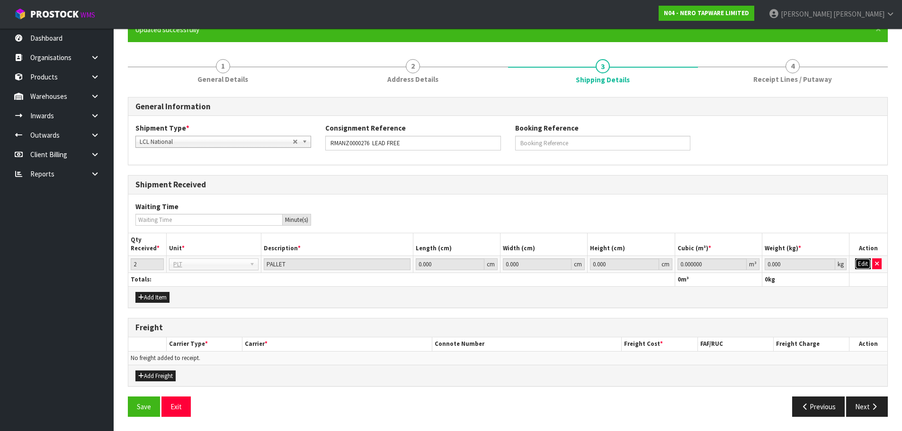
click at [863, 264] on button "Edit" at bounding box center [863, 263] width 16 height 11
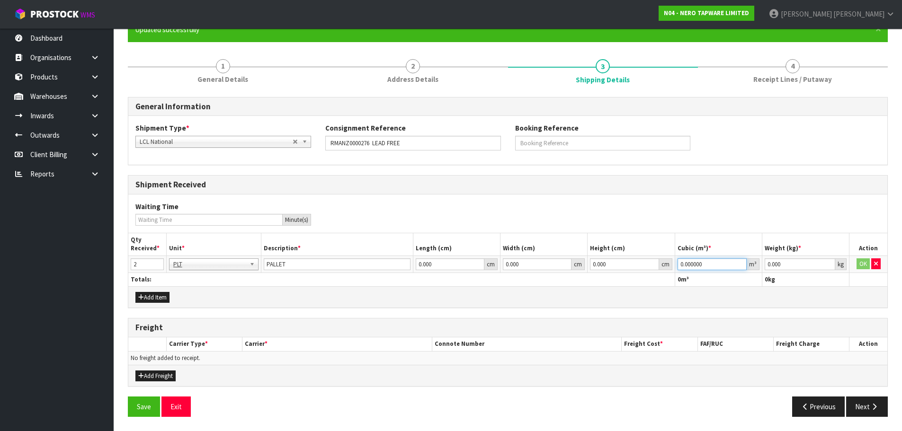
drag, startPoint x: 711, startPoint y: 265, endPoint x: 595, endPoint y: 317, distance: 126.7
click at [595, 317] on div "General Information Shipment Type * LCL National LCL International FCL-20ft FCL…" at bounding box center [508, 261] width 760 height 328
paste input "694046"
type input "0.694046"
drag, startPoint x: 809, startPoint y: 267, endPoint x: 690, endPoint y: 282, distance: 119.8
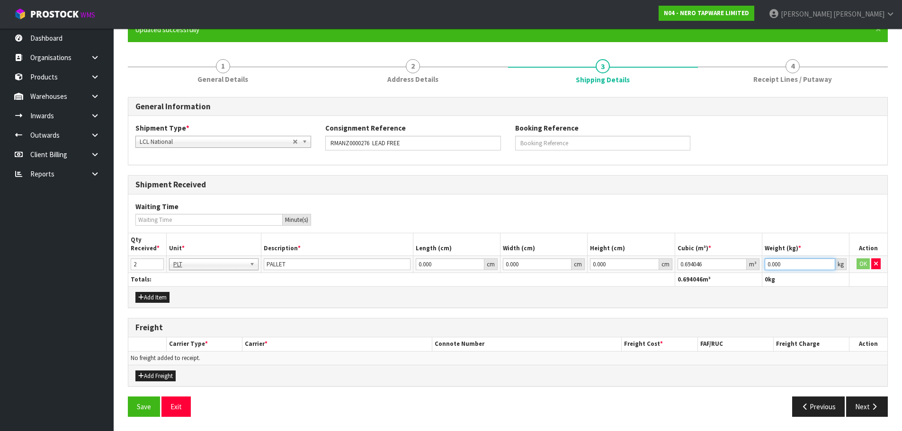
click at [690, 282] on table "Qty Received * Unit * Description * Length (cm) Width (cm) Height (cm) Cubic (m…" at bounding box center [507, 259] width 759 height 53
type input "176.78"
click at [865, 260] on button "OK" at bounding box center [862, 263] width 13 height 11
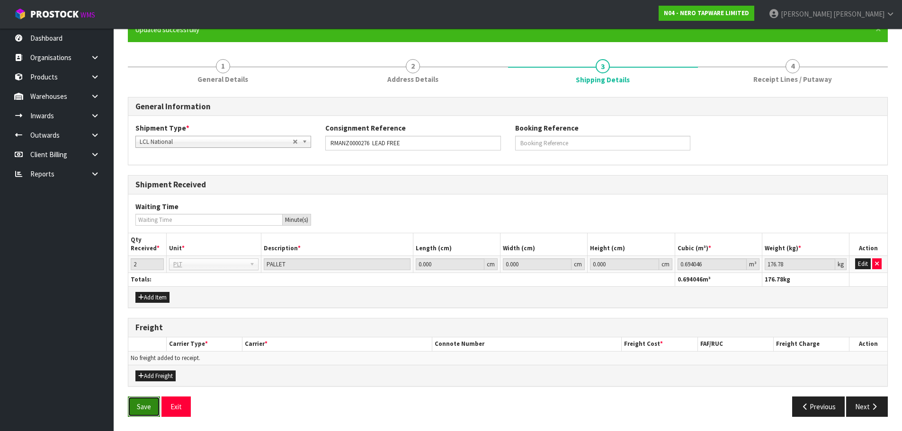
click at [157, 404] on button "Save" at bounding box center [144, 407] width 32 height 20
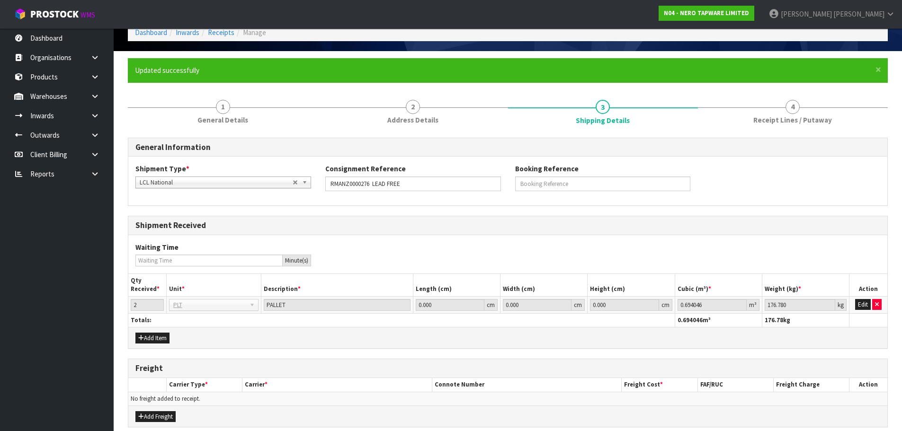
scroll to position [0, 0]
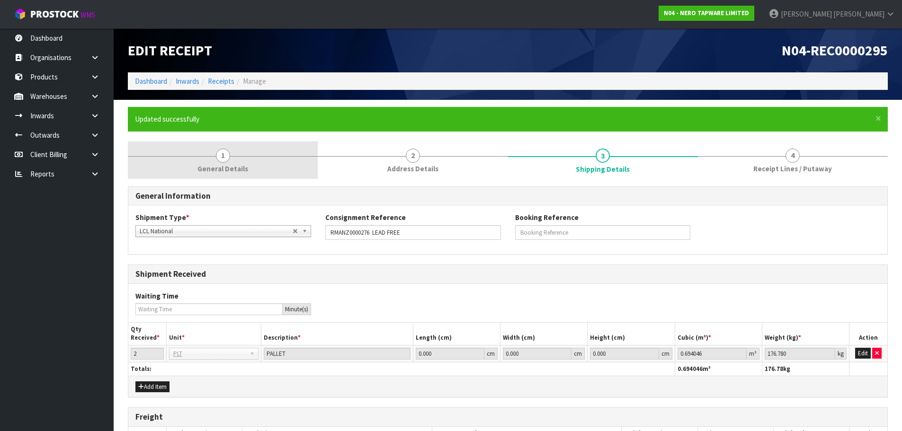
click at [225, 165] on span "General Details" at bounding box center [222, 169] width 51 height 10
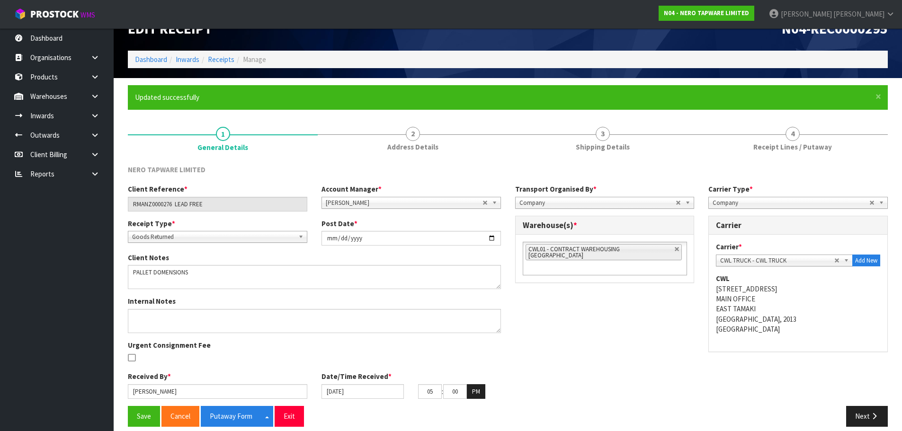
scroll to position [32, 0]
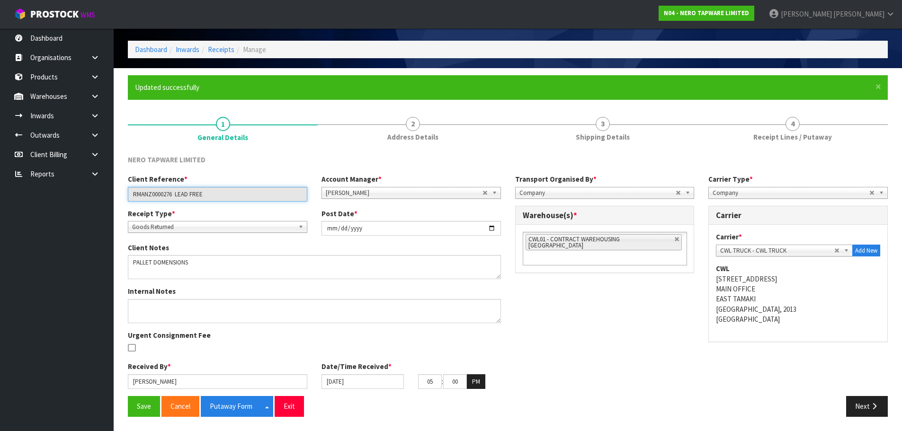
click at [151, 194] on input "RMANZ0000276 LEAD FREE" at bounding box center [217, 194] width 179 height 15
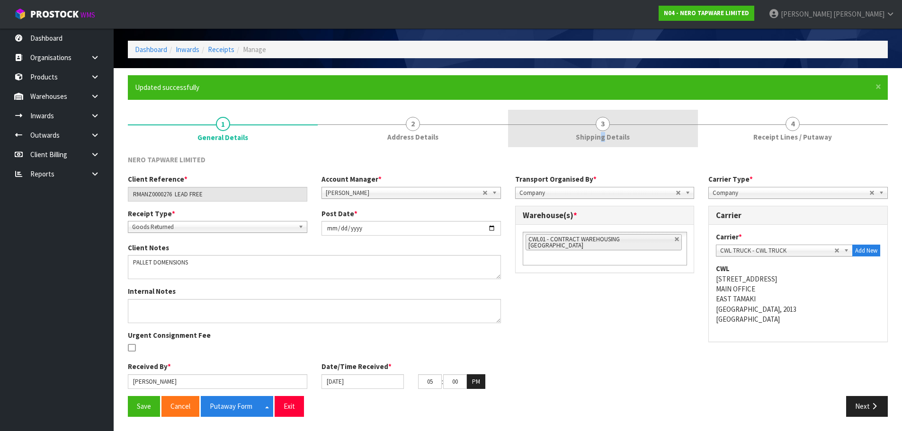
click at [605, 134] on span "Shipping Details" at bounding box center [603, 137] width 54 height 10
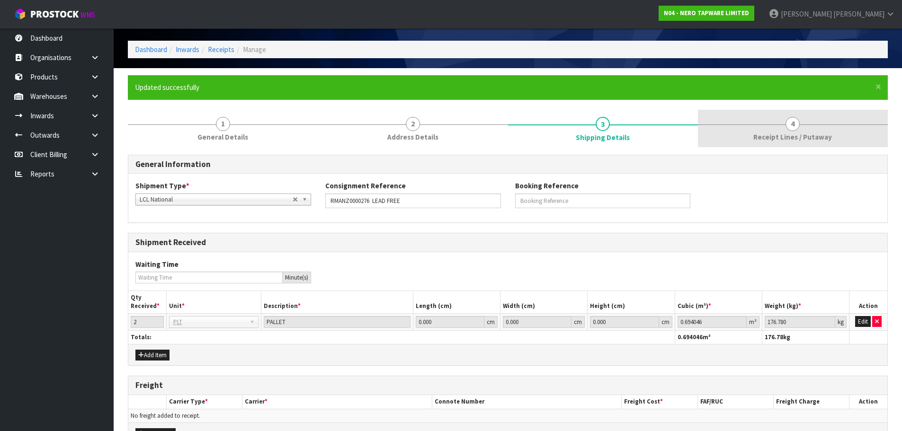
click at [773, 134] on span "Receipt Lines / Putaway" at bounding box center [792, 137] width 79 height 10
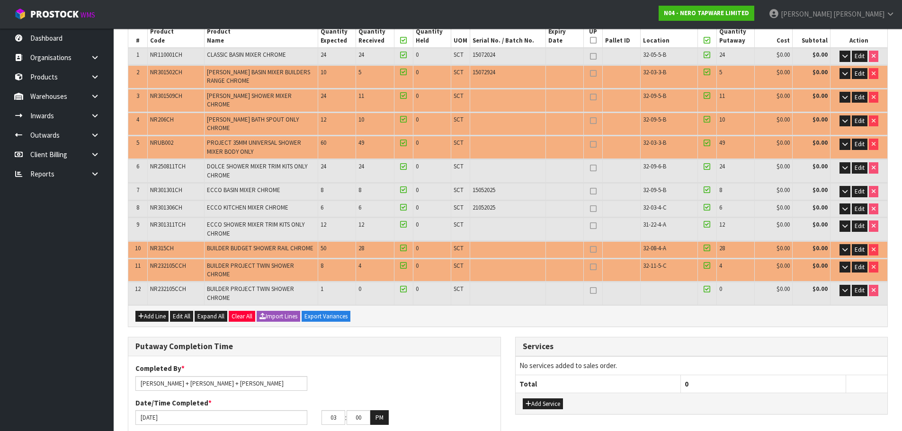
scroll to position [363, 0]
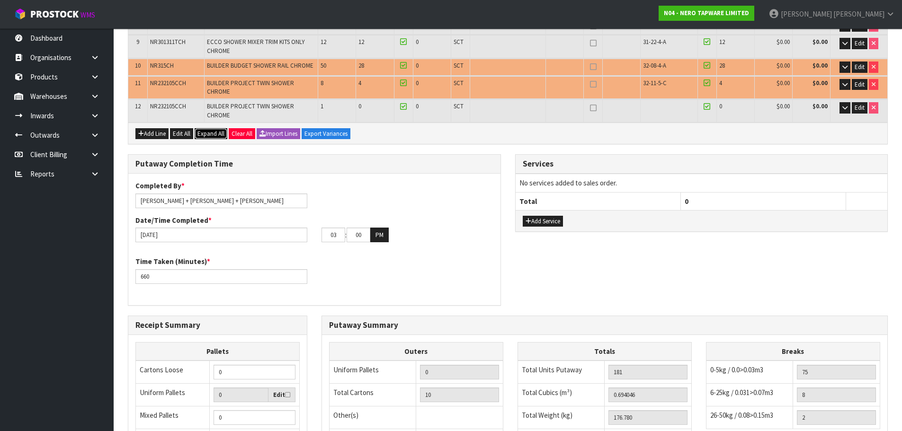
click at [211, 130] on span "Expand All" at bounding box center [210, 134] width 27 height 8
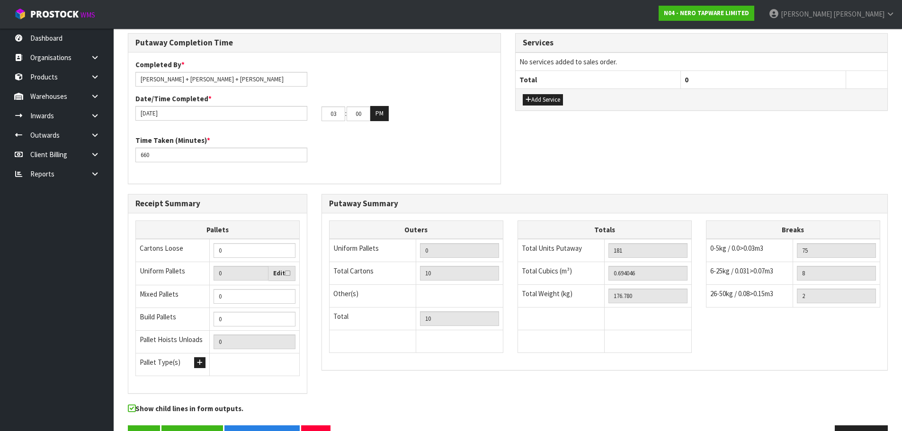
scroll to position [1404, 0]
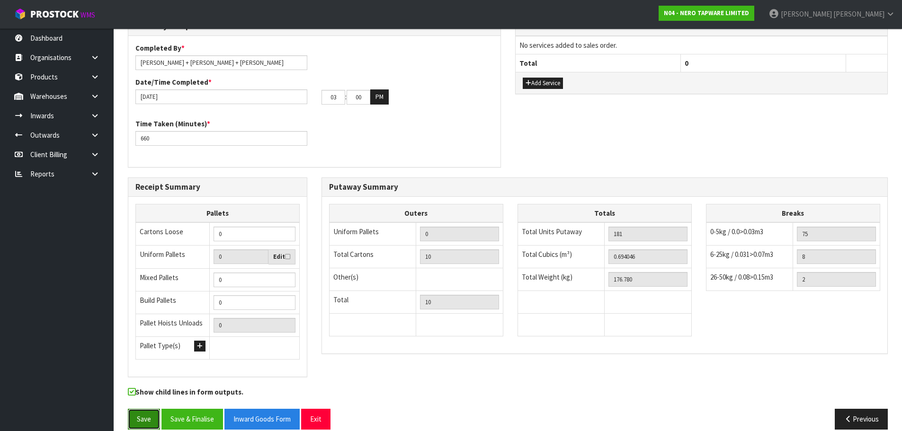
click at [142, 411] on button "Save" at bounding box center [144, 419] width 32 height 20
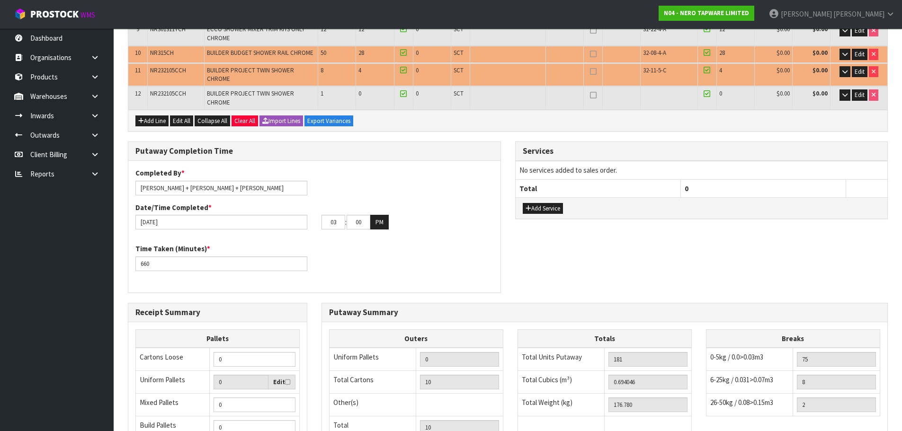
scroll to position [379, 0]
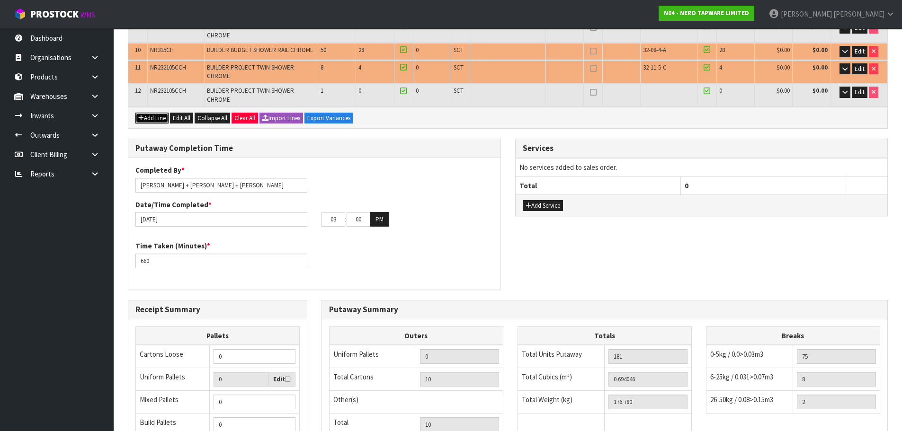
click at [155, 113] on button "Add Line" at bounding box center [151, 118] width 33 height 11
type input "0"
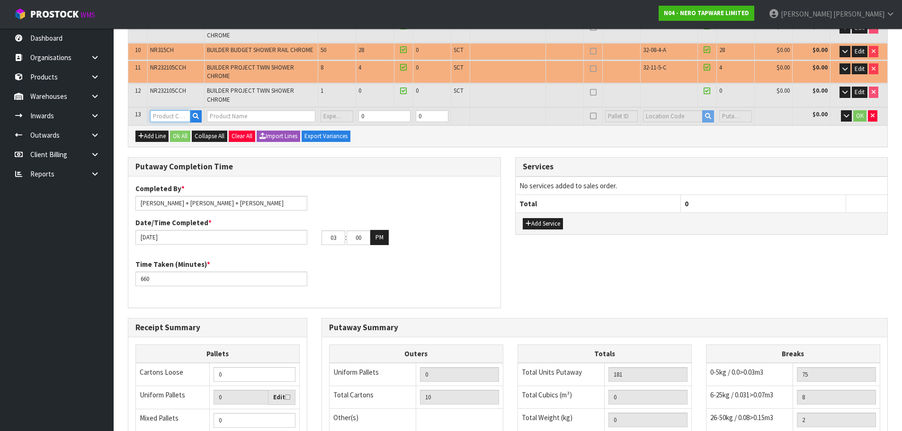
click at [176, 110] on input "text" at bounding box center [170, 116] width 40 height 12
click at [165, 110] on input "text" at bounding box center [170, 116] width 40 height 12
click at [871, 113] on icon "button" at bounding box center [873, 116] width 4 height 6
type input "10"
type input "0.694046"
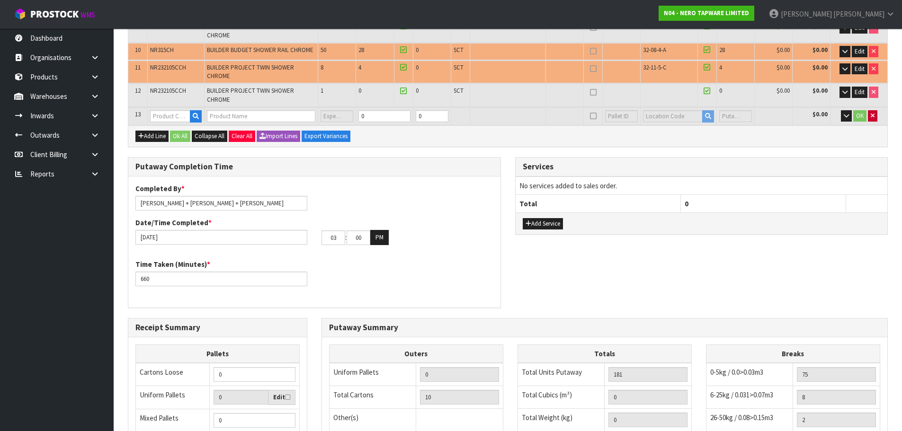
type input "176.78"
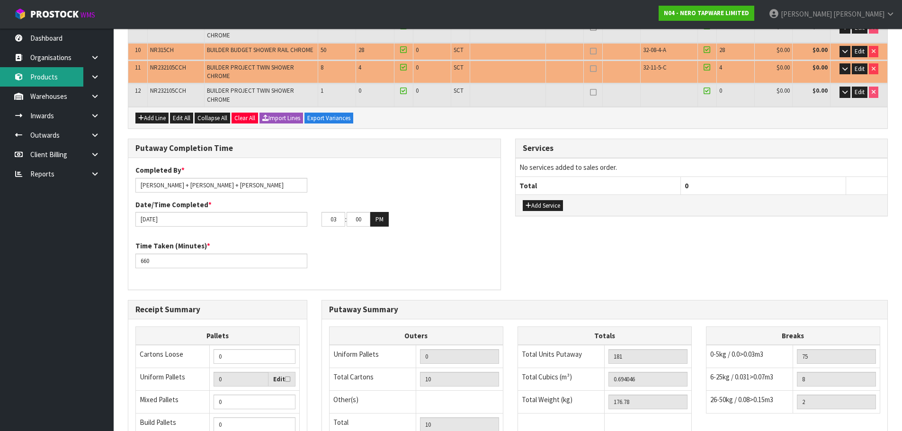
click at [62, 75] on link "Products" at bounding box center [57, 76] width 114 height 19
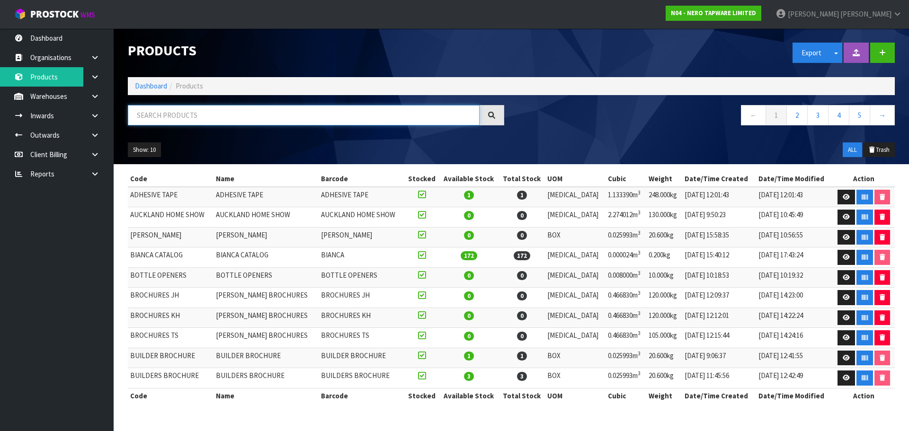
click at [160, 108] on input "text" at bounding box center [304, 115] width 352 height 20
click at [888, 56] on button "button" at bounding box center [882, 53] width 25 height 20
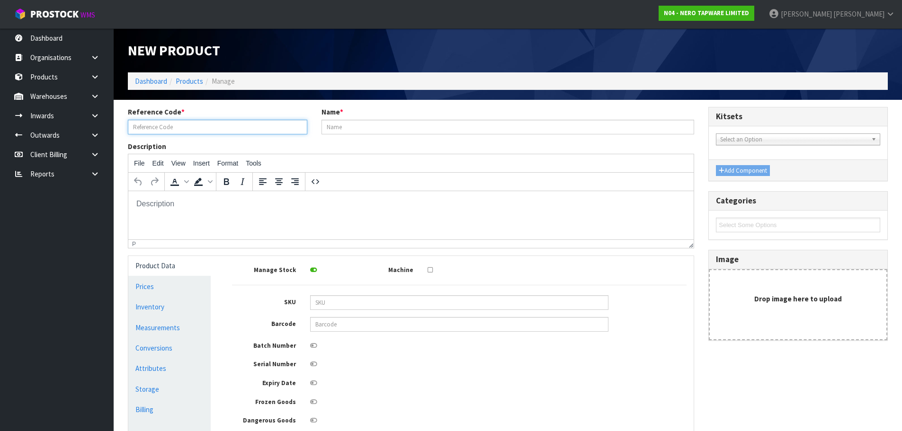
click at [196, 129] on input "text" at bounding box center [217, 127] width 179 height 15
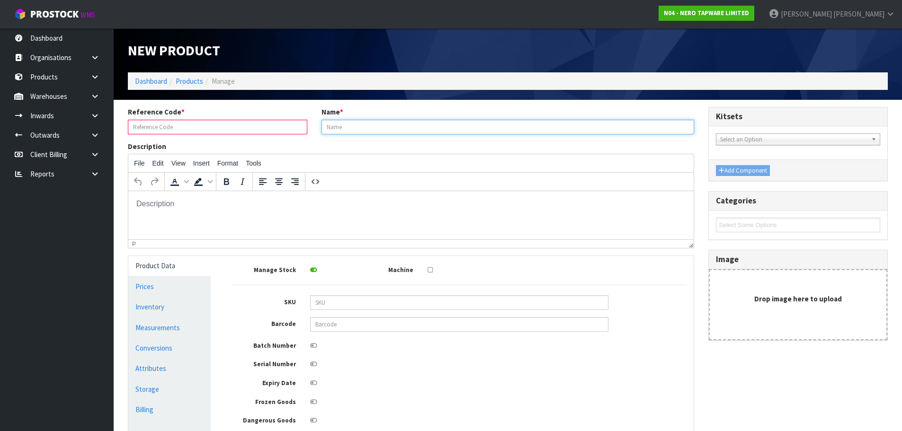
click at [344, 129] on input "text" at bounding box center [507, 127] width 373 height 15
type input "D"
type input "DISPLAY STAND BATHROOM"
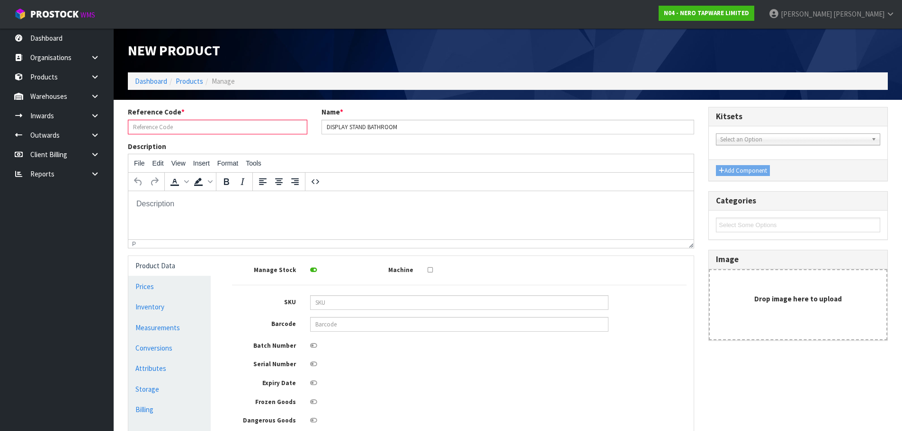
click at [224, 126] on input "text" at bounding box center [217, 127] width 179 height 15
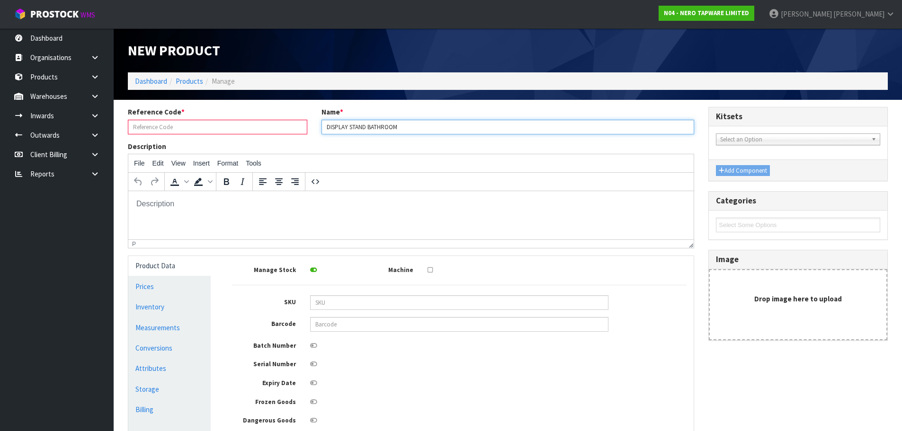
drag, startPoint x: 416, startPoint y: 124, endPoint x: 192, endPoint y: 141, distance: 225.0
click at [190, 143] on div "Reference Code * Name * DISPLAY STAND BATHROOM Description File Edit View Inser…" at bounding box center [411, 307] width 580 height 401
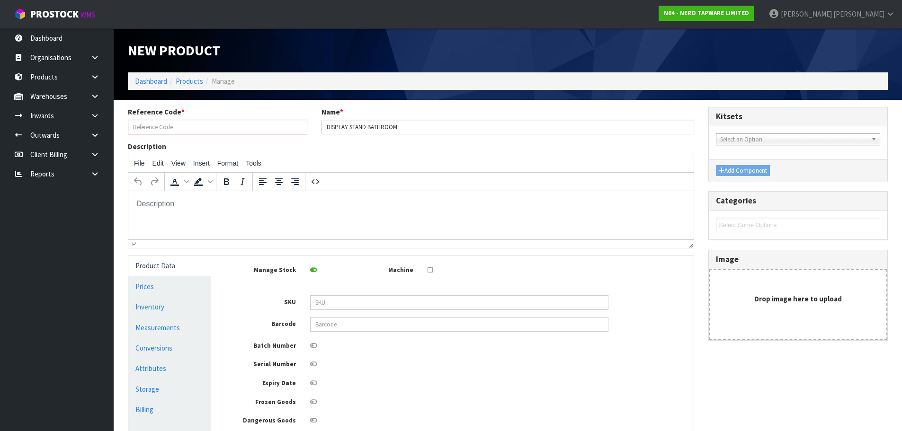
click at [221, 126] on input "text" at bounding box center [217, 127] width 179 height 15
paste input "DISPLAY STAND BATHROOM"
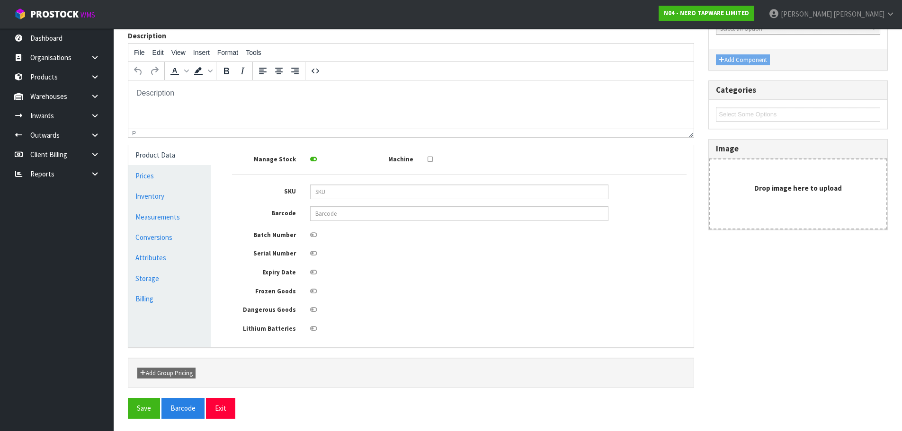
scroll to position [113, 0]
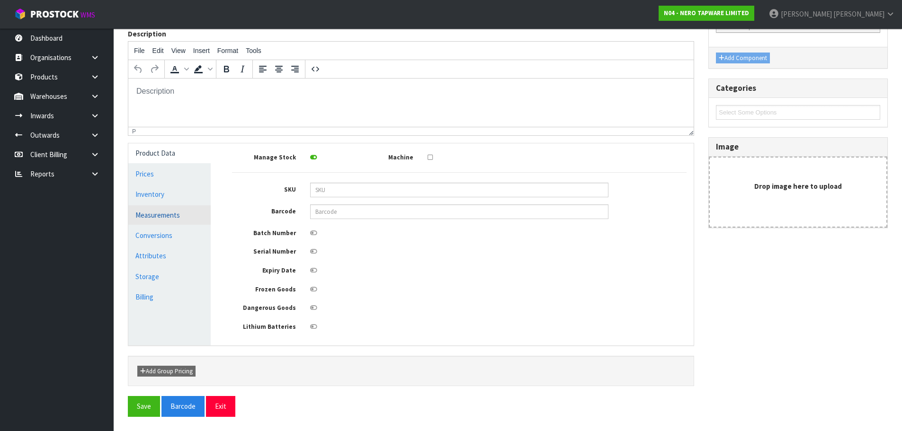
type input "DISPLAY STAND BATHROOM"
click at [171, 213] on link "Measurements" at bounding box center [169, 214] width 82 height 19
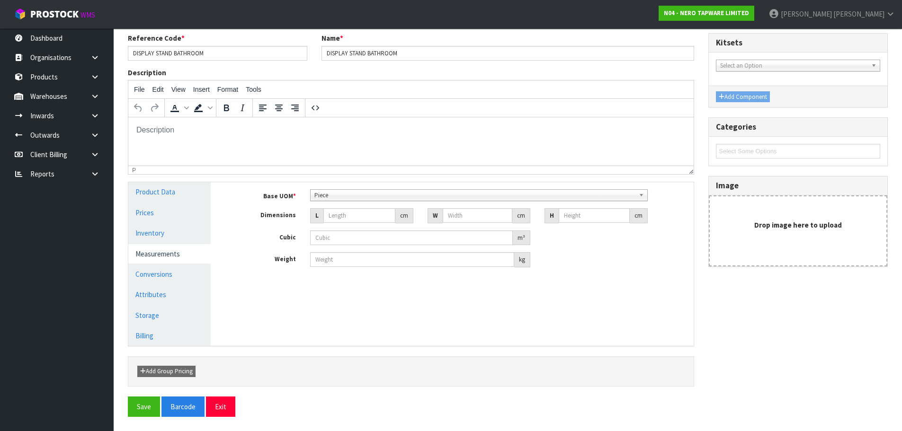
scroll to position [74, 0]
click at [352, 213] on input "number" at bounding box center [359, 215] width 72 height 15
type input "5"
type input "0.000001"
type input "55"
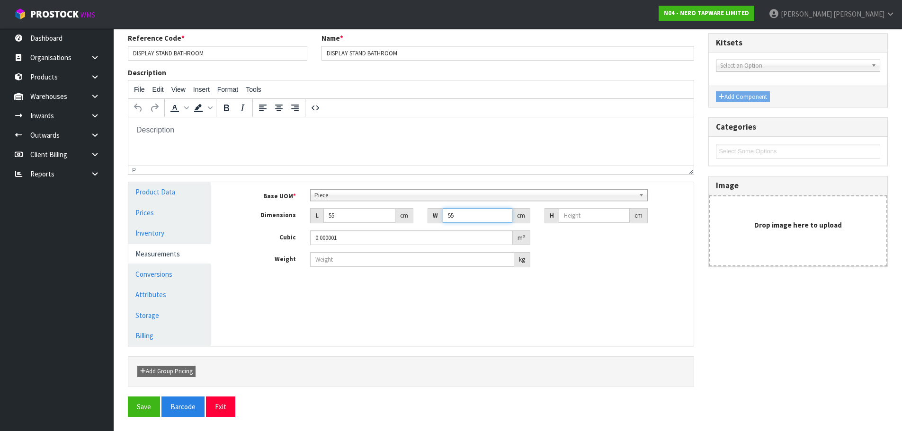
type input "55"
click at [593, 214] on input "number" at bounding box center [594, 215] width 71 height 15
type input "2"
type input "0.00605"
type input "20"
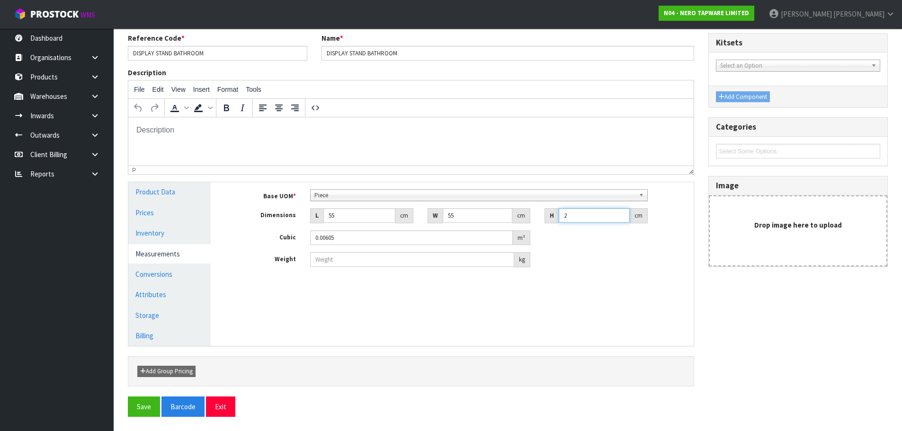
type input "0.0605"
type input "202"
type input "0.61105"
type input "202"
type input "67"
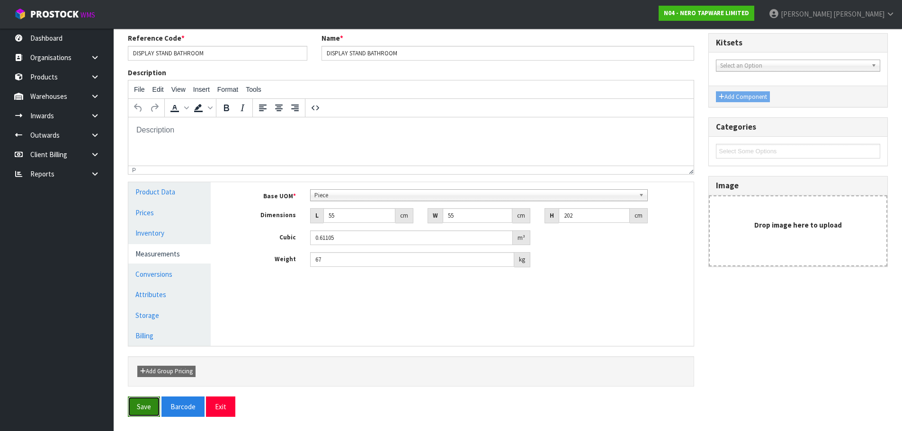
click at [139, 400] on button "Save" at bounding box center [144, 407] width 32 height 20
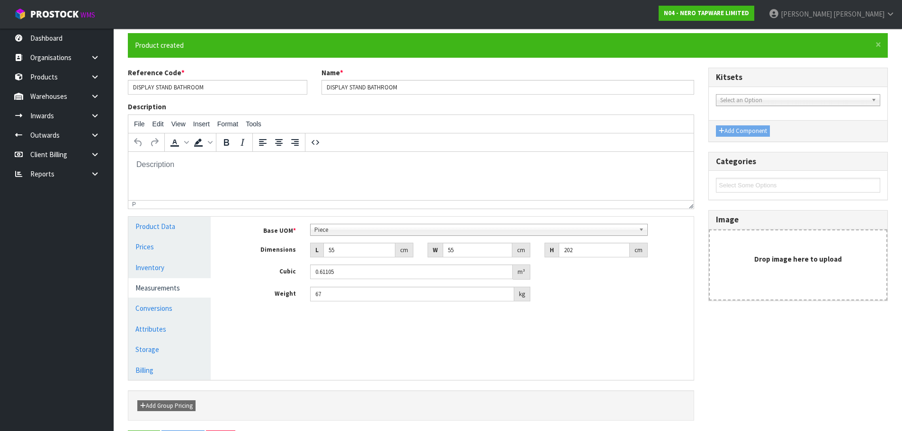
scroll to position [0, 0]
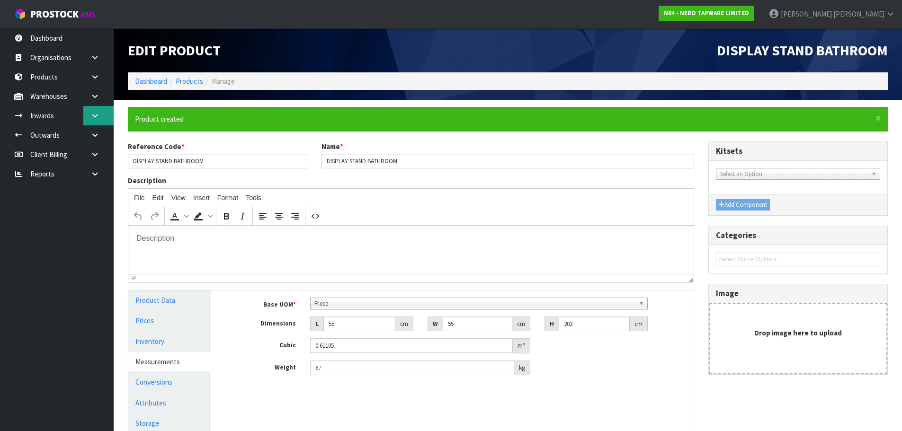
click at [93, 115] on icon at bounding box center [94, 115] width 9 height 7
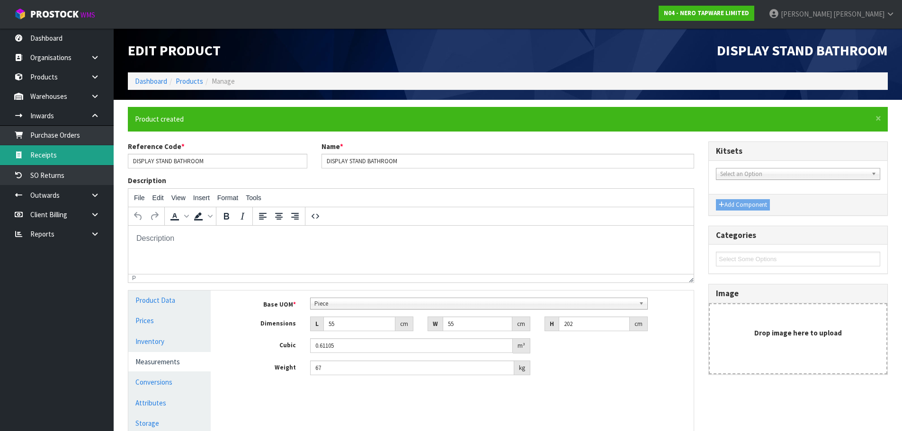
click at [62, 153] on link "Receipts" at bounding box center [57, 154] width 114 height 19
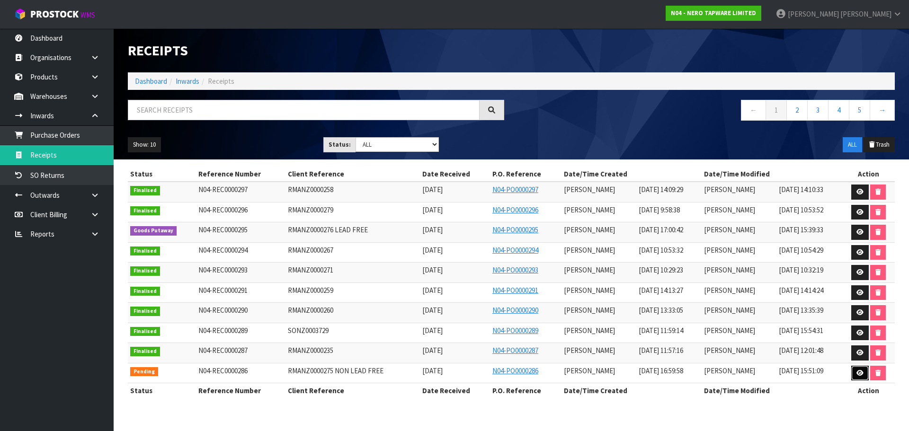
click at [858, 375] on icon at bounding box center [859, 373] width 7 height 6
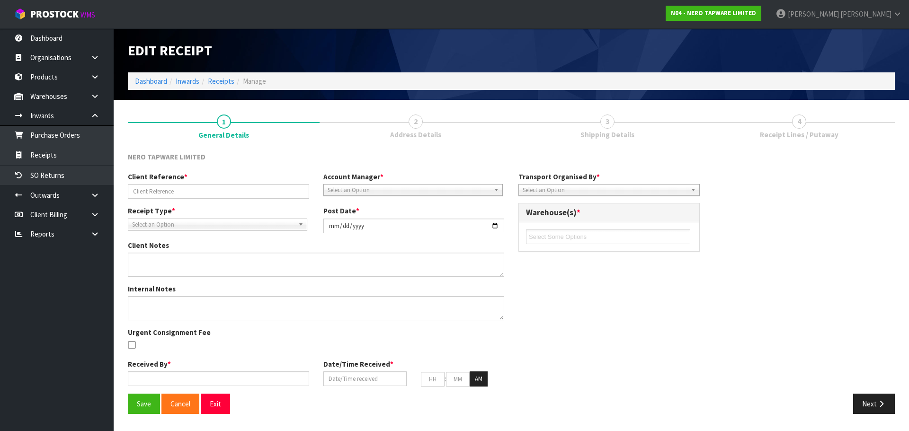
type input "RMANZ0000275 NON LEAD FREE"
type input "[DATE]"
type textarea "THERE ARE PLENTY OF HOISTS ONSITE AND STAFF ARE HAPPY TO HELP LOAD. THERE ARE 3…"
type input "[PERSON_NAME]"
type input "[DATE]"
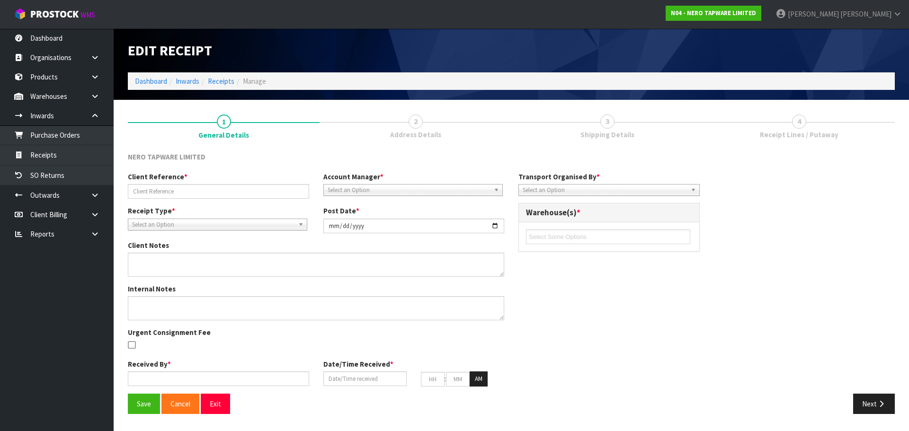
type input "04"
type input "59"
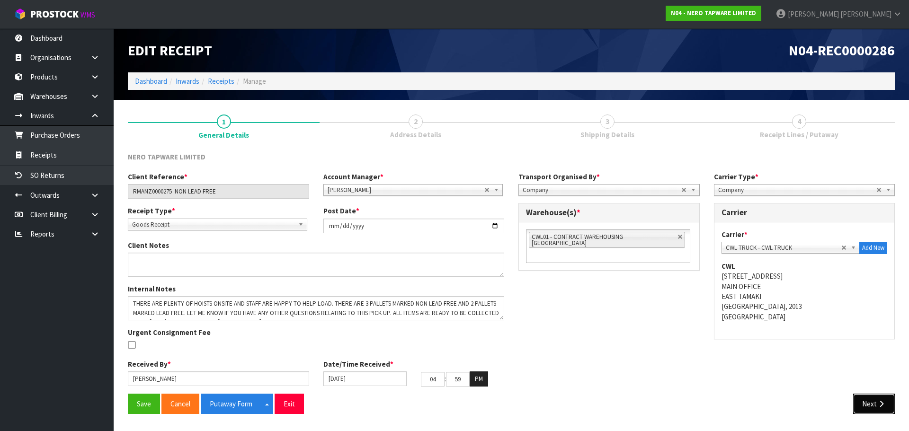
click at [876, 397] on button "Next" at bounding box center [874, 404] width 42 height 20
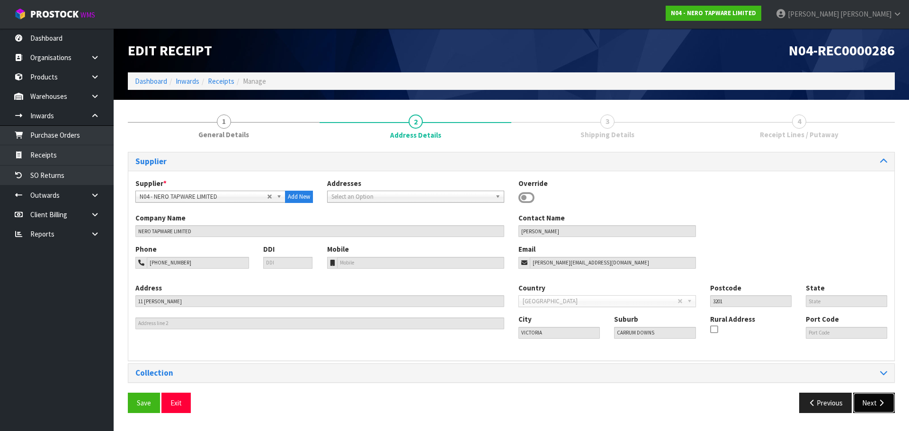
click at [880, 406] on icon "button" at bounding box center [881, 403] width 9 height 7
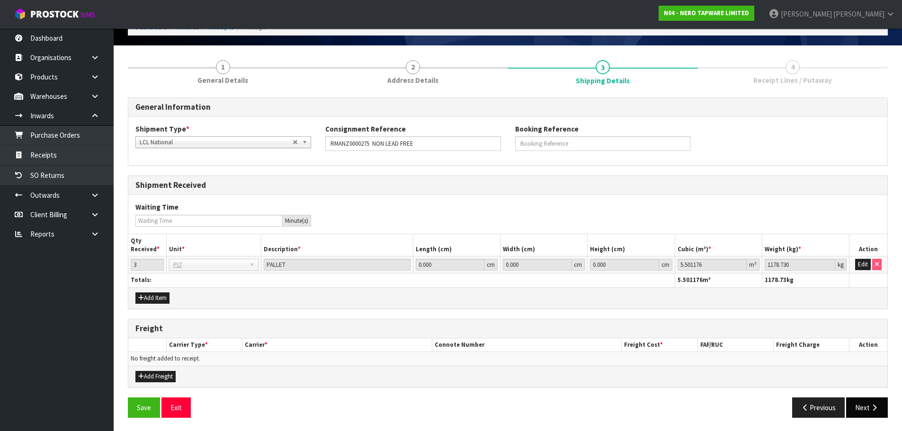
scroll to position [55, 0]
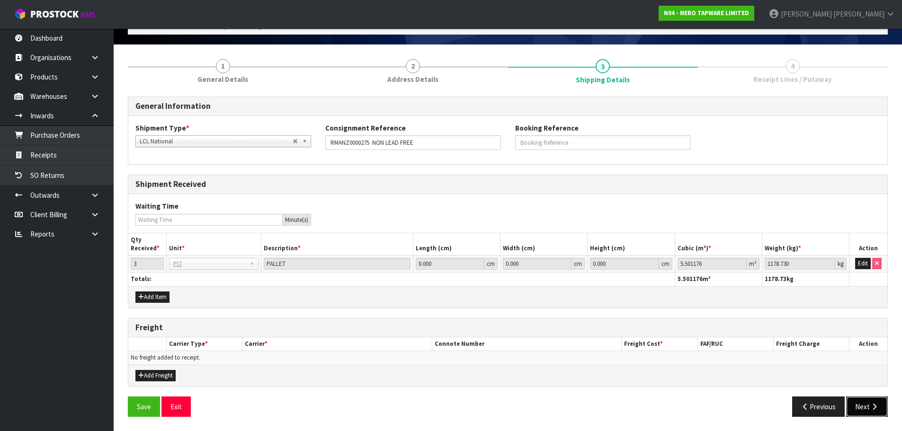
click at [882, 403] on button "Next" at bounding box center [867, 407] width 42 height 20
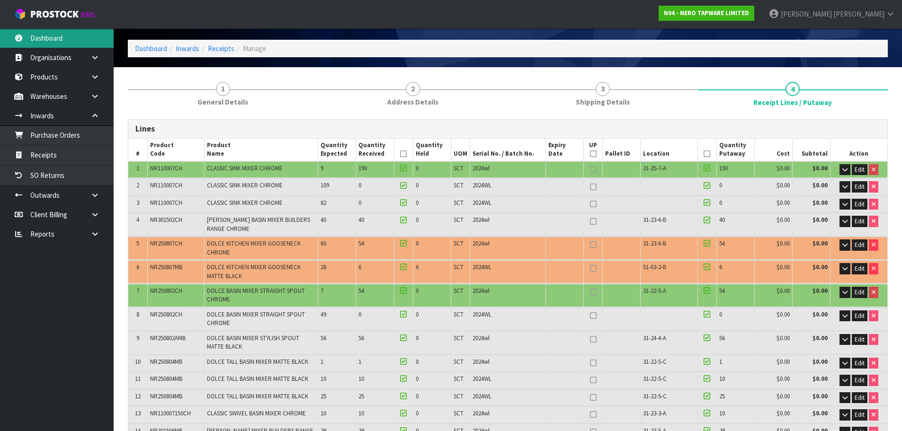
scroll to position [0, 0]
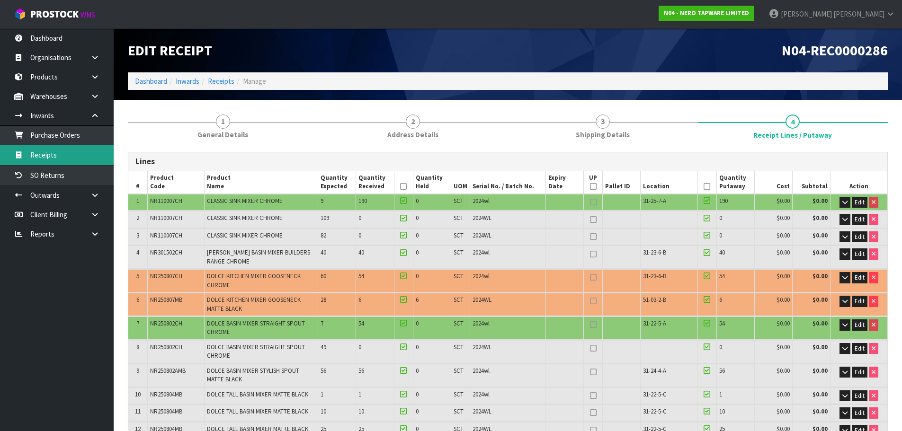
click at [69, 154] on link "Receipts" at bounding box center [57, 154] width 114 height 19
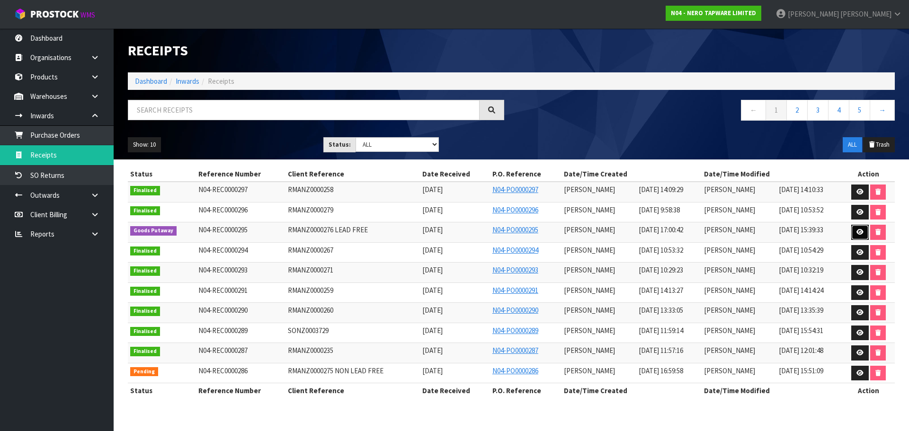
click at [856, 228] on link at bounding box center [860, 232] width 18 height 15
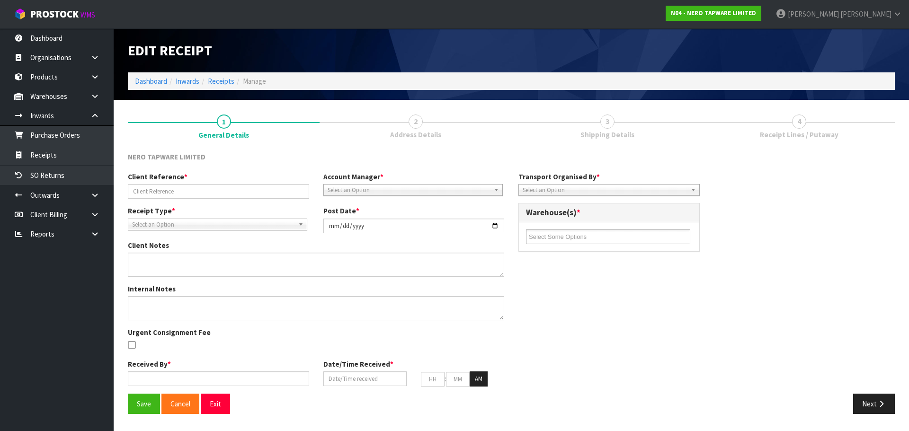
type input "RMANZ0000276 LEAD FREE"
type input "[DATE]"
type textarea "PALLET DOMENSIONS"
type input "[PERSON_NAME]"
type input "[DATE]"
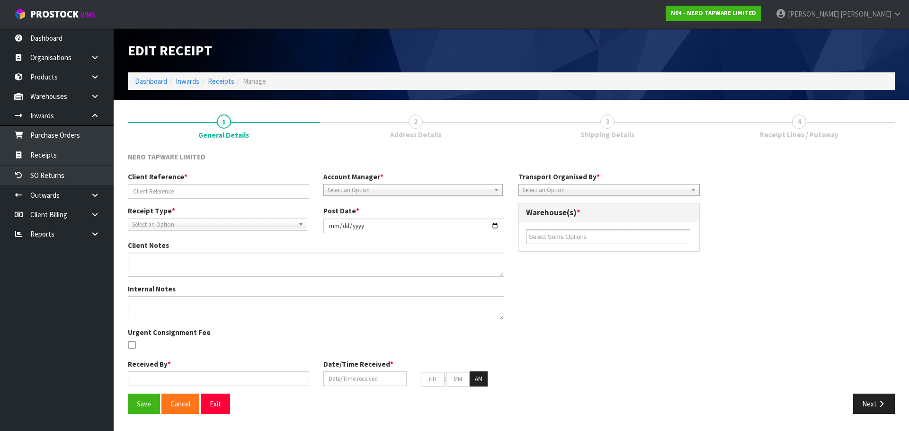
type input "05"
type input "00"
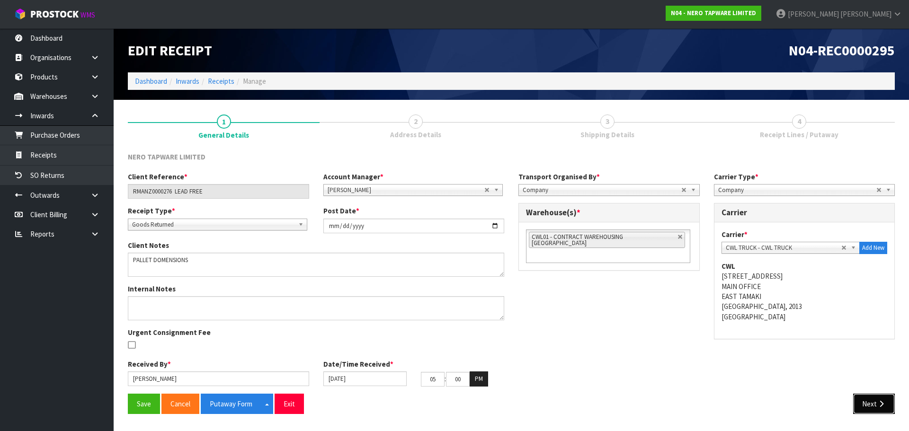
click at [870, 401] on button "Next" at bounding box center [874, 404] width 42 height 20
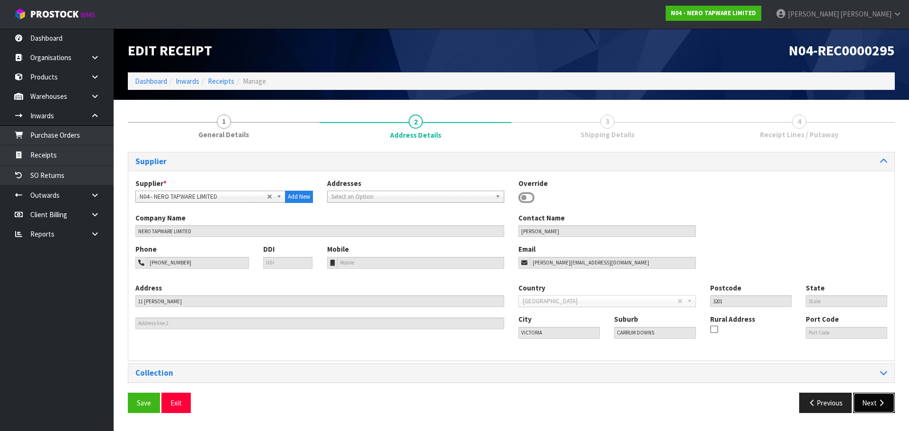
click at [873, 397] on button "Next" at bounding box center [874, 403] width 42 height 20
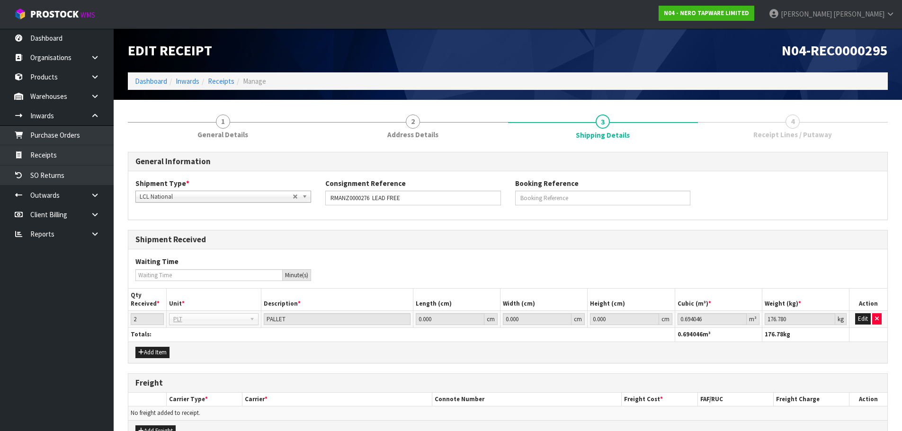
scroll to position [55, 0]
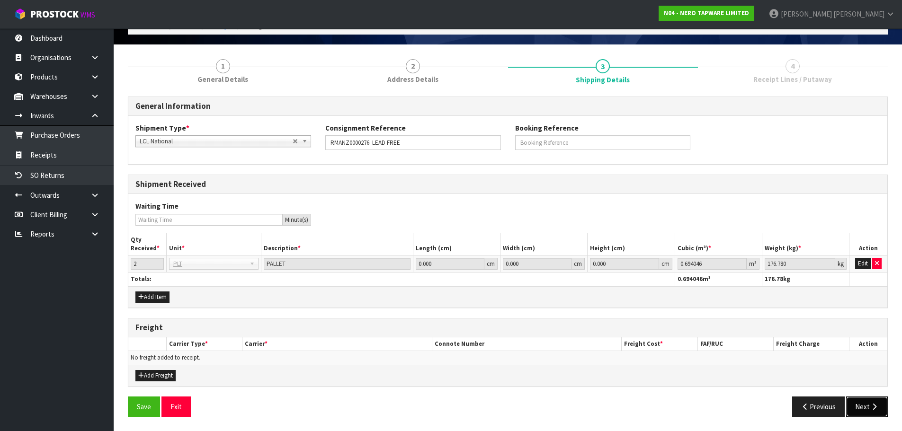
click at [875, 405] on icon "button" at bounding box center [874, 406] width 9 height 7
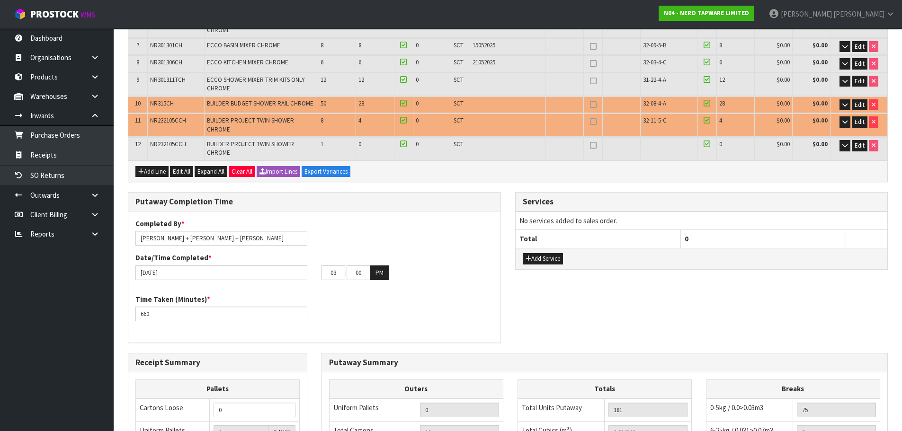
scroll to position [292, 0]
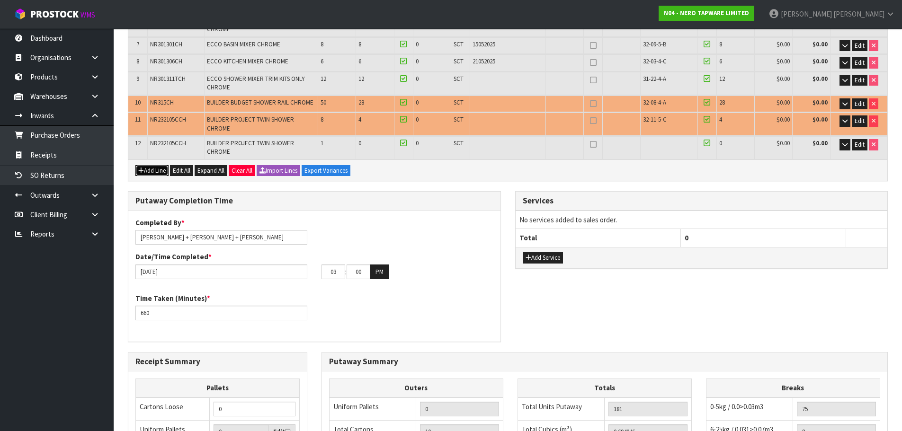
click at [147, 165] on button "Add Line" at bounding box center [151, 170] width 33 height 11
type input "0"
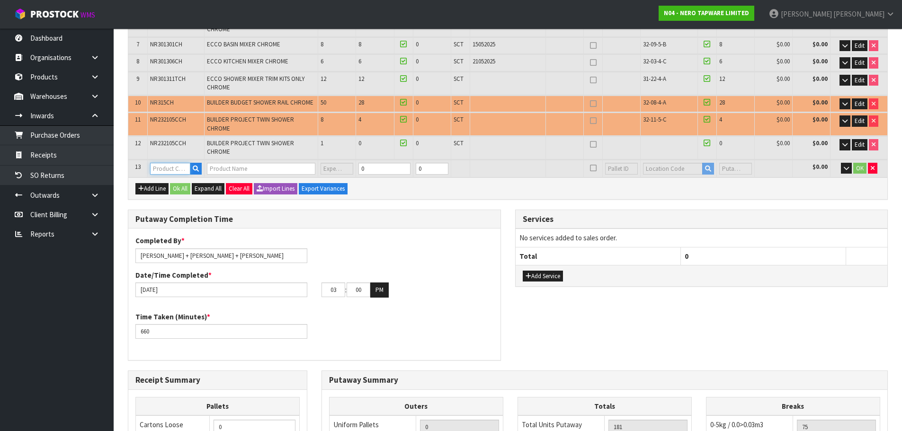
click at [167, 163] on input "text" at bounding box center [170, 169] width 40 height 12
type input "DISPLAY STA"
click at [206, 171] on link "DISPLAY STA ND BATHROOM" at bounding box center [204, 172] width 107 height 13
type input "DISPLAY STAND BATHROOM"
type input "0.694046"
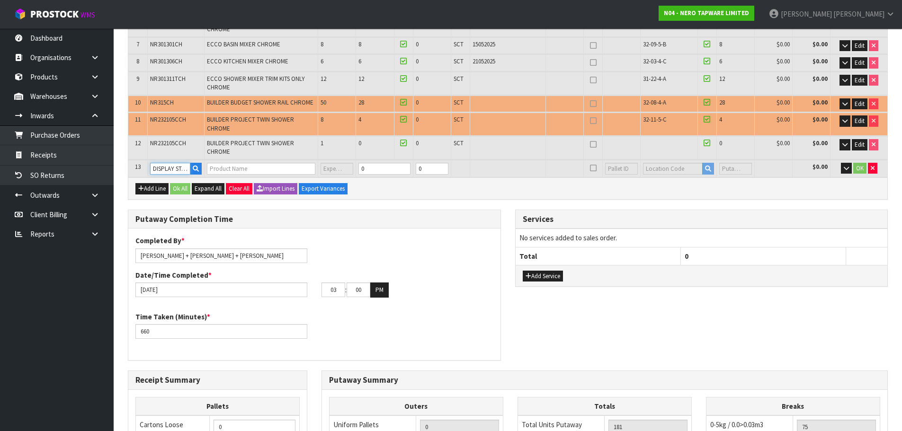
type input "176.78"
type input "DISPLAY STAND BATHROOM"
type input "0"
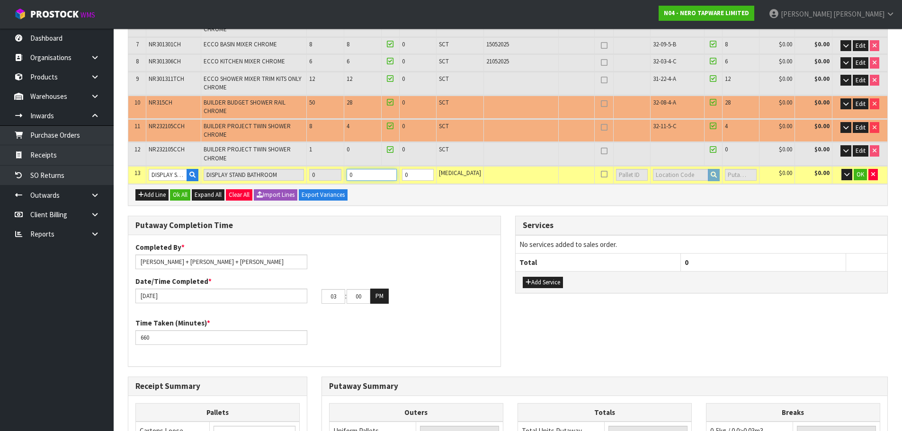
drag, startPoint x: 377, startPoint y: 153, endPoint x: 354, endPoint y: 173, distance: 30.9
click at [354, 173] on div "Lines # Product Code Product Name Quantity Expected Quantity Received Quantity …" at bounding box center [508, 33] width 760 height 346
type input "1.305096"
type input "243.78"
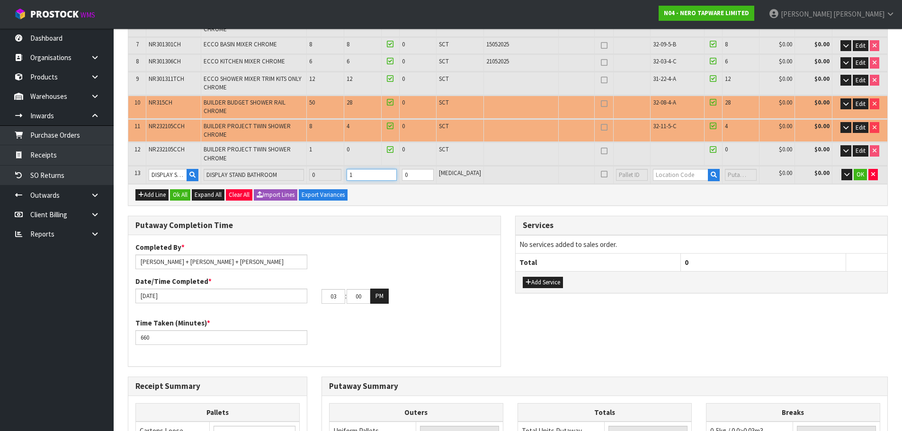
type input "1"
click at [670, 169] on input "text" at bounding box center [680, 175] width 55 height 12
type input "43-01-1-"
type input "0"
click at [701, 175] on link "43-01-1- A" at bounding box center [680, 172] width 75 height 13
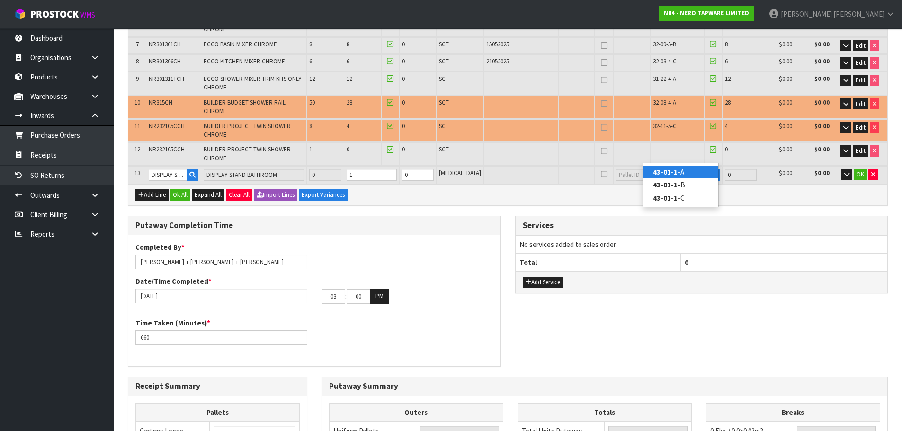
type input "182"
type input "43-01-1-A"
type input "1"
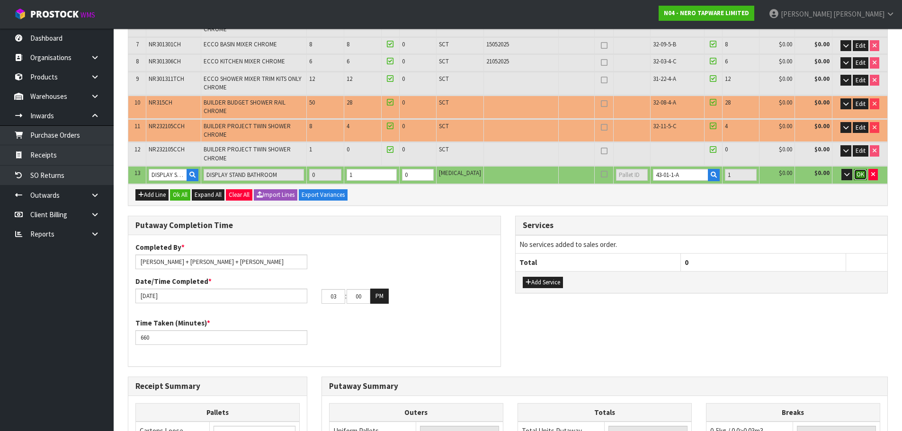
click at [856, 170] on span "OK" at bounding box center [860, 174] width 8 height 8
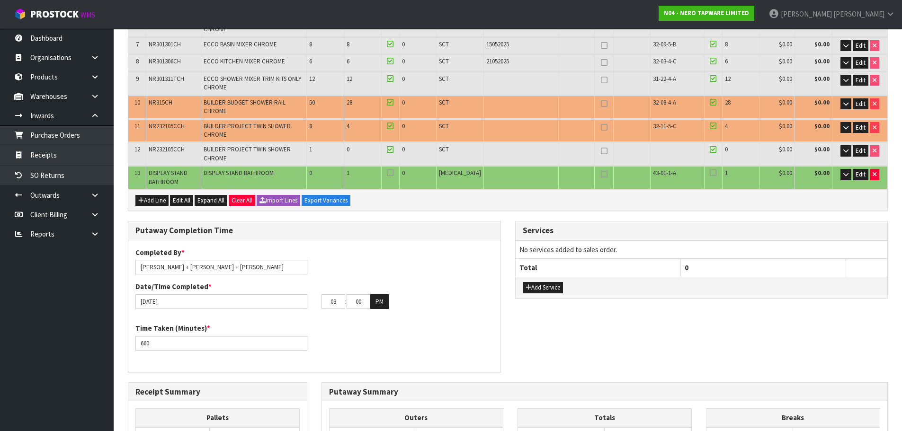
click at [710, 173] on icon at bounding box center [713, 173] width 7 height 0
click at [0, 0] on input "checkbox" at bounding box center [0, 0] width 0 height 0
click at [393, 173] on icon at bounding box center [390, 173] width 7 height 0
click at [0, 0] on input "checkbox" at bounding box center [0, 0] width 0 height 0
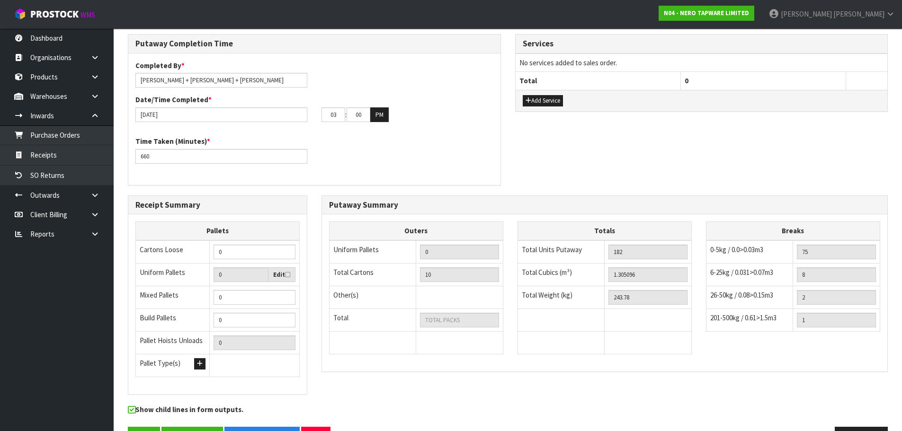
scroll to position [490, 0]
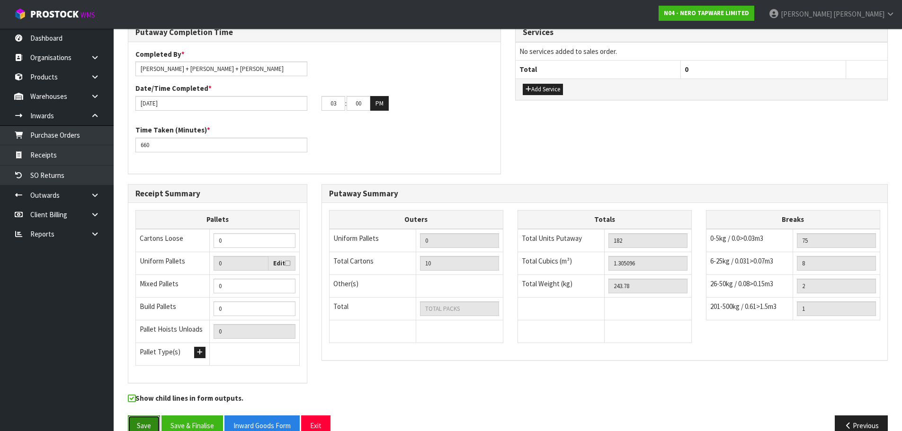
click at [140, 416] on button "Save" at bounding box center [144, 426] width 32 height 20
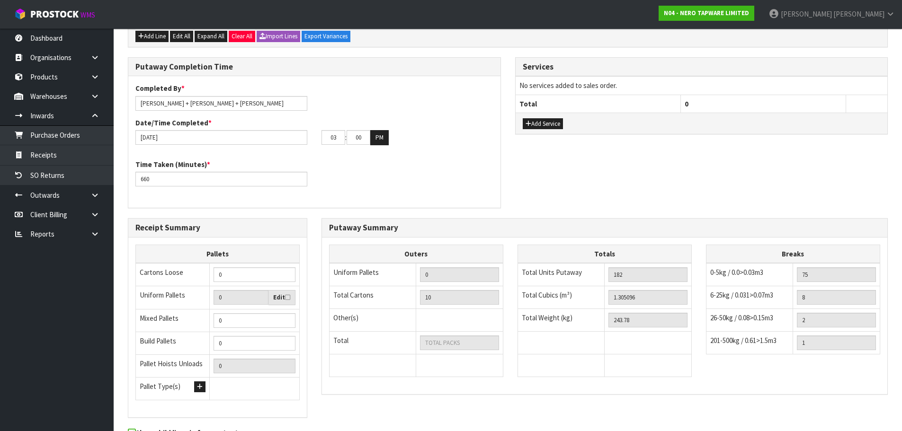
scroll to position [0, 0]
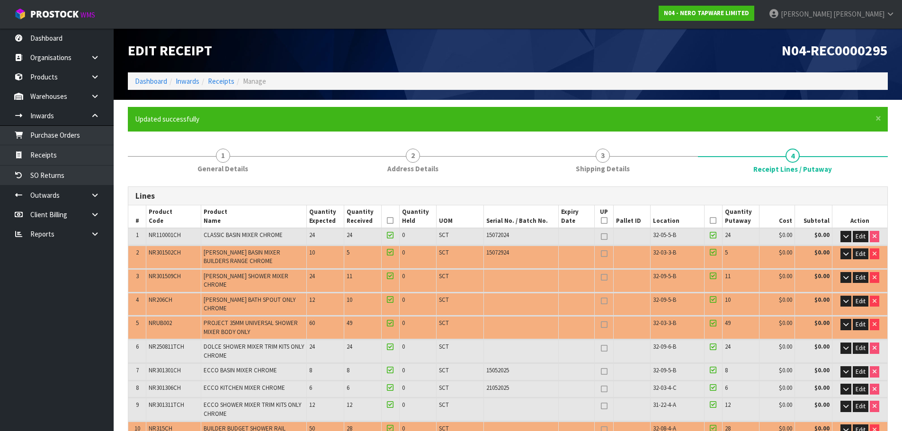
type input "10"
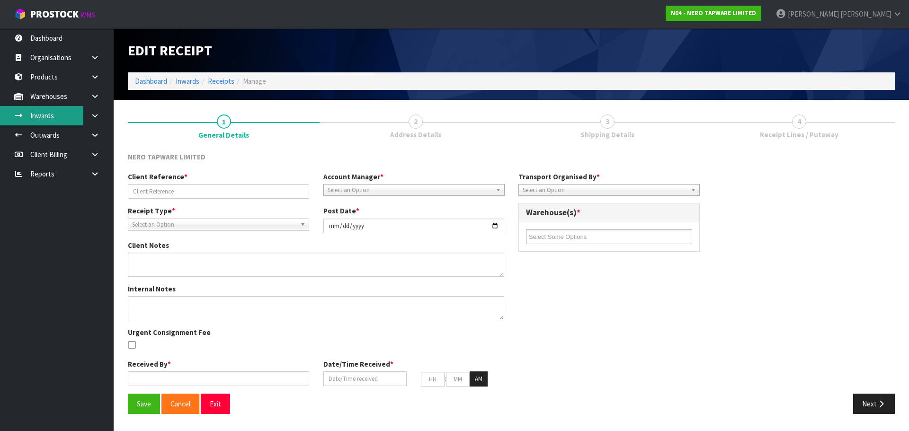
type input "RMANZ0000276 LEAD FREE"
type input "[DATE]"
type textarea "PALLET DOMENSIONS"
type input "[PERSON_NAME]"
type input "[DATE]"
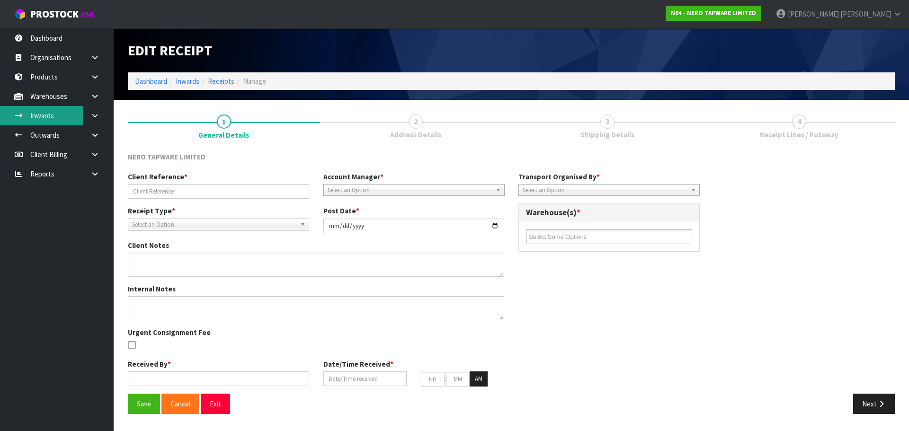
type input "05"
type input "00"
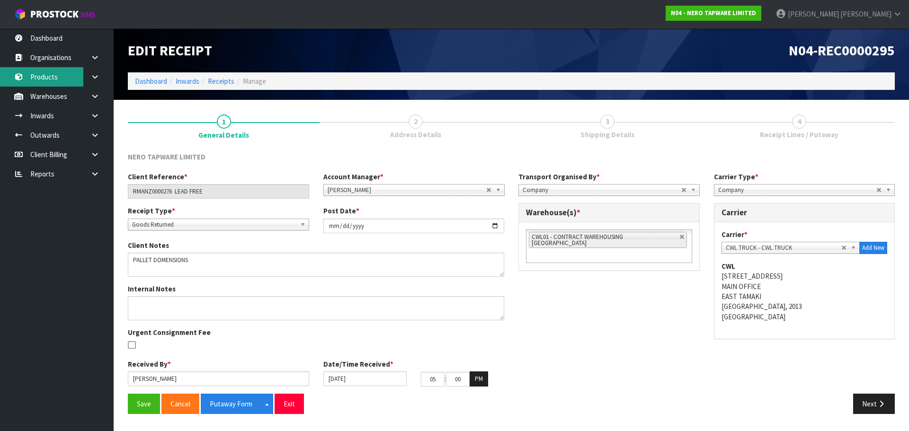
click at [54, 79] on link "Products" at bounding box center [57, 76] width 114 height 19
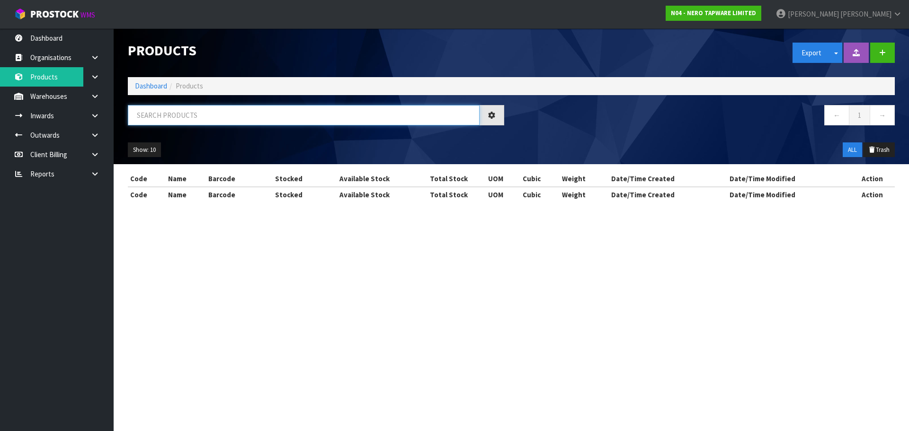
click at [191, 109] on input "text" at bounding box center [304, 115] width 352 height 20
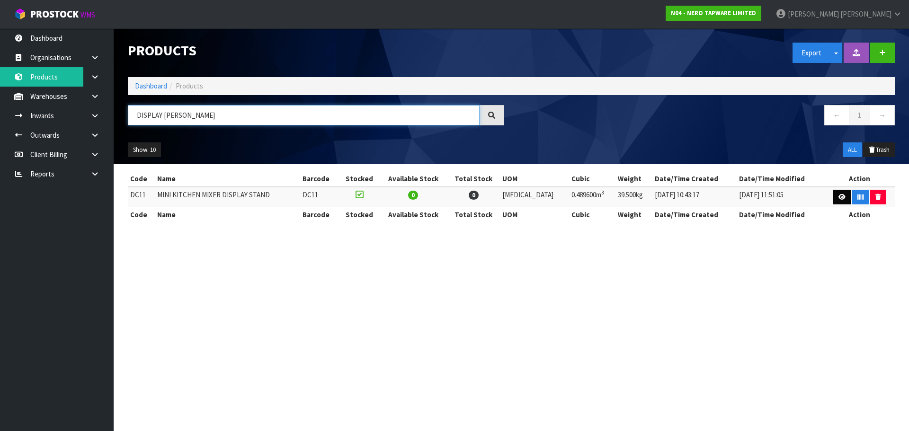
type input "DISPLAY [PERSON_NAME]"
click at [838, 198] on icon at bounding box center [841, 197] width 7 height 6
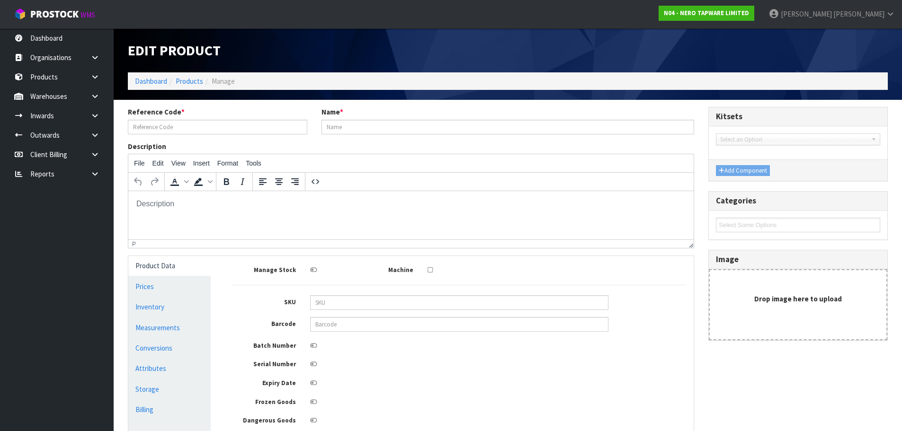
type input "DC11"
type input "MINI KITCHEN MIXER DISPLAY STAND"
